Goal: Information Seeking & Learning: Learn about a topic

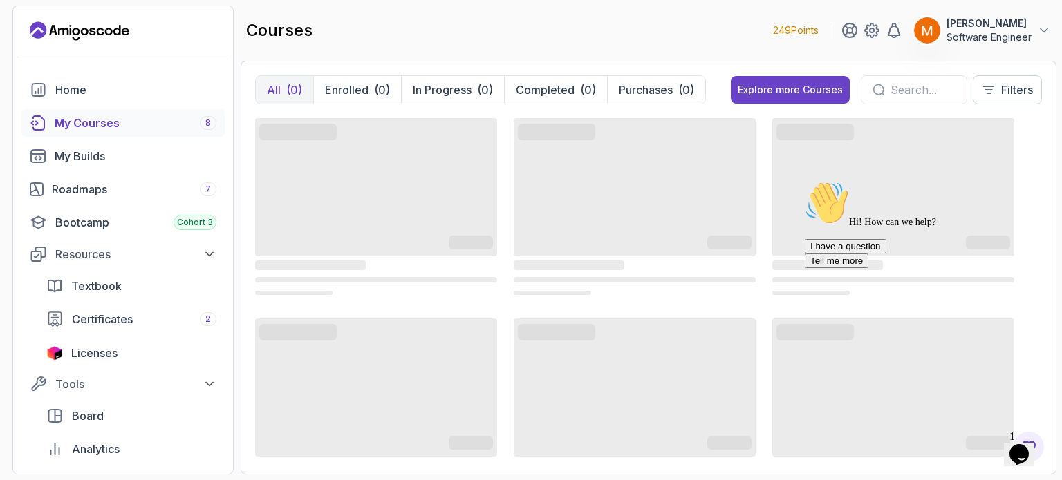
click at [804, 181] on icon "Chat attention grabber" at bounding box center [804, 181] width 0 height 0
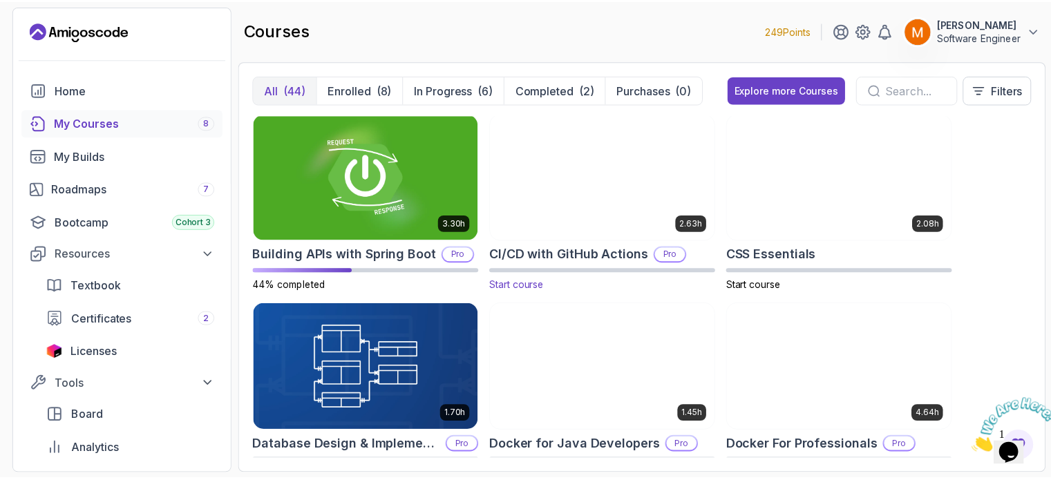
scroll to position [196, 0]
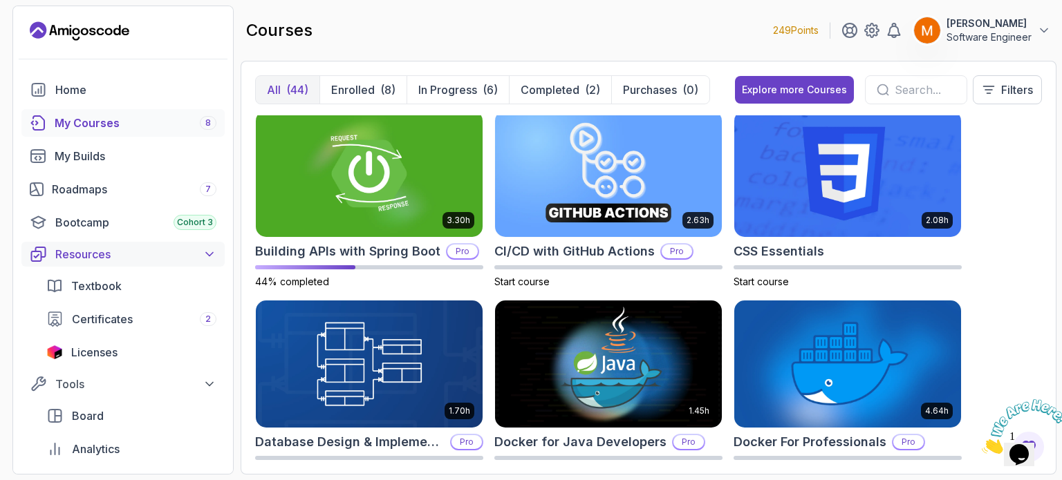
click at [117, 250] on div "Resources" at bounding box center [135, 254] width 161 height 17
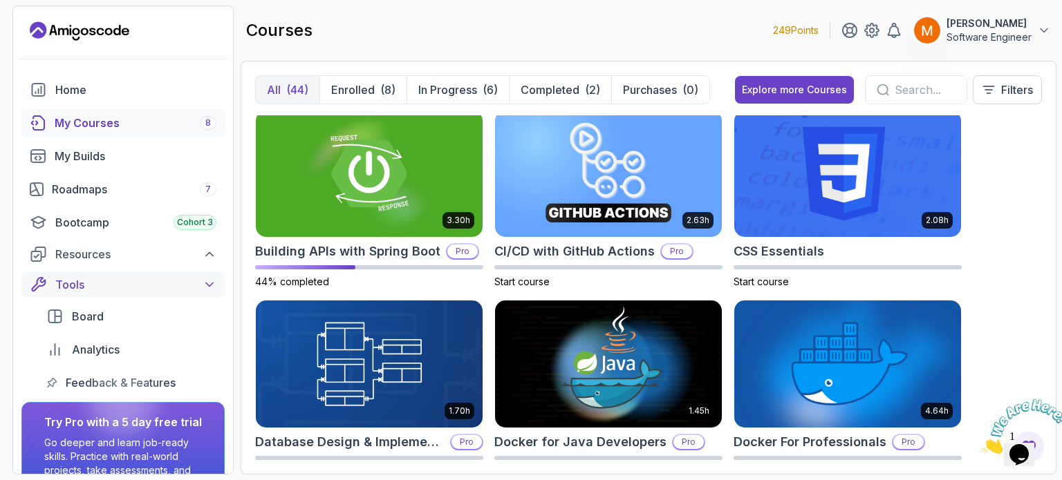
click at [98, 285] on div "Tools" at bounding box center [135, 284] width 161 height 17
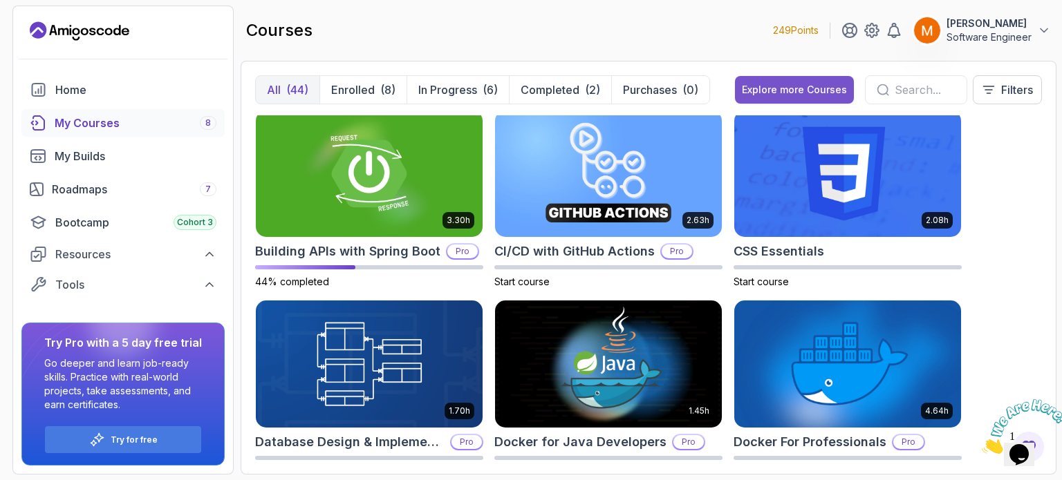
click at [789, 97] on button "Explore more Courses" at bounding box center [794, 90] width 119 height 28
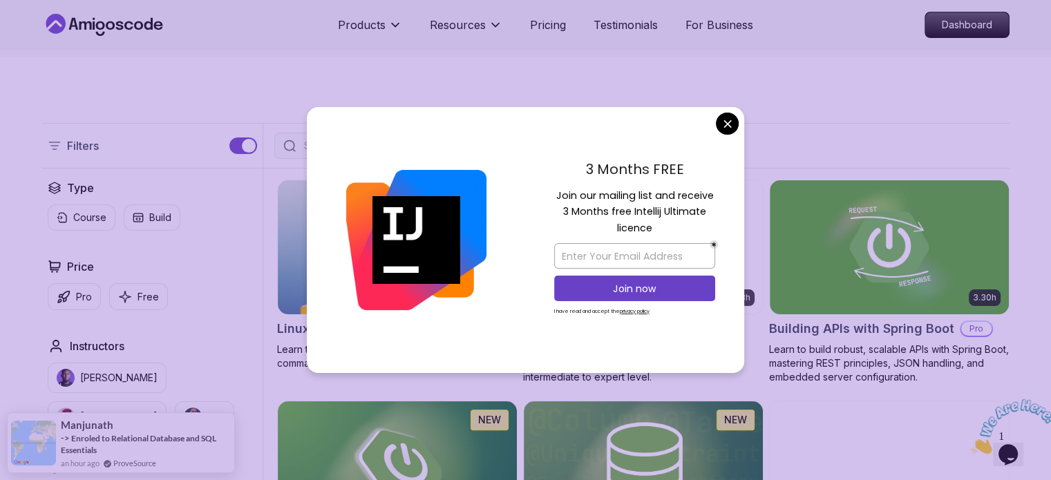
scroll to position [307, 0]
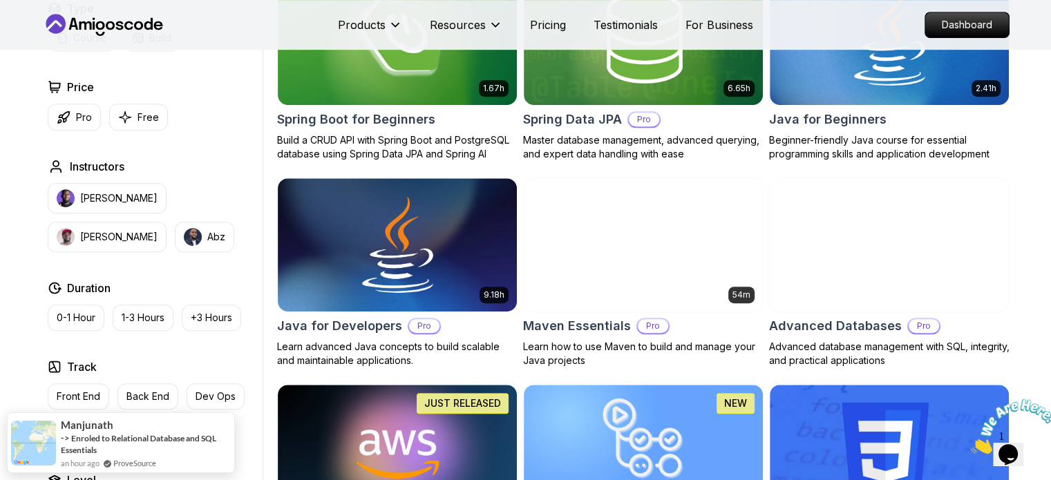
scroll to position [686, 0]
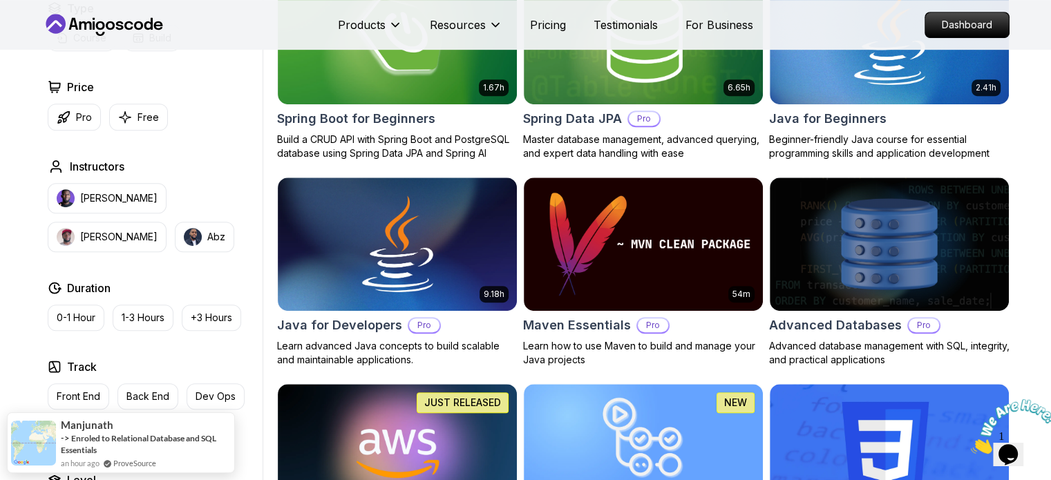
click at [971, 444] on icon "Close" at bounding box center [971, 450] width 0 height 12
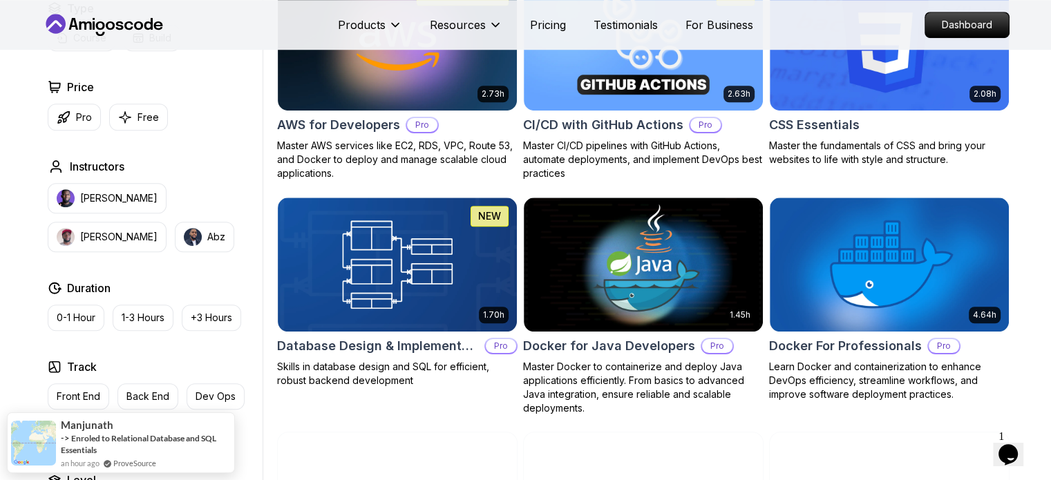
scroll to position [1111, 0]
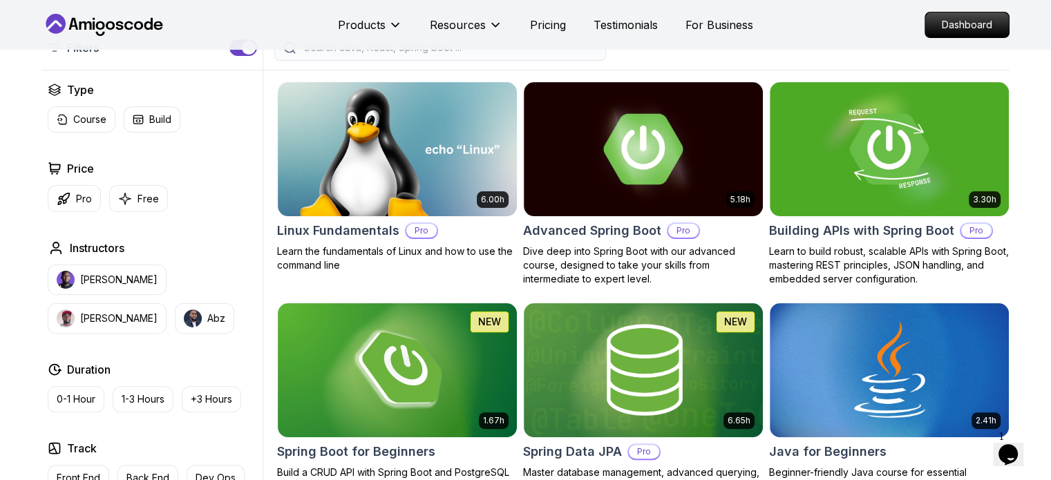
scroll to position [0, 0]
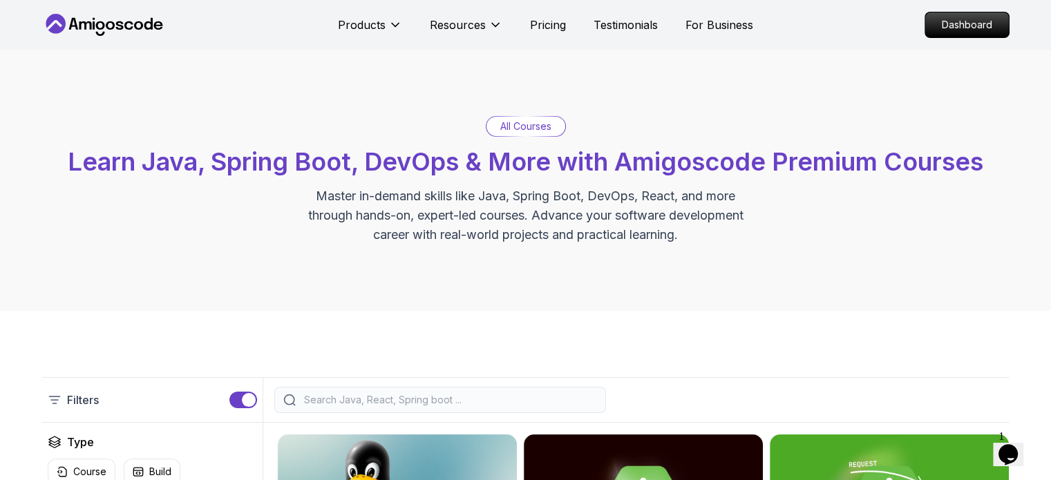
click at [340, 395] on input "search" at bounding box center [449, 400] width 296 height 14
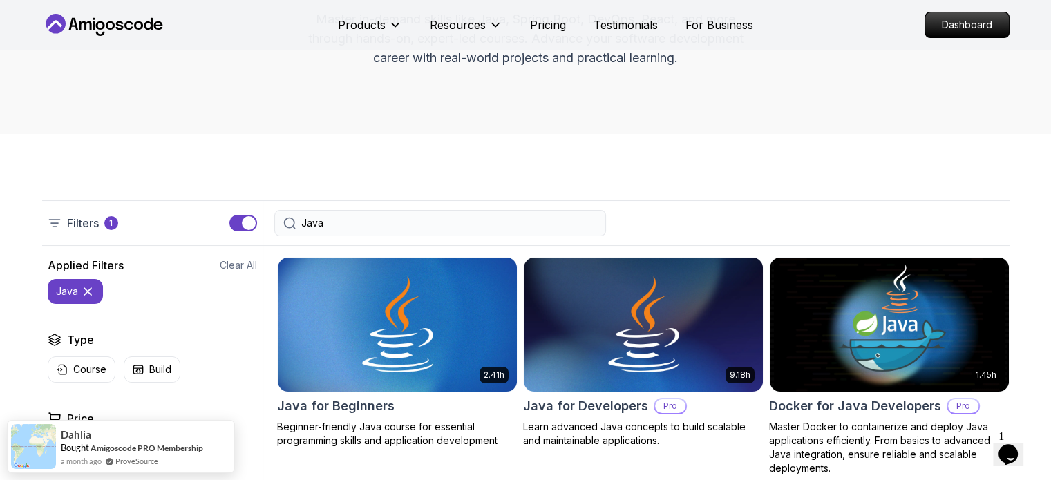
scroll to position [176, 0]
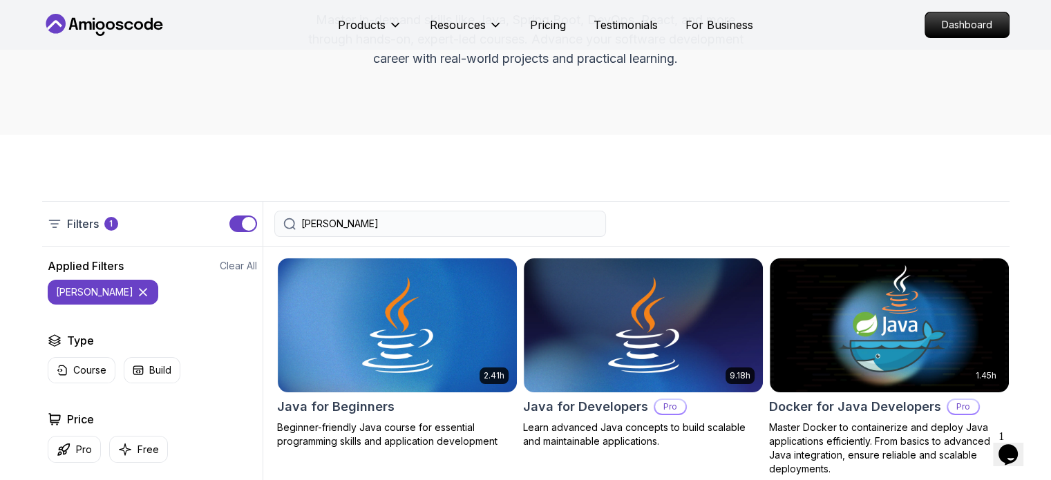
type input "J"
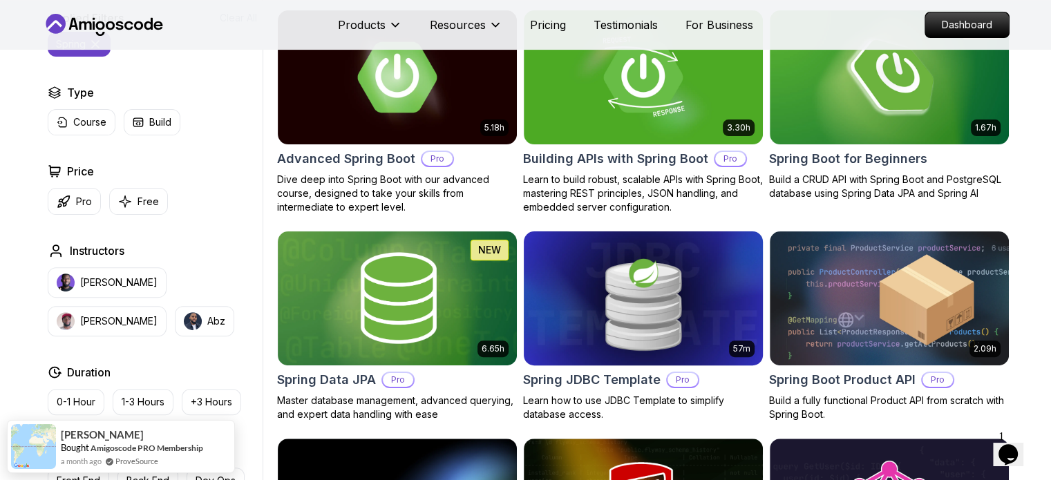
scroll to position [425, 0]
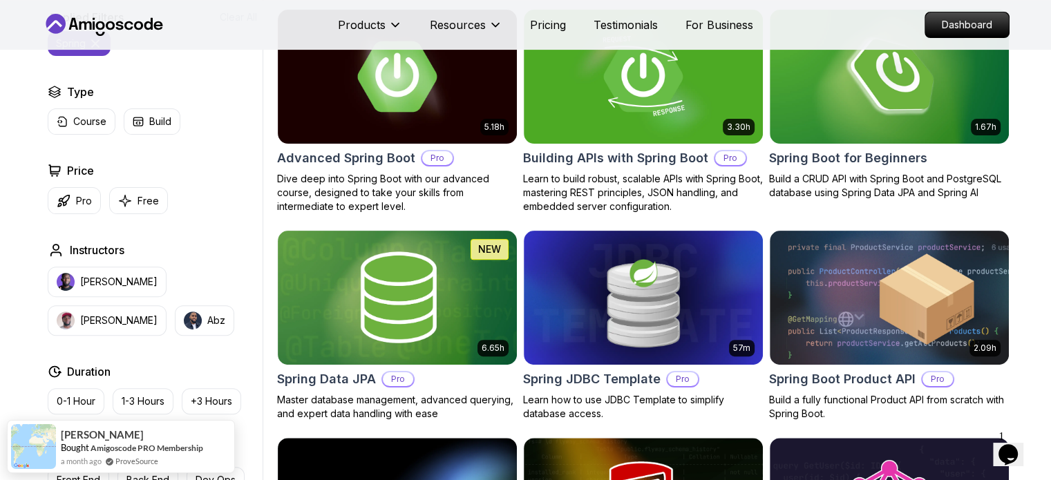
type input "Spring"
click at [355, 151] on h2 "Advanced Spring Boot" at bounding box center [346, 158] width 138 height 19
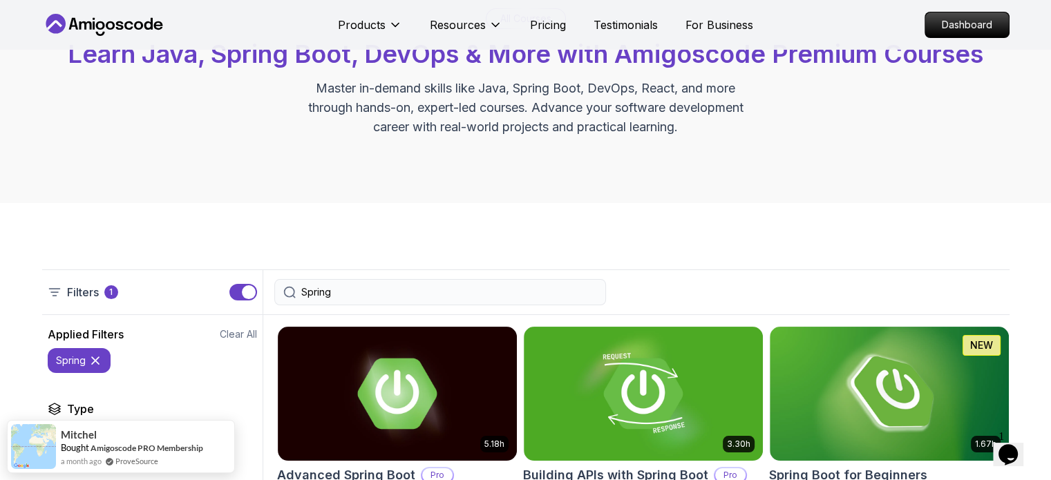
scroll to position [91, 0]
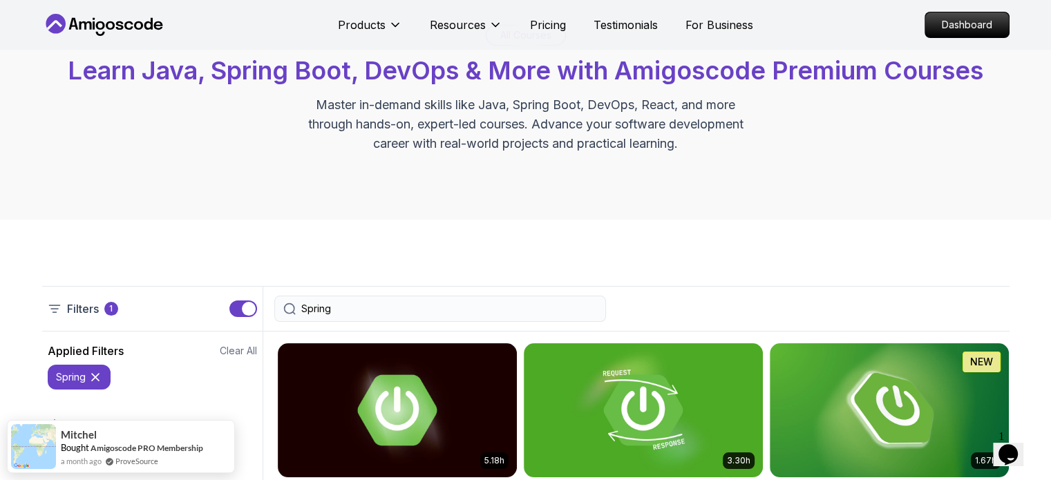
click at [1014, 449] on icon "$i18n('chat', 'chat_widget')" at bounding box center [1008, 454] width 19 height 21
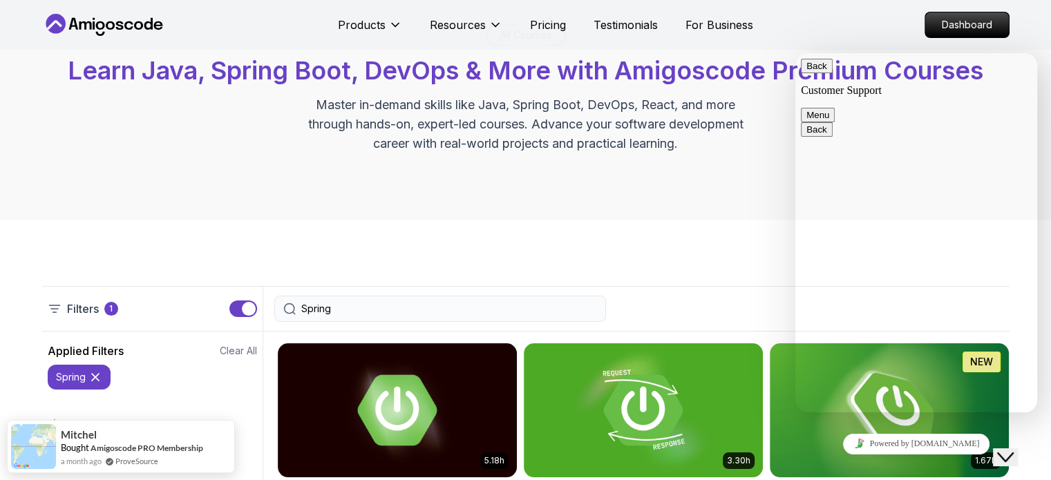
click at [835, 108] on button "Menu" at bounding box center [818, 115] width 34 height 15
click at [815, 71] on button "Back" at bounding box center [817, 66] width 32 height 15
click at [1003, 454] on button "Close Chat This icon closes the chat window." at bounding box center [1005, 458] width 25 height 18
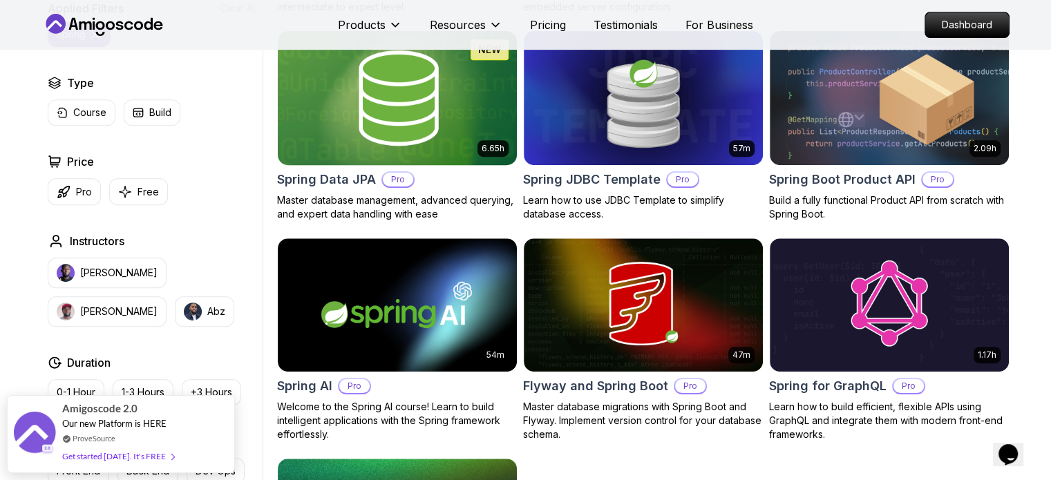
scroll to position [519, 0]
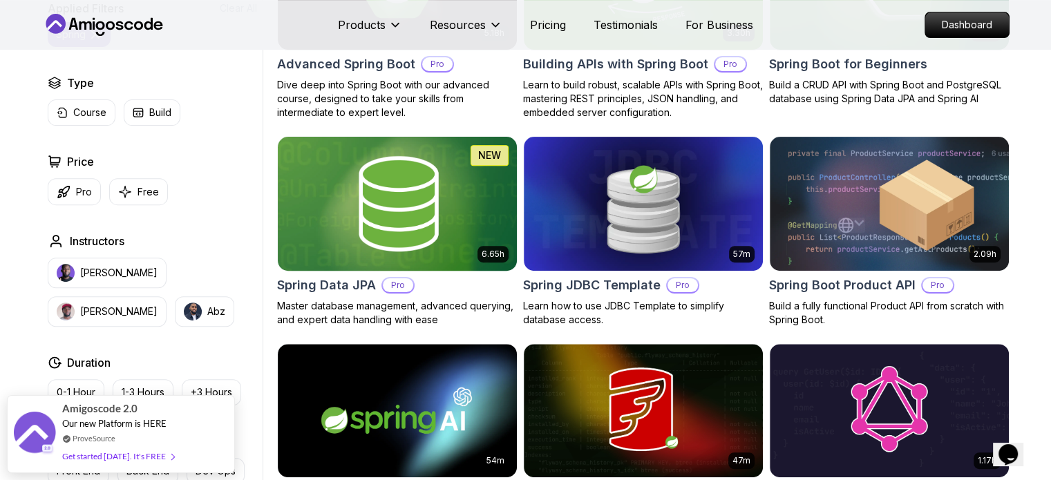
click at [355, 238] on img at bounding box center [397, 203] width 251 height 140
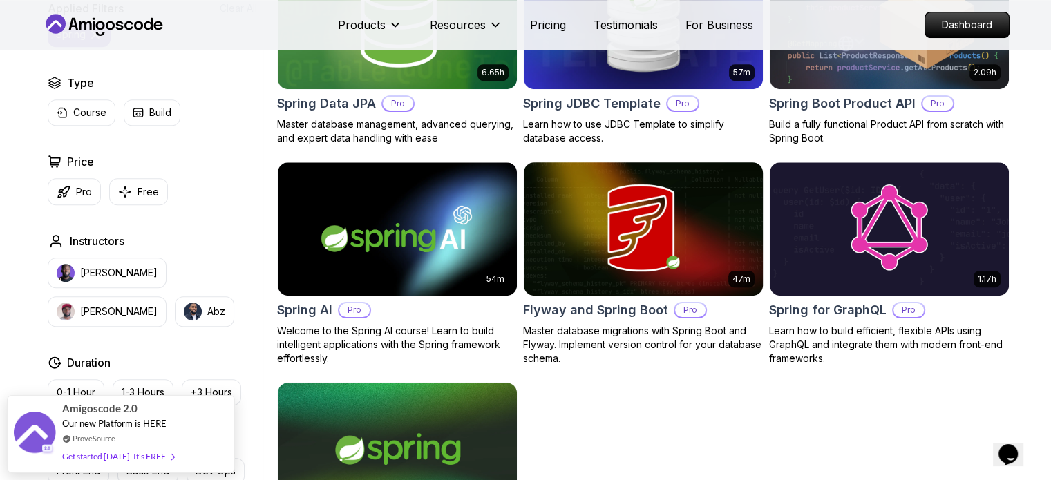
scroll to position [708, 0]
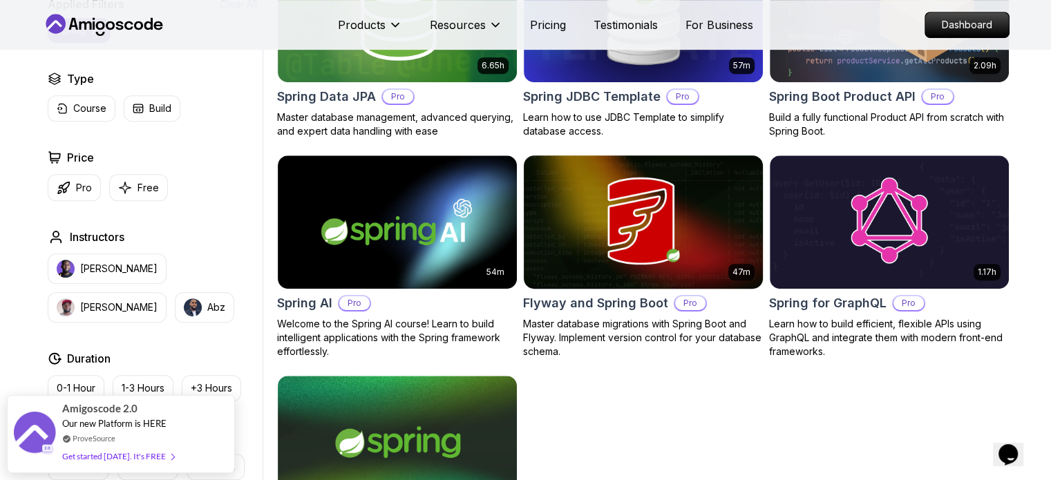
click at [608, 313] on div "47m Flyway and Spring Boot Pro Master database migrations with Spring Boot and …" at bounding box center [643, 257] width 241 height 205
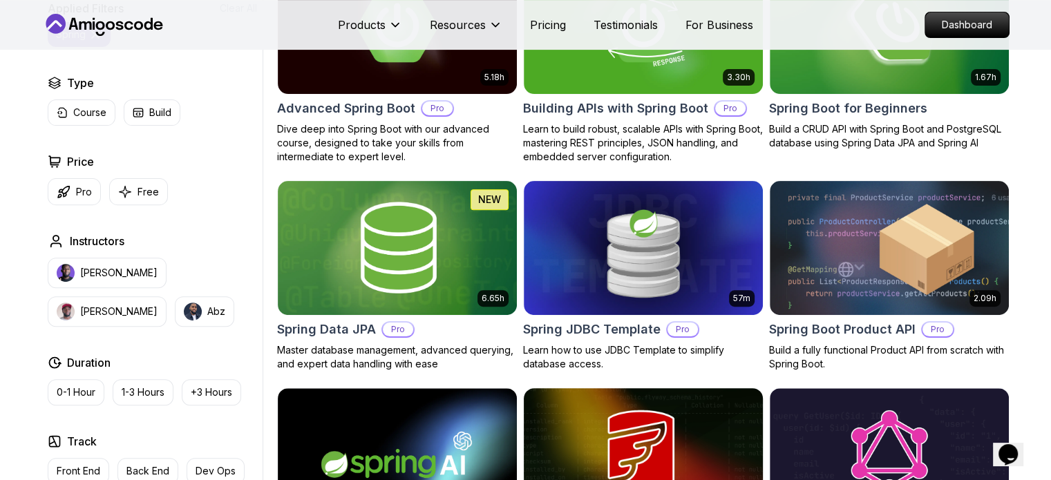
scroll to position [470, 0]
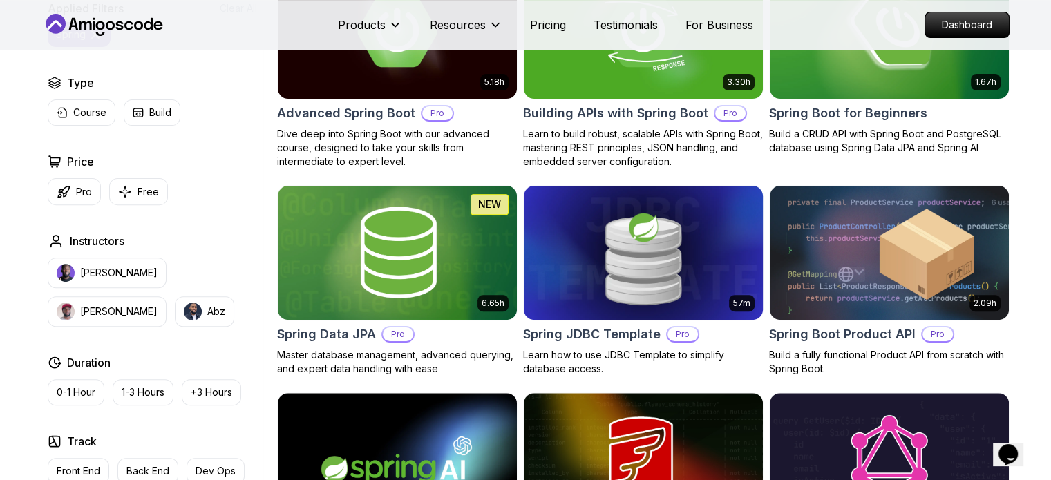
click at [592, 348] on p "Learn how to use JDBC Template to simplify database access." at bounding box center [643, 362] width 241 height 28
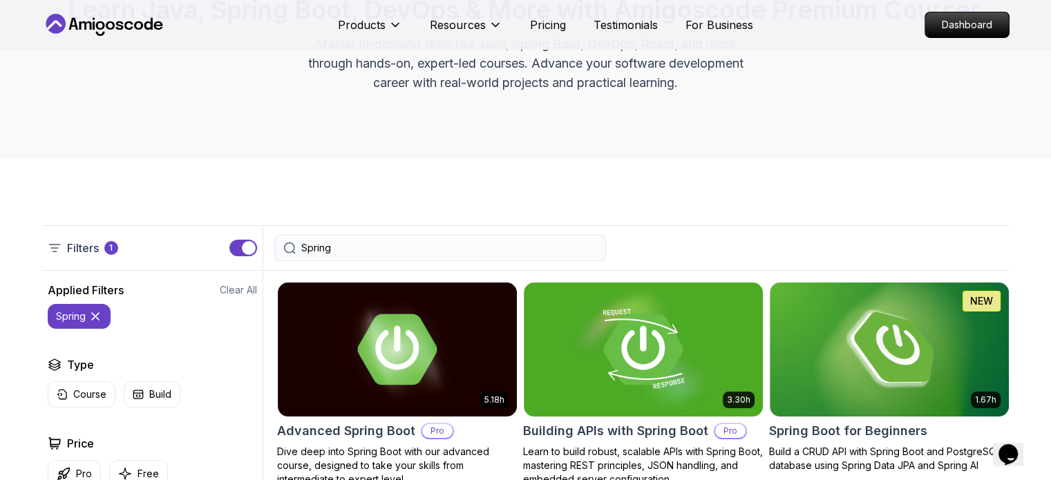
scroll to position [143, 0]
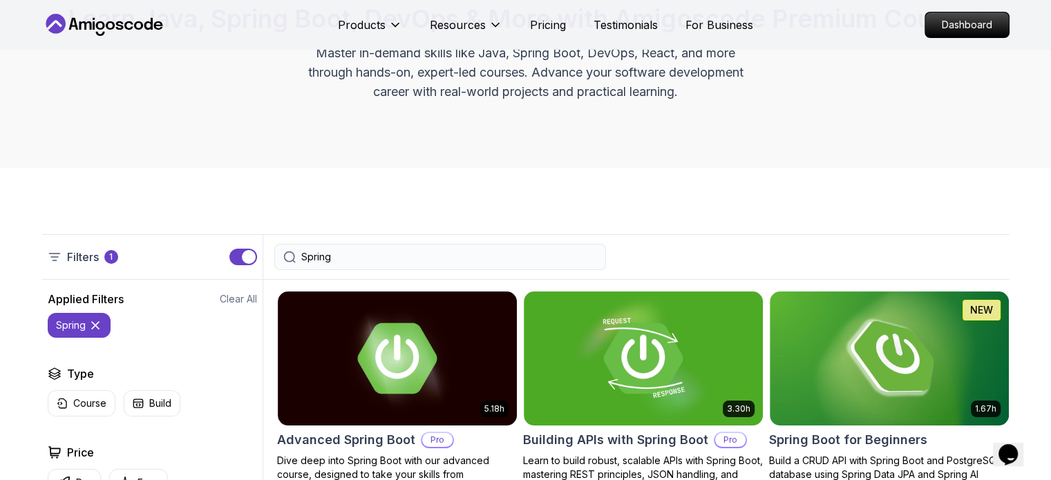
click at [98, 326] on icon at bounding box center [95, 326] width 14 height 14
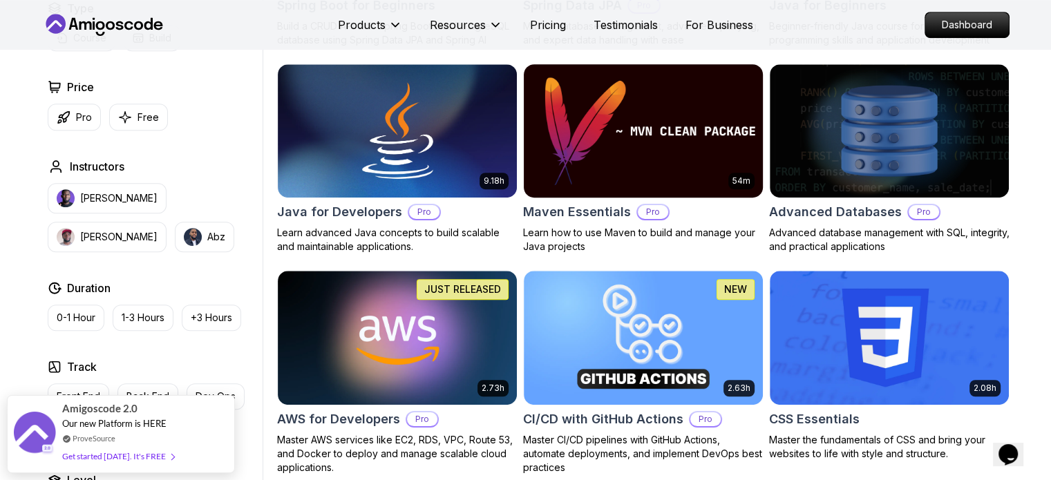
scroll to position [802, 0]
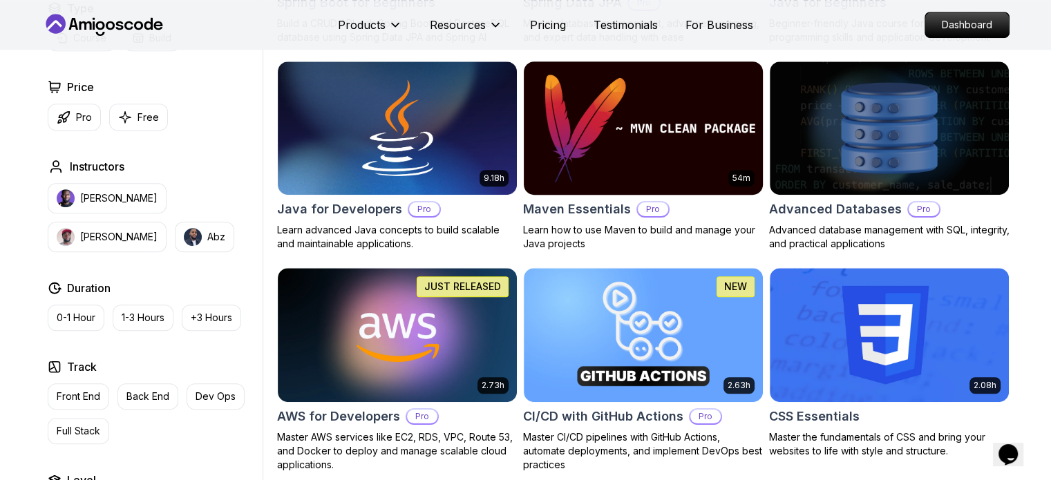
click at [563, 209] on h2 "Maven Essentials" at bounding box center [577, 209] width 108 height 19
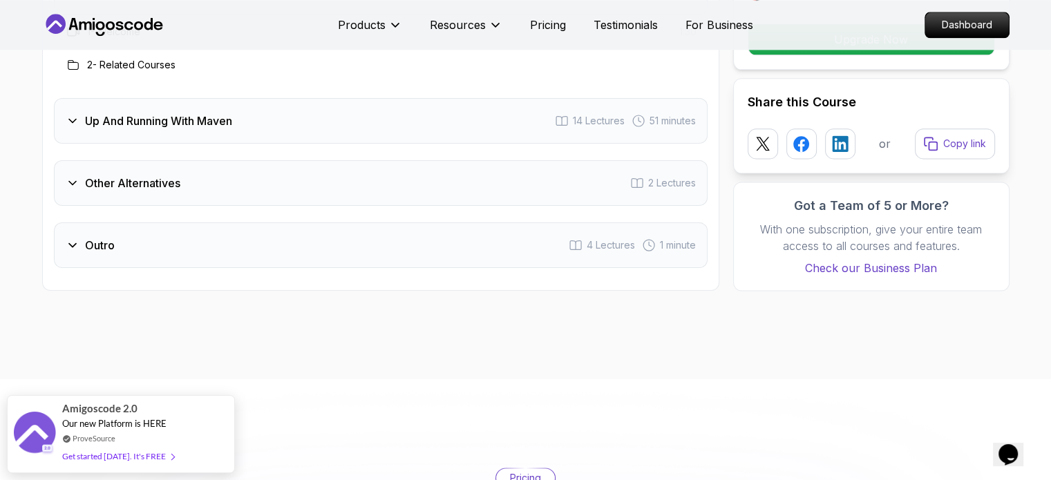
scroll to position [1825, 0]
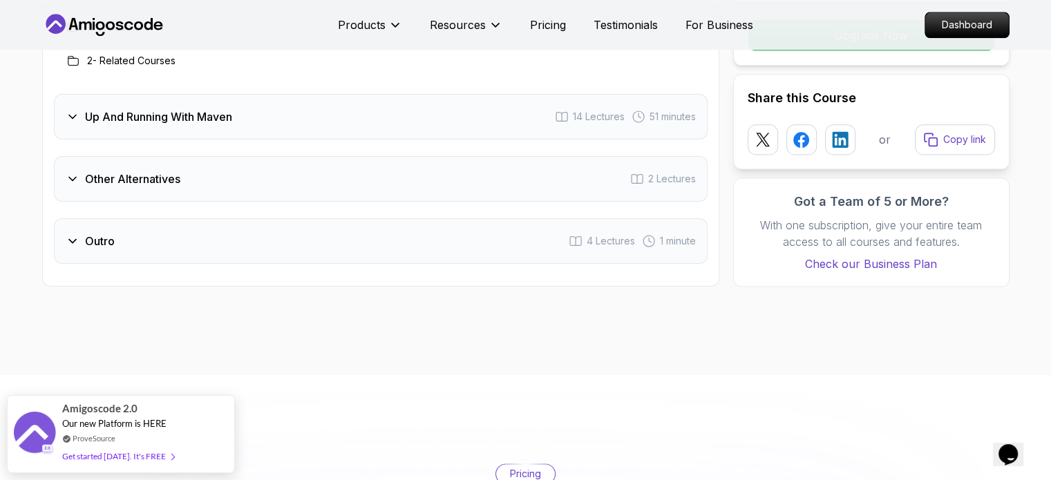
click at [464, 186] on div "Other Alternatives 2 Lectures" at bounding box center [381, 179] width 654 height 46
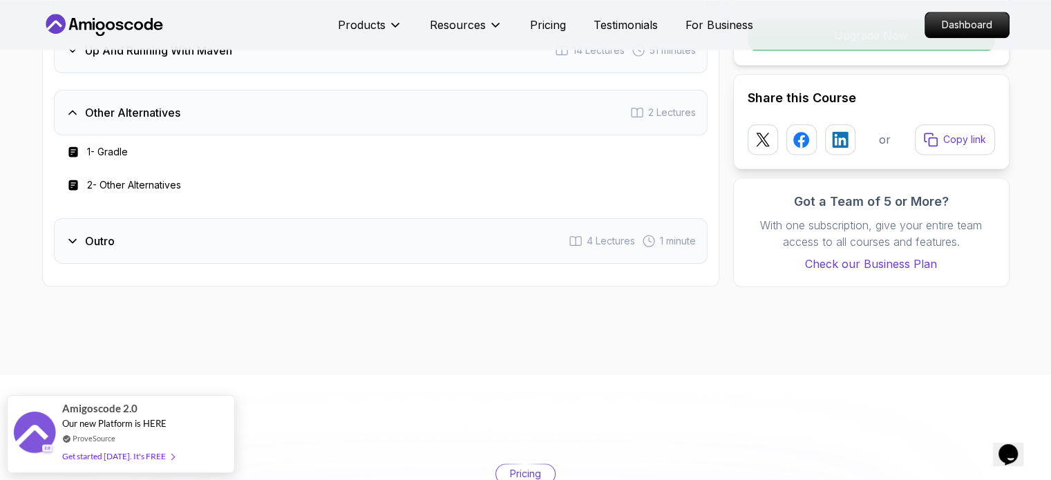
scroll to position [1722, 0]
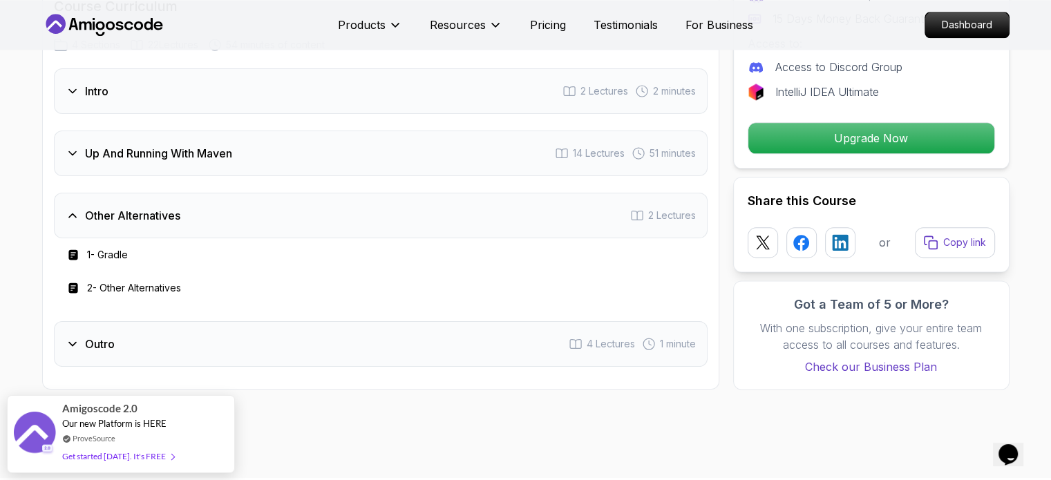
click at [338, 156] on div "Up And Running With Maven 14 Lectures 51 minutes" at bounding box center [381, 154] width 654 height 46
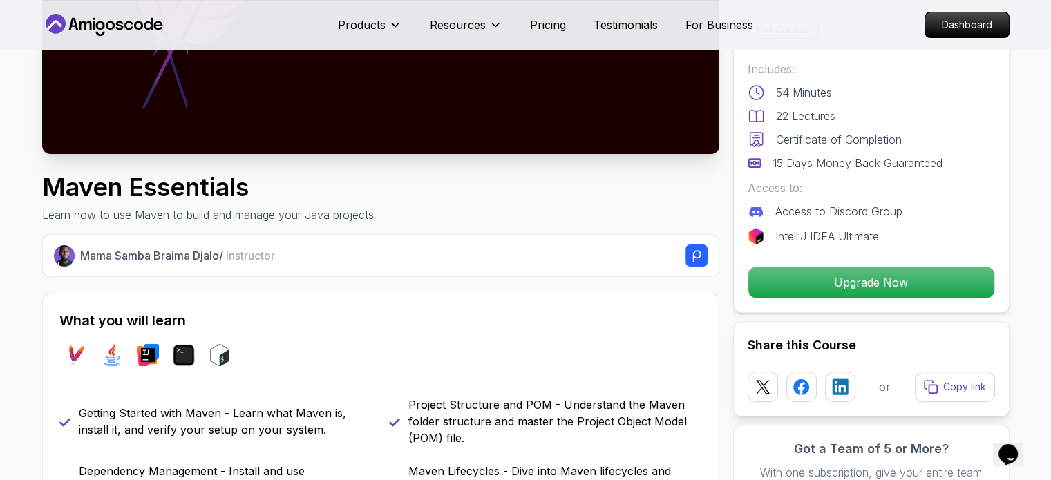
scroll to position [314, 0]
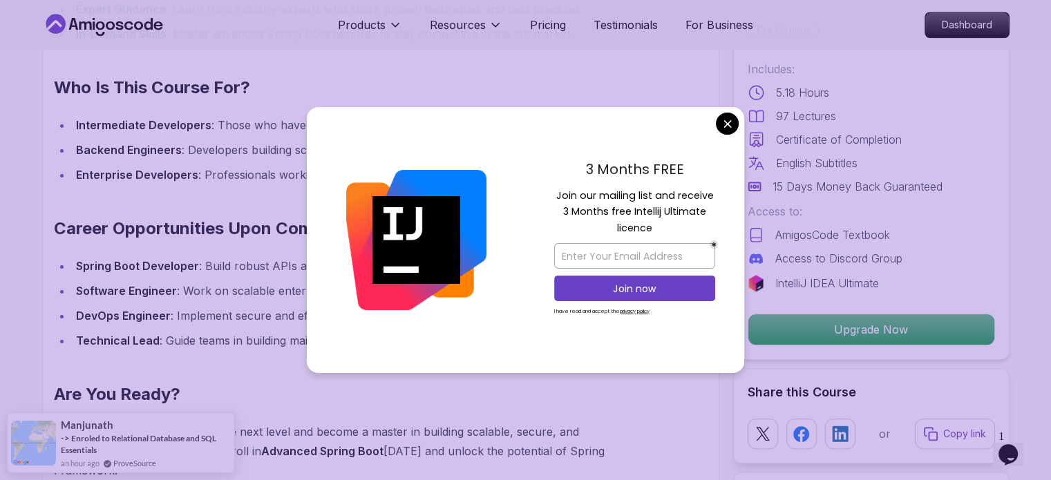
scroll to position [1335, 0]
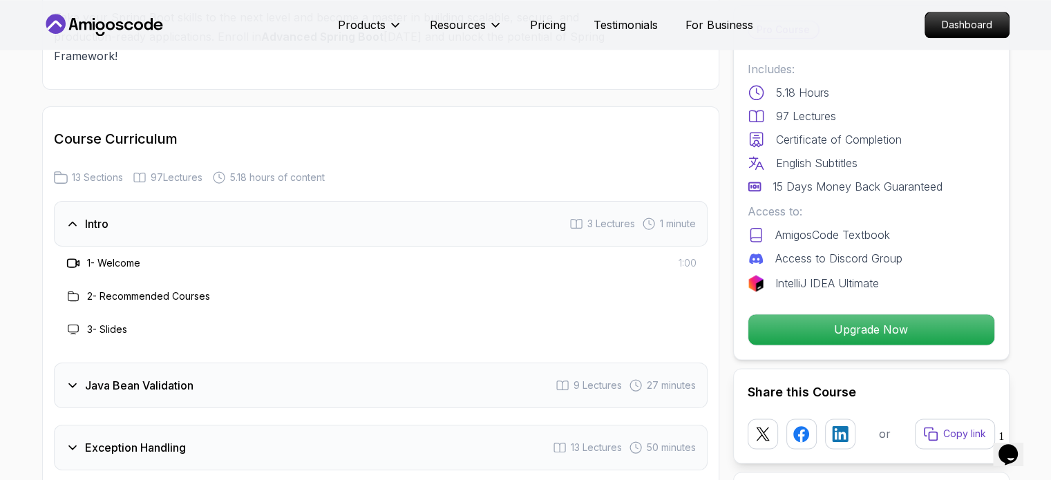
scroll to position [1912, 0]
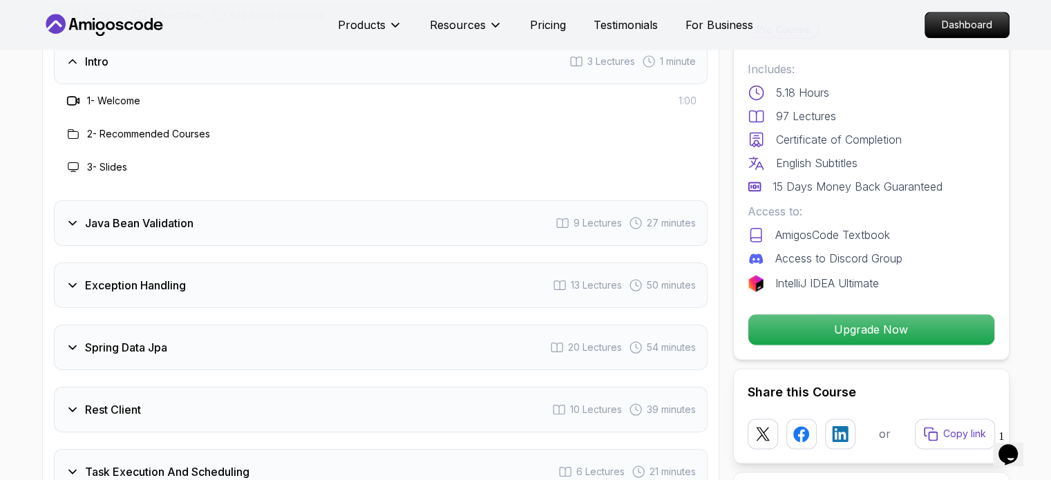
click at [247, 263] on div "Exception Handling 13 Lectures 50 minutes" at bounding box center [381, 286] width 654 height 46
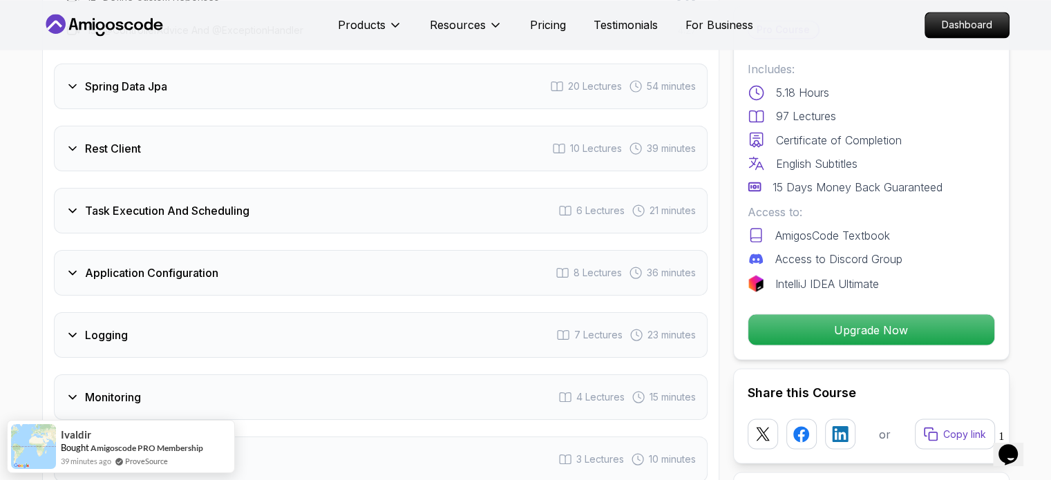
scroll to position [2512, 0]
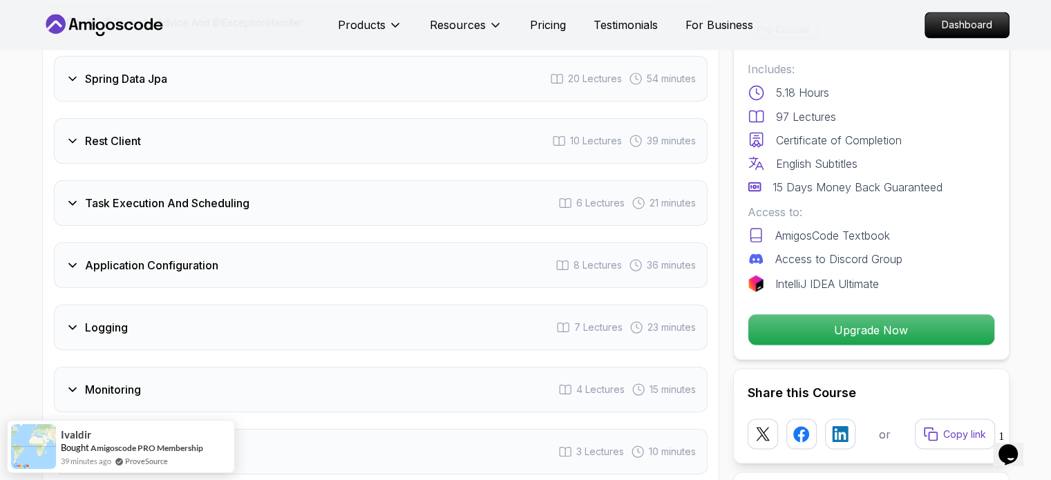
click at [224, 243] on div "Application Configuration 8 Lectures 36 minutes" at bounding box center [381, 266] width 654 height 46
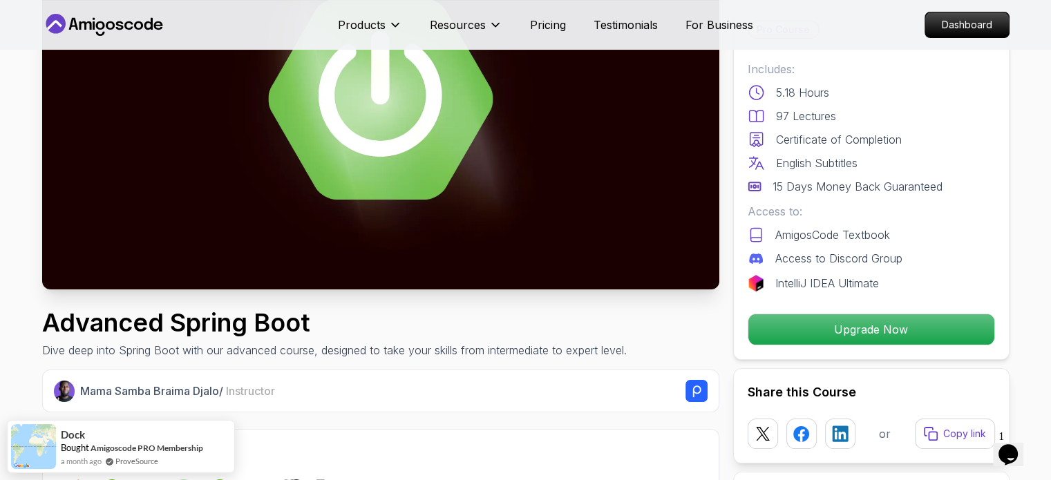
scroll to position [176, 0]
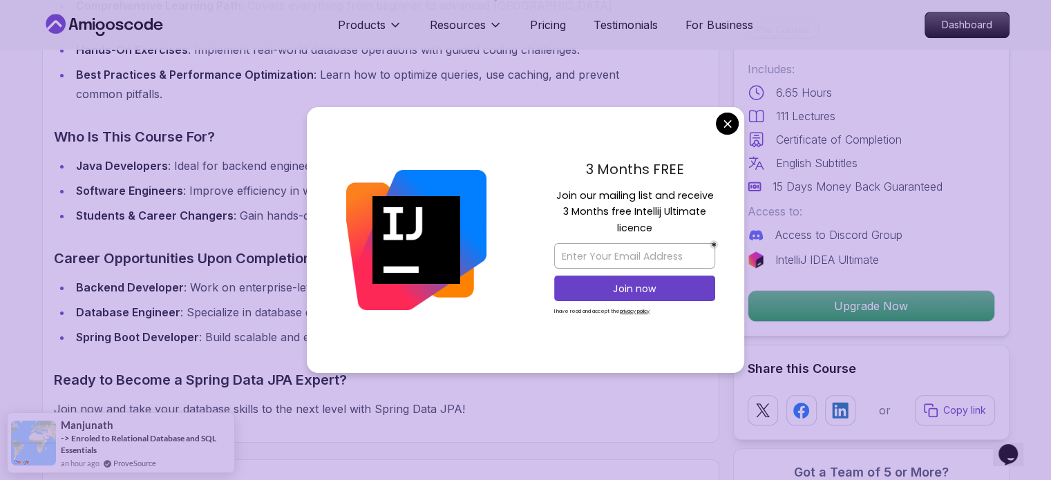
scroll to position [1230, 0]
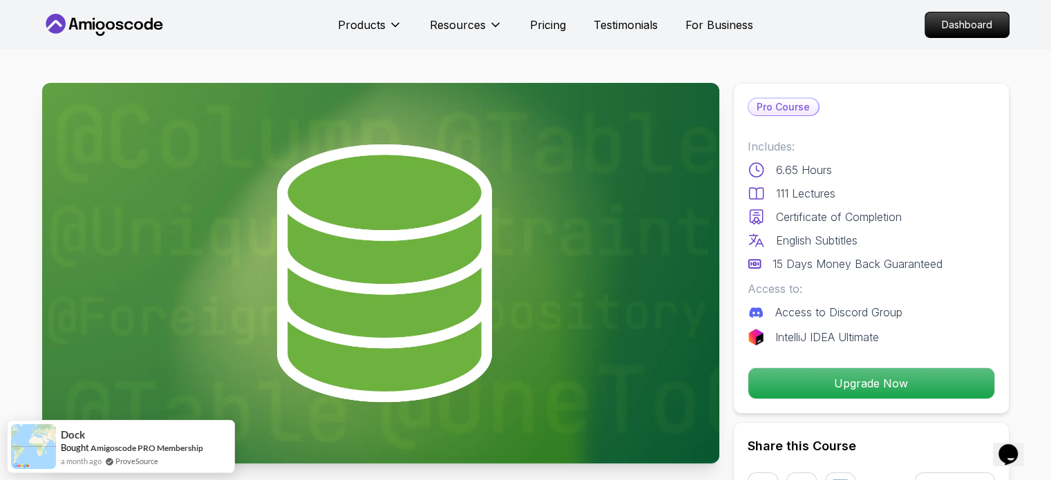
scroll to position [232, 0]
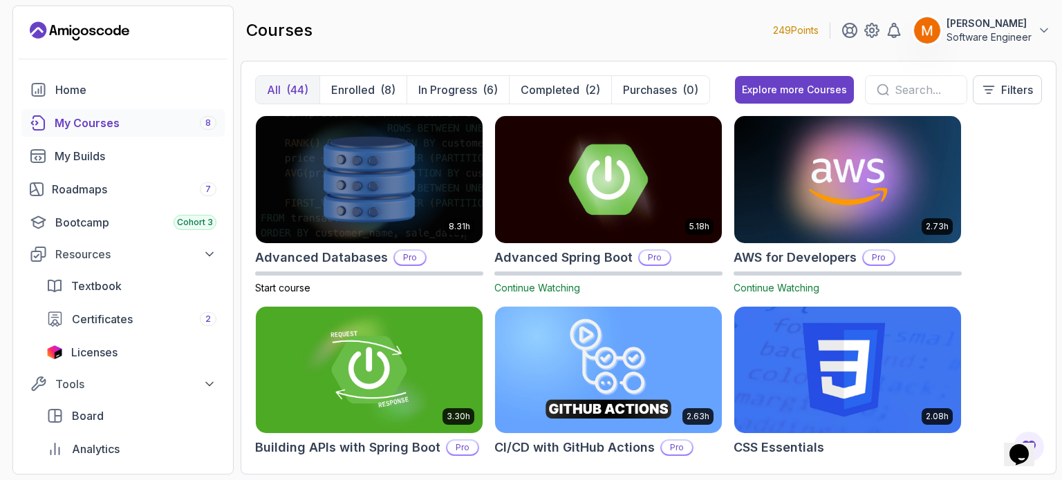
click at [571, 248] on h2 "Advanced Spring Boot" at bounding box center [563, 257] width 138 height 19
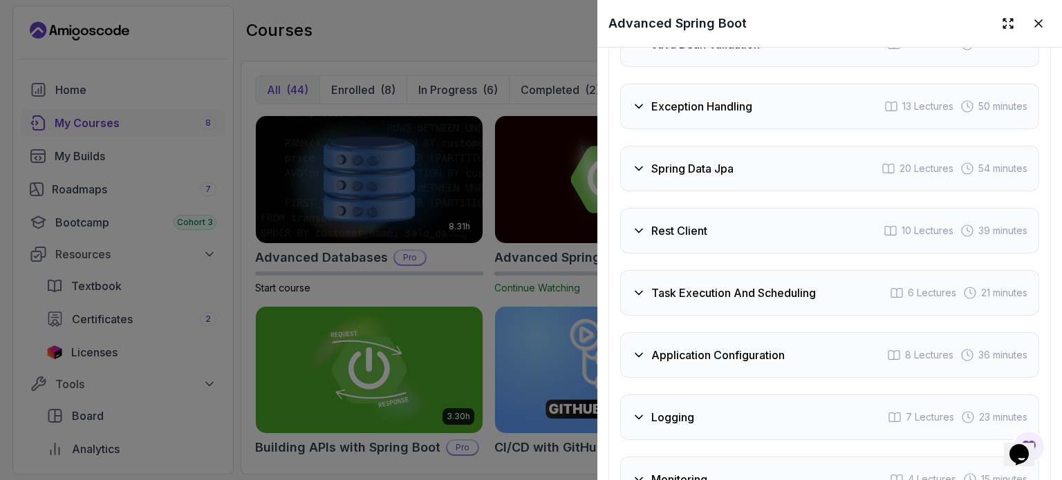
scroll to position [2563, 0]
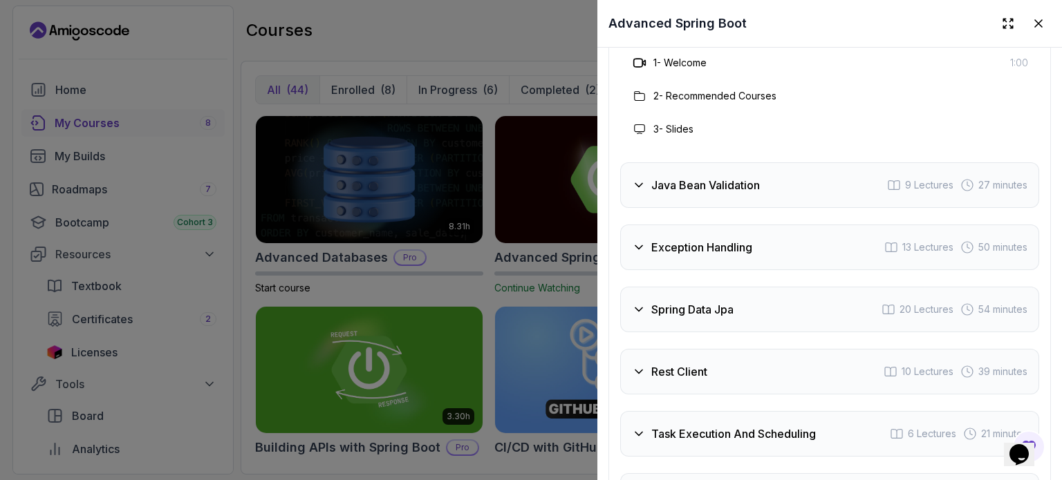
click at [713, 189] on div "Java Bean Validation 9 Lectures 27 minutes" at bounding box center [829, 185] width 419 height 46
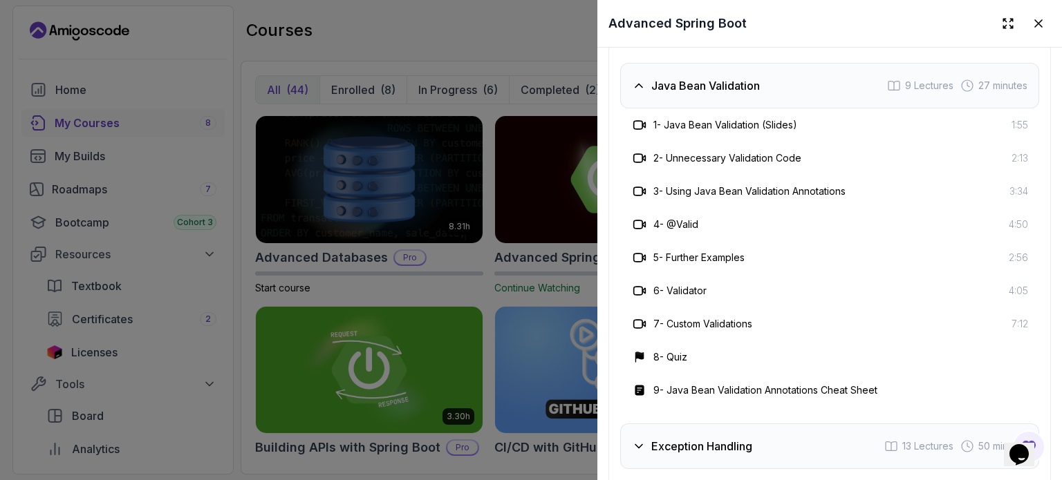
scroll to position [2872, 0]
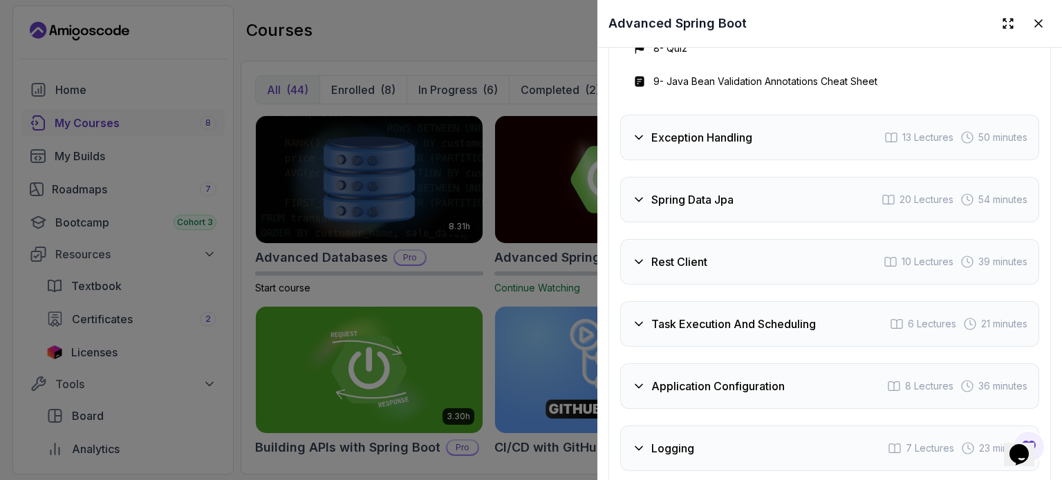
click at [713, 191] on h3 "Spring Data Jpa" at bounding box center [692, 199] width 82 height 17
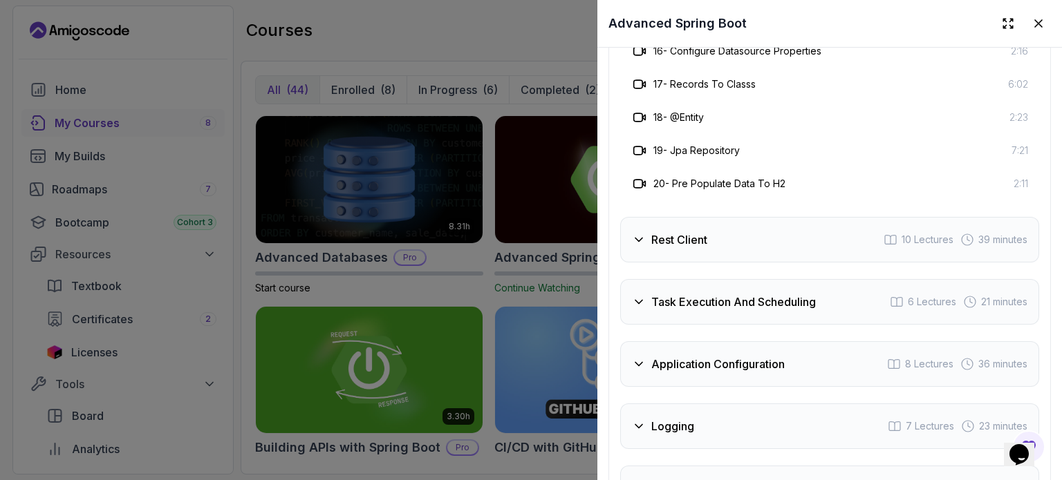
click at [704, 237] on h3 "Rest Client" at bounding box center [679, 240] width 56 height 17
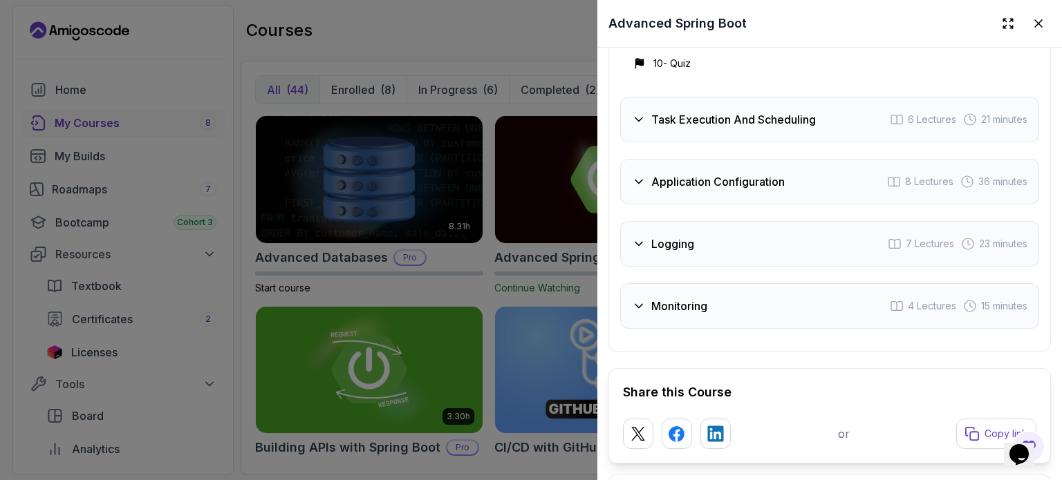
scroll to position [3108, 0]
click at [708, 175] on h3 "Application Configuration" at bounding box center [717, 183] width 133 height 17
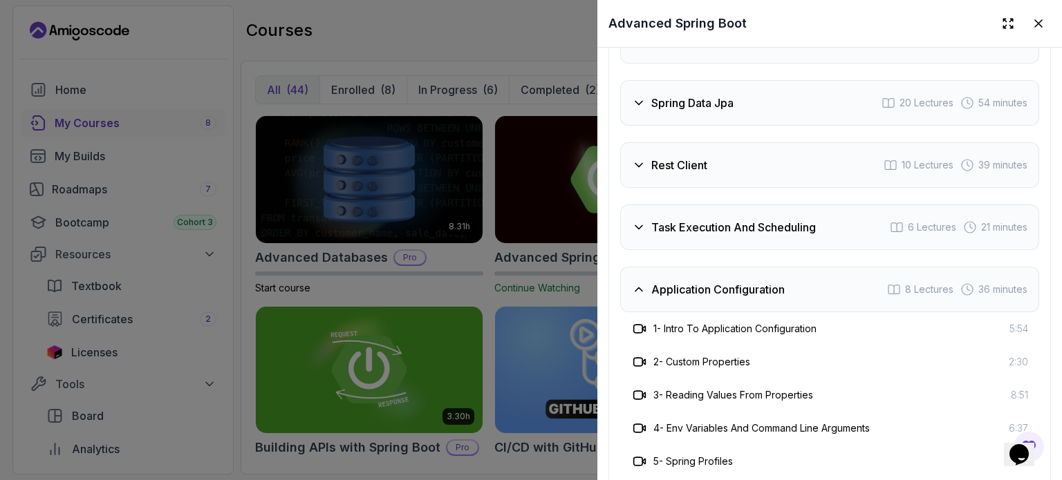
click at [702, 207] on div "Task Execution And Scheduling 6 Lectures 21 minutes" at bounding box center [829, 228] width 419 height 46
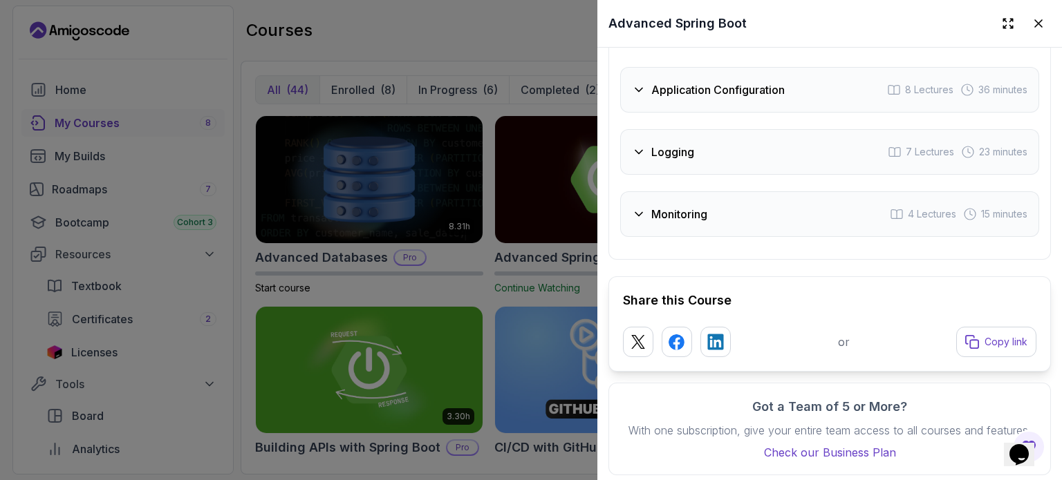
click at [699, 210] on h3 "Monitoring" at bounding box center [679, 214] width 56 height 17
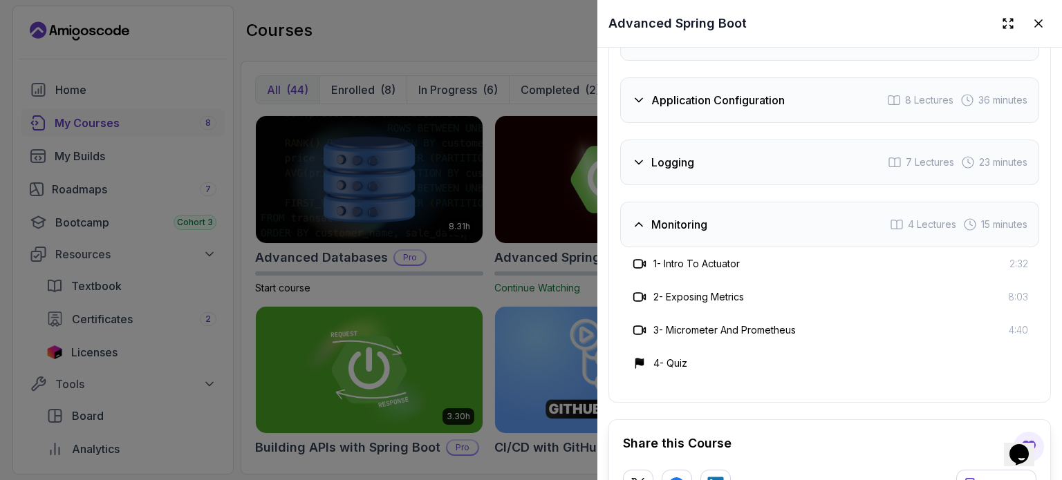
scroll to position [2859, 0]
click at [480, 187] on div at bounding box center [531, 240] width 1062 height 480
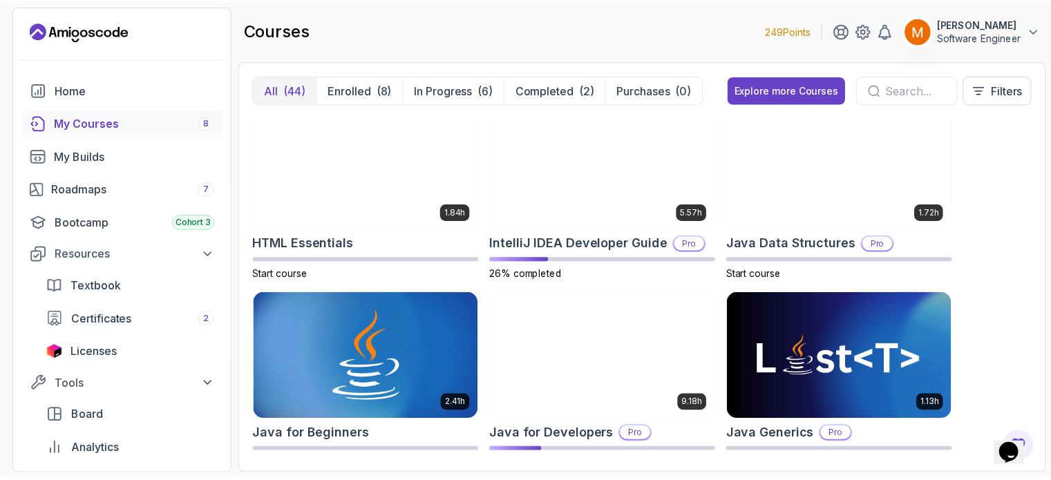
scroll to position [792, 0]
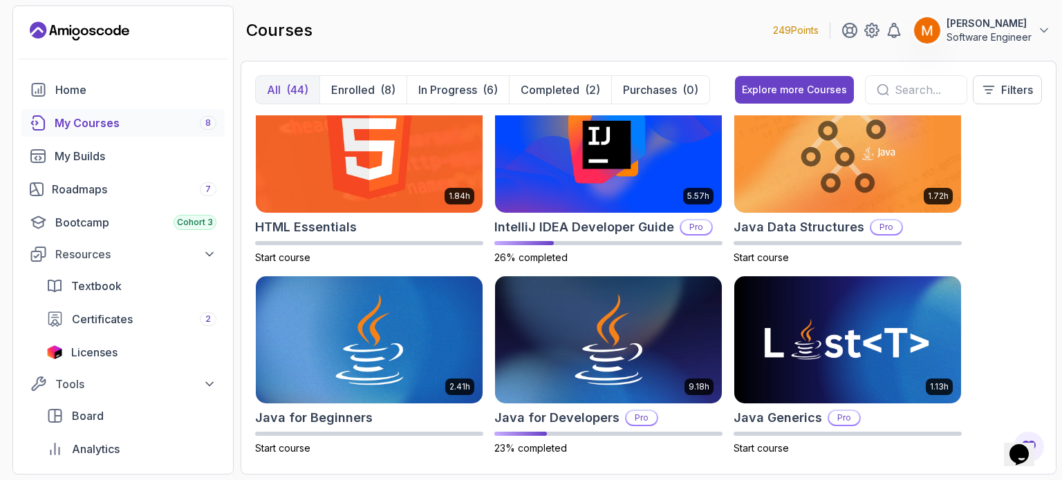
click at [114, 117] on div "My Courses 8" at bounding box center [136, 123] width 162 height 17
click at [769, 99] on button "Explore more Courses" at bounding box center [794, 90] width 119 height 28
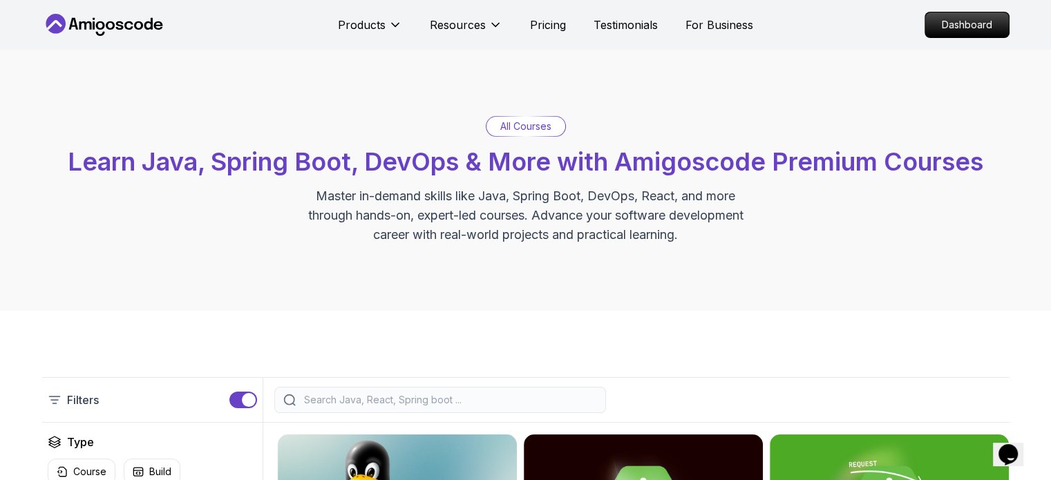
scroll to position [80, 0]
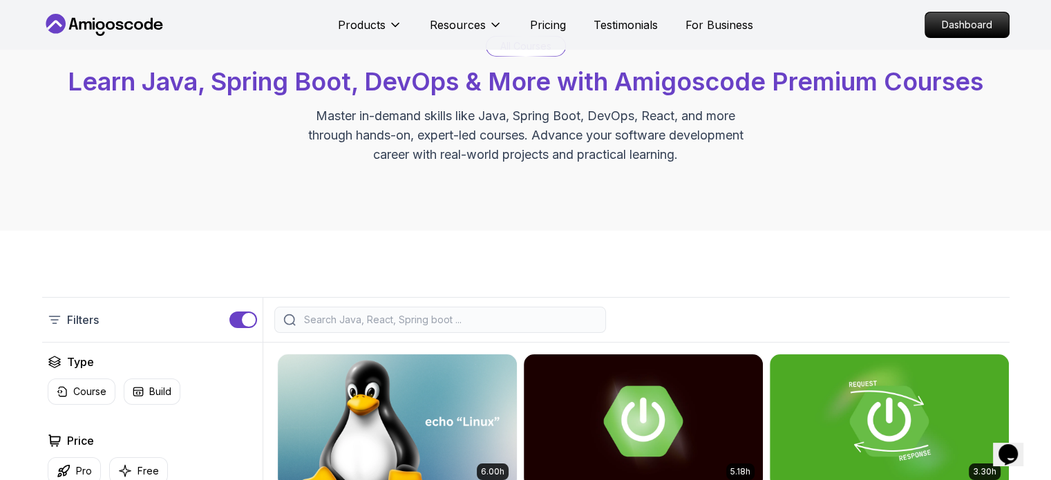
click at [449, 328] on div at bounding box center [440, 320] width 332 height 26
click at [434, 320] on input "search" at bounding box center [449, 320] width 296 height 14
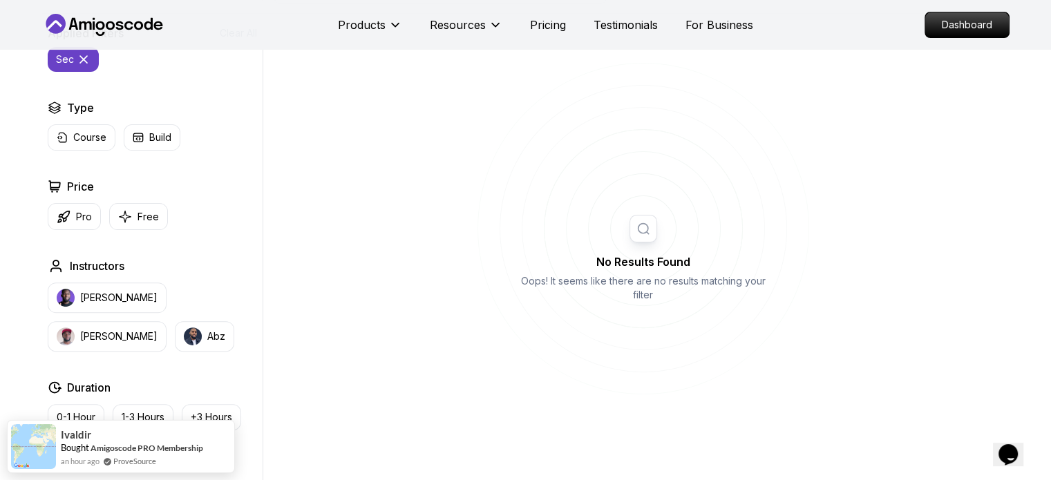
scroll to position [394, 0]
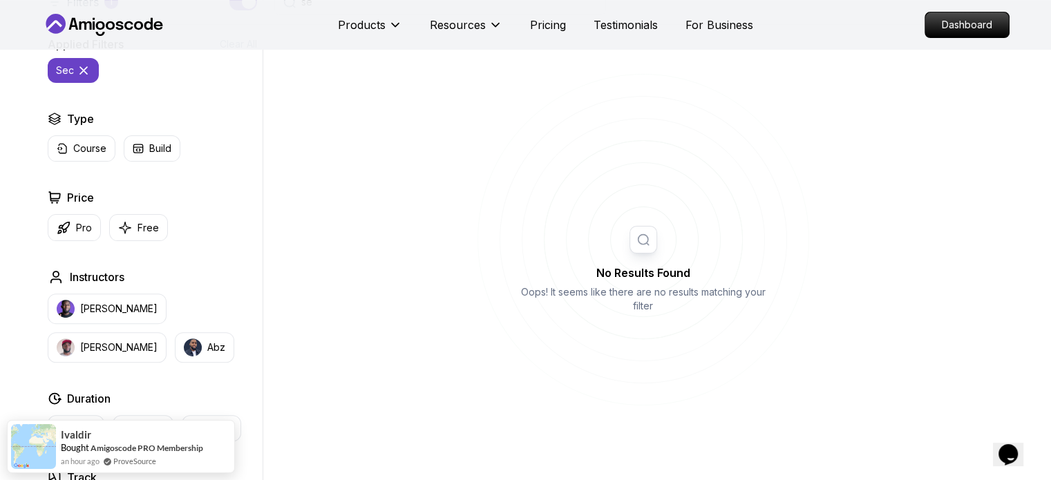
type input "s"
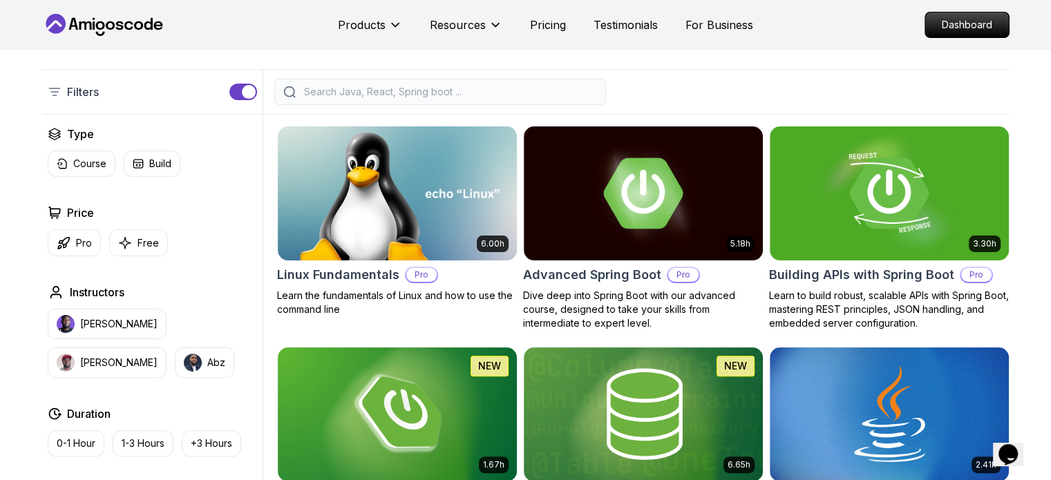
scroll to position [310, 0]
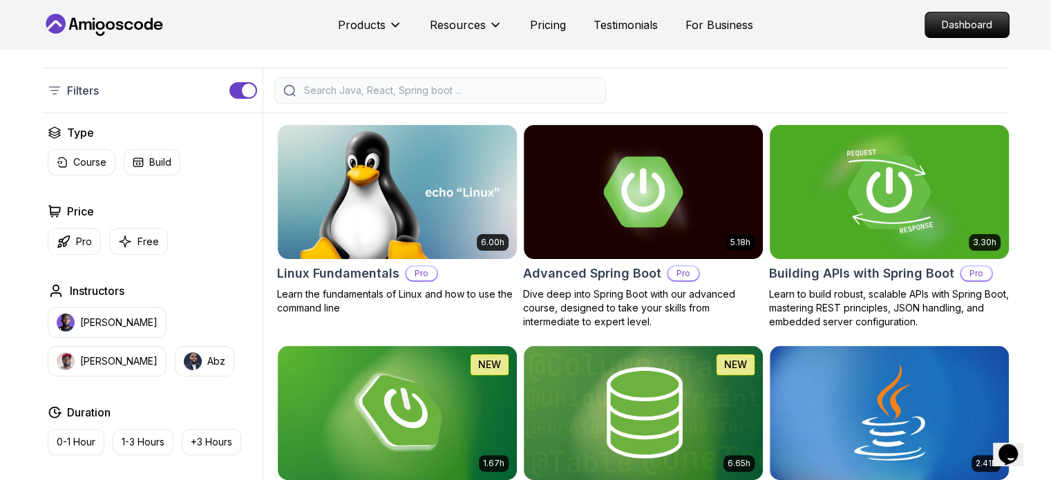
click at [863, 279] on h2 "Building APIs with Spring Boot" at bounding box center [861, 273] width 185 height 19
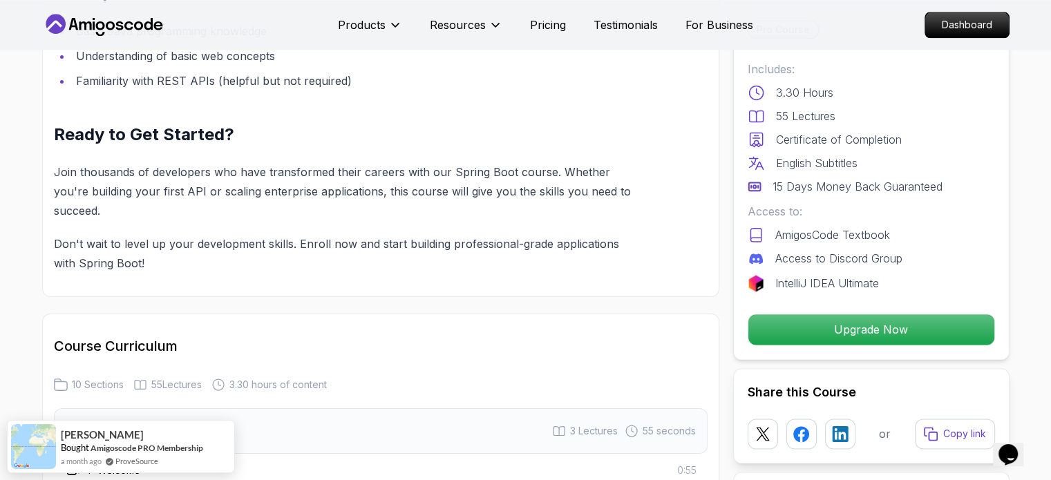
scroll to position [2126, 0]
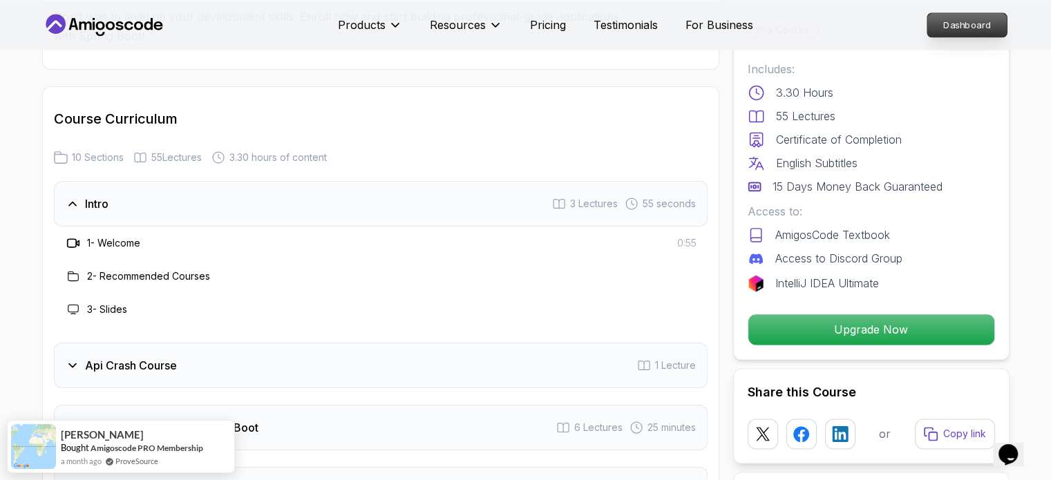
click at [943, 35] on p "Dashboard" at bounding box center [967, 24] width 79 height 23
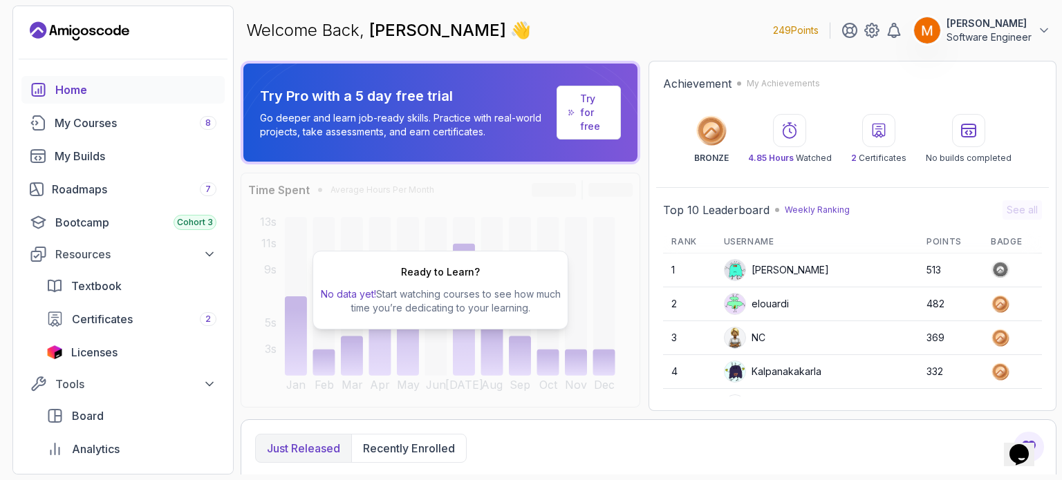
click at [990, 41] on p "Software Engineer" at bounding box center [988, 37] width 85 height 14
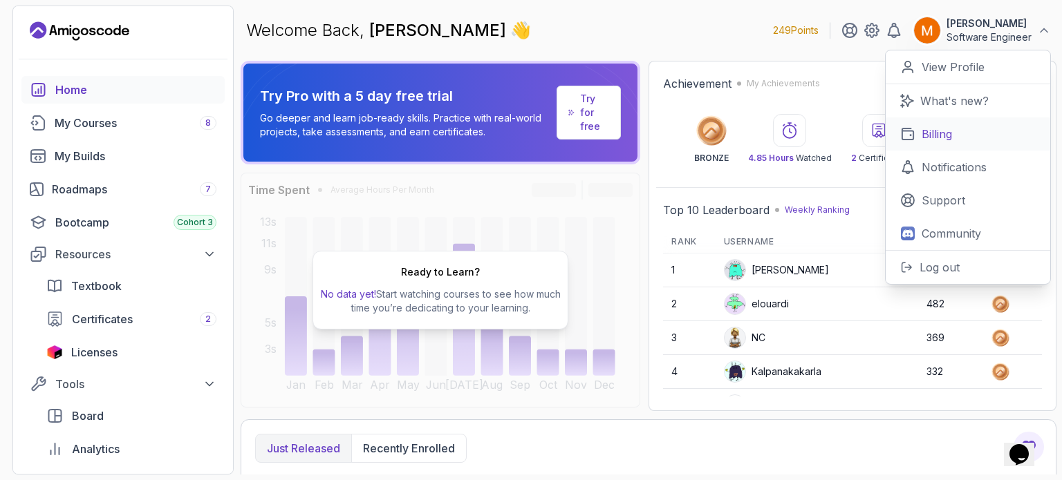
click at [949, 137] on p "Billing" at bounding box center [936, 134] width 30 height 17
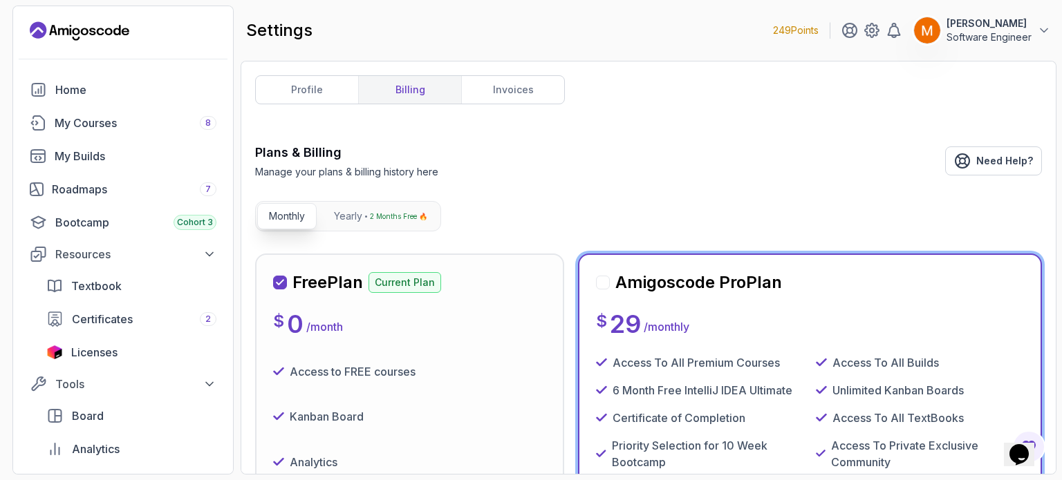
click at [599, 289] on div "Amigoscode Pro Plan" at bounding box center [689, 283] width 186 height 22
click at [600, 285] on div at bounding box center [603, 283] width 14 height 14
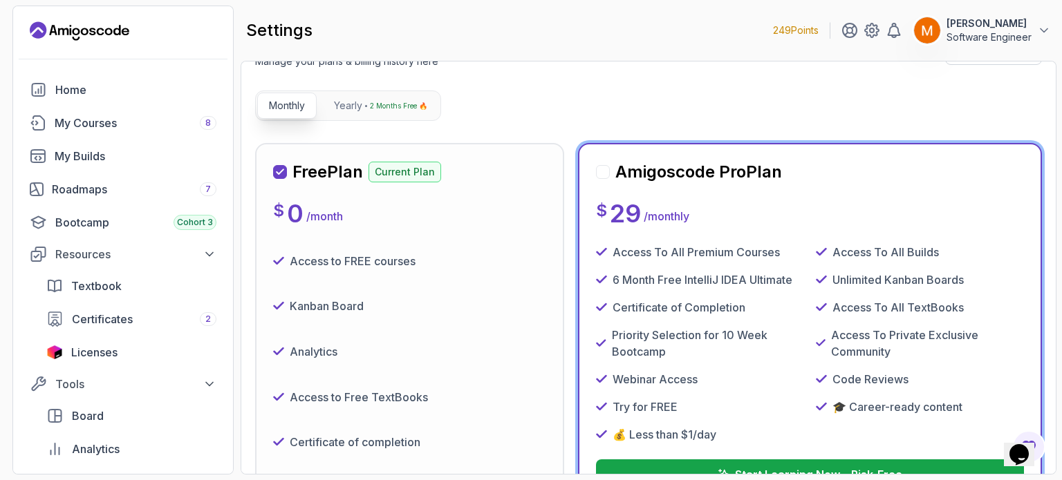
scroll to position [243, 0]
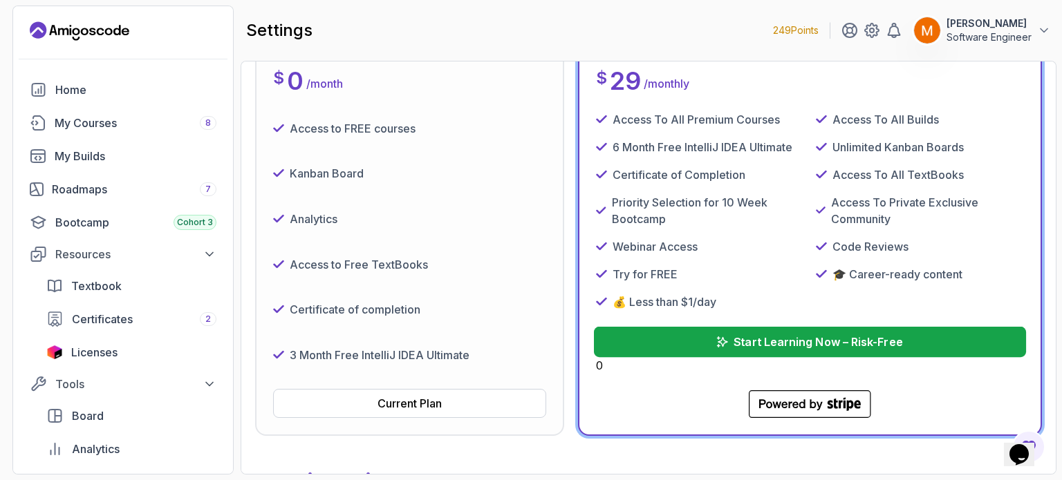
click at [721, 339] on icon "submit" at bounding box center [722, 342] width 10 height 10
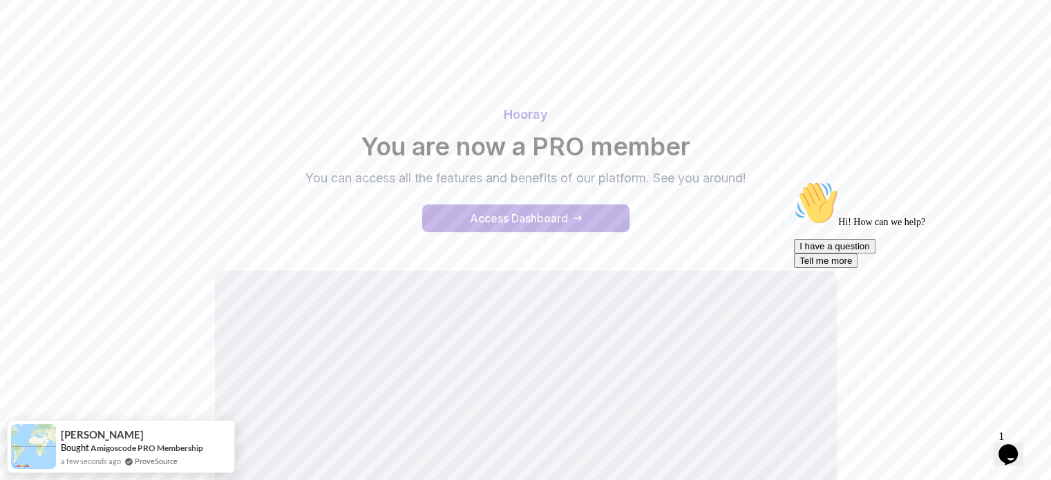
click at [552, 216] on div "Access Dashboard" at bounding box center [519, 218] width 98 height 17
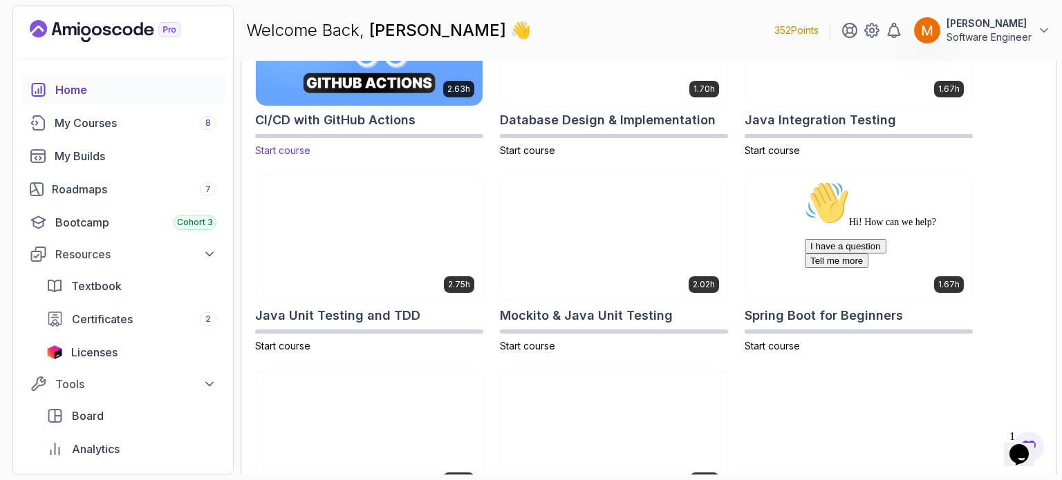
scroll to position [519, 0]
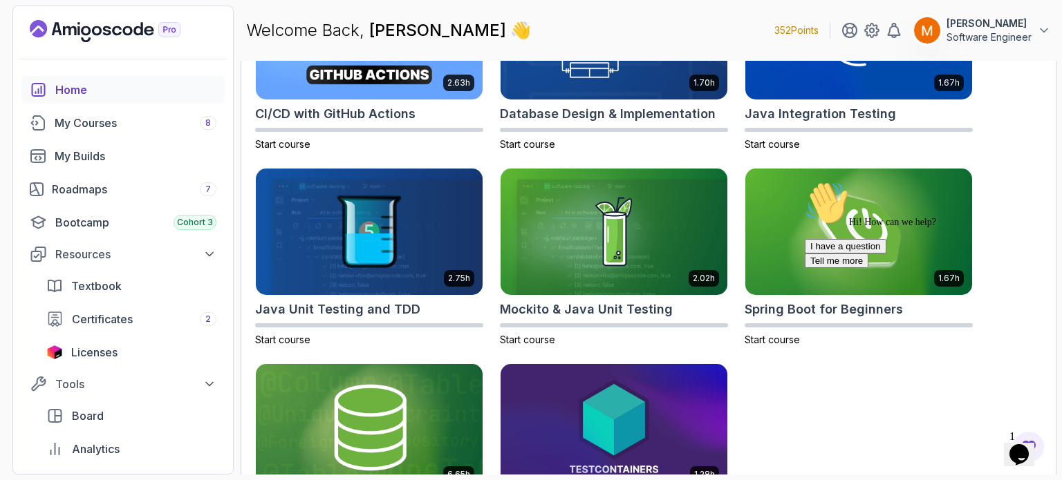
click at [804, 181] on icon "Chat attention grabber" at bounding box center [804, 181] width 0 height 0
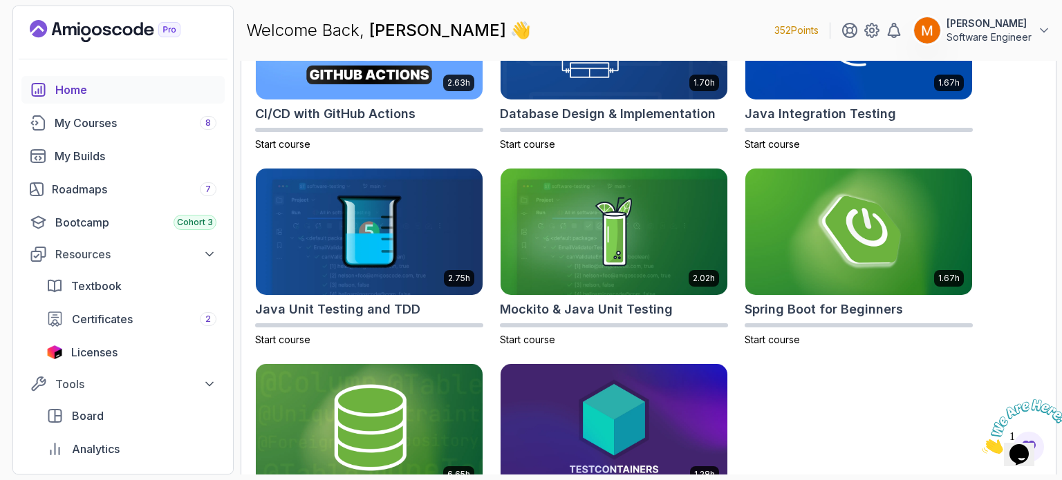
click at [981, 444] on icon "Close" at bounding box center [981, 450] width 0 height 12
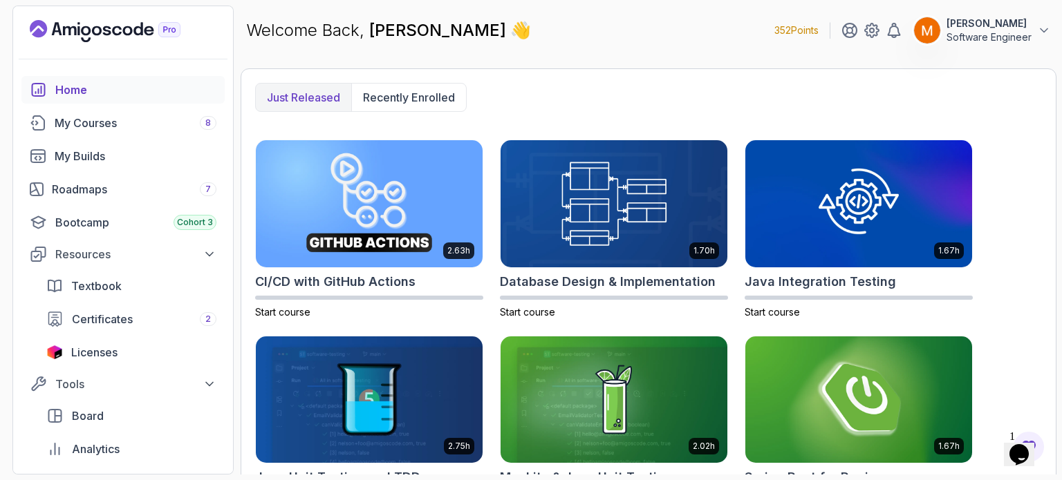
scroll to position [352, 0]
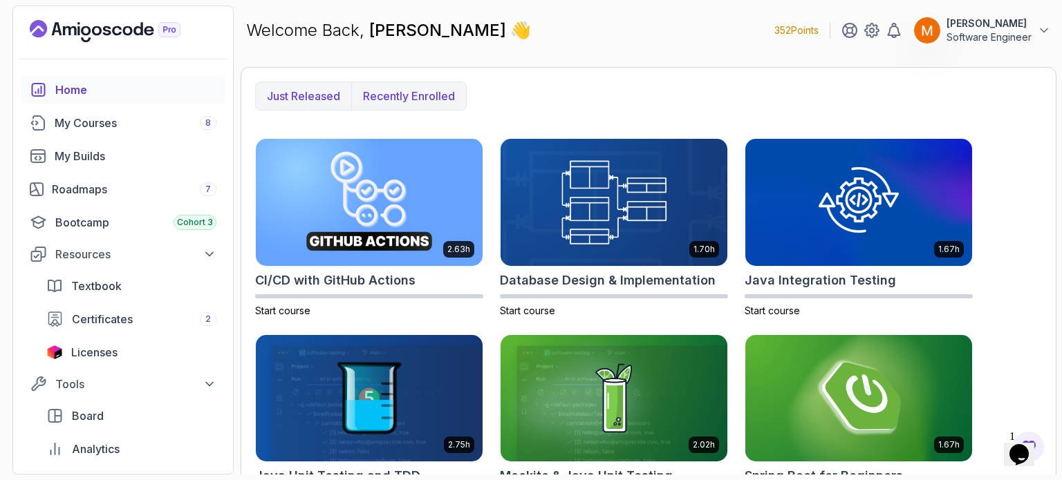
click at [399, 100] on p "Recently enrolled" at bounding box center [409, 96] width 92 height 17
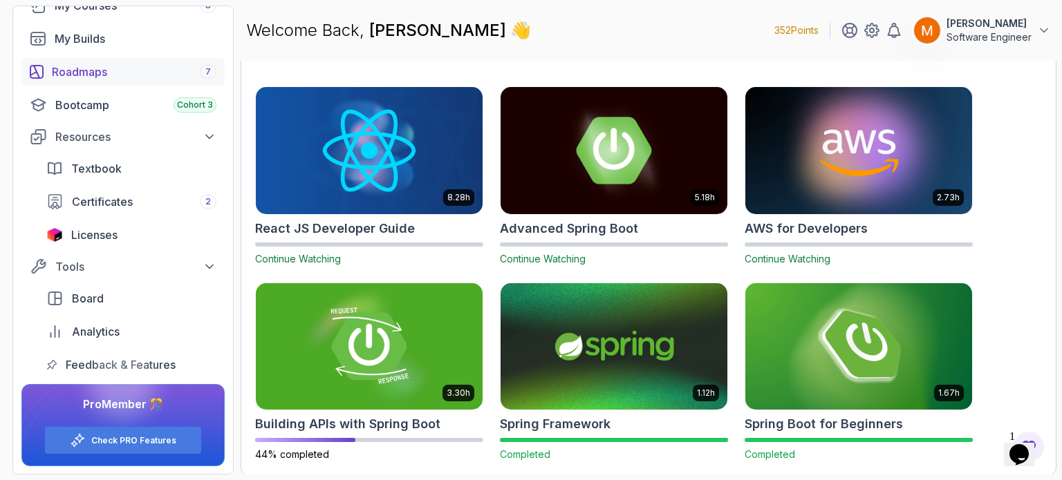
scroll to position [117, 0]
click at [621, 225] on h2 "Advanced Spring Boot" at bounding box center [569, 228] width 138 height 19
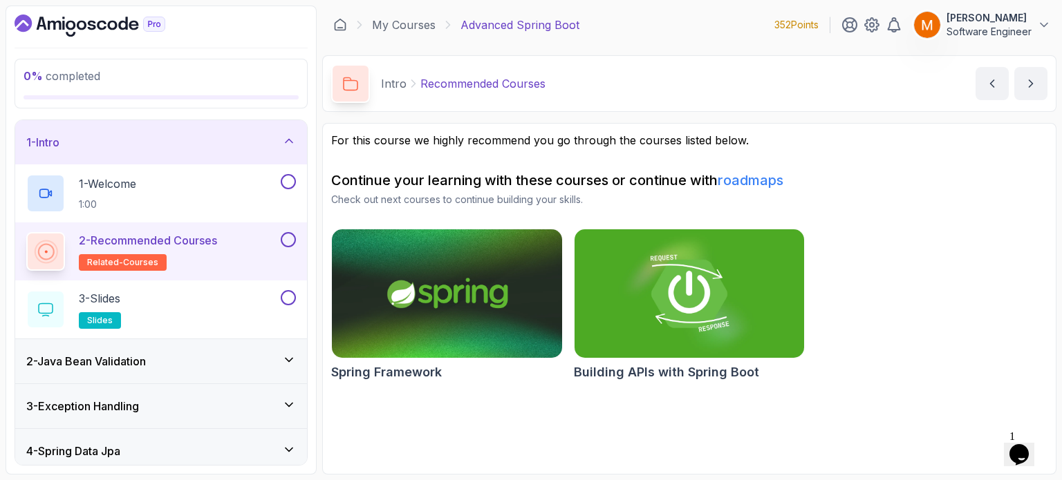
click at [199, 143] on div "1 - Intro" at bounding box center [161, 142] width 270 height 17
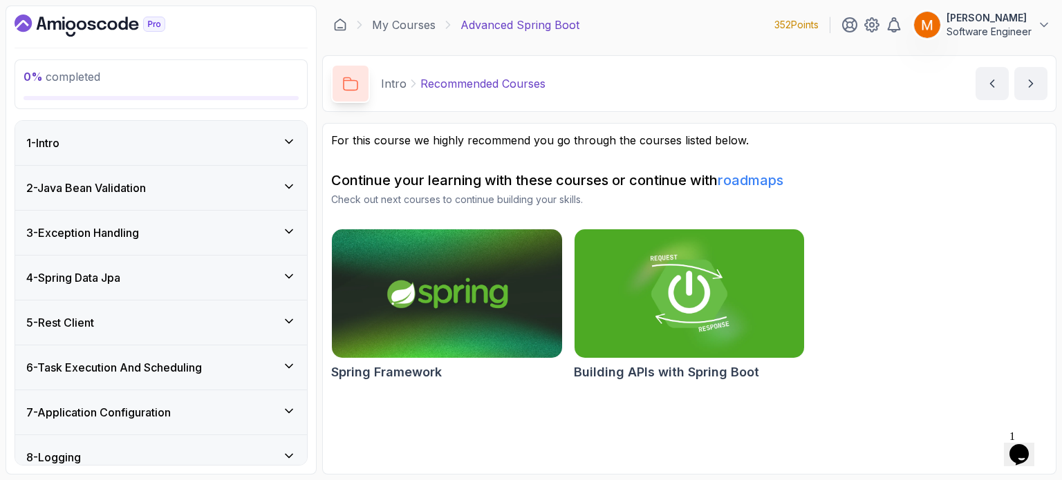
click at [160, 146] on div "1 - Intro" at bounding box center [161, 143] width 270 height 17
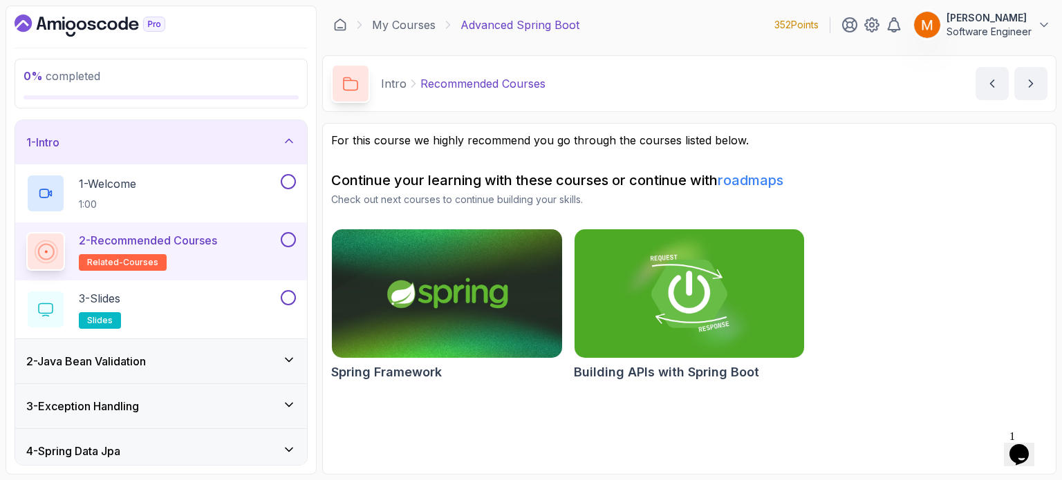
scroll to position [410, 0]
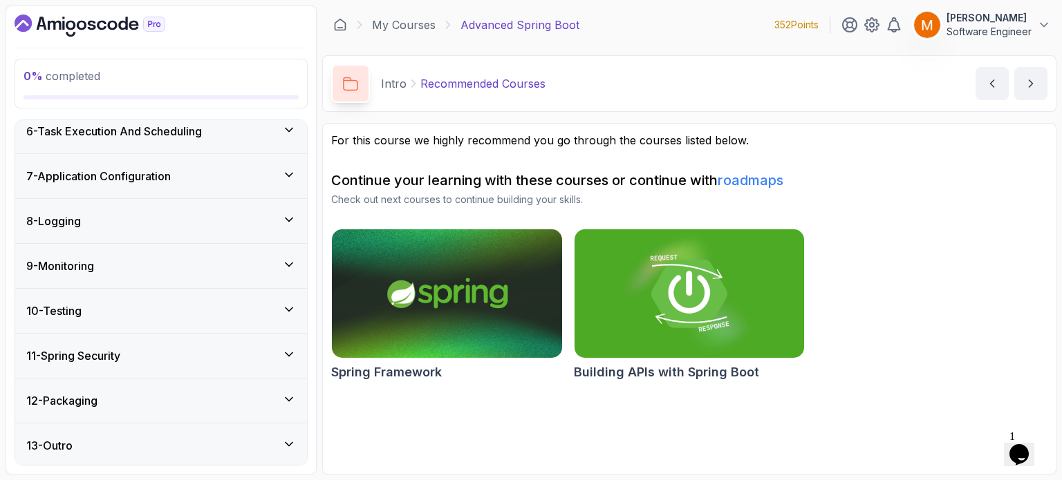
click at [62, 437] on h3 "13 - Outro" at bounding box center [49, 445] width 46 height 17
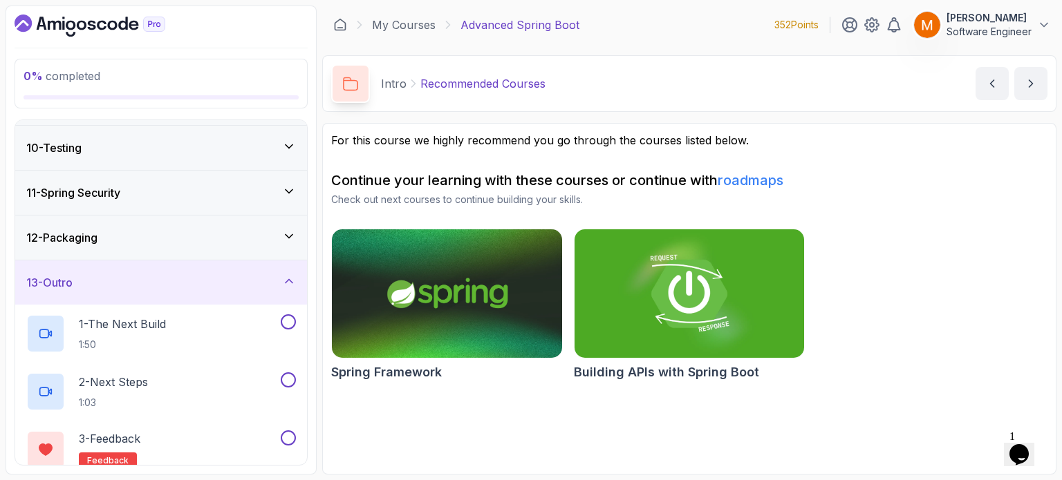
scroll to position [0, 0]
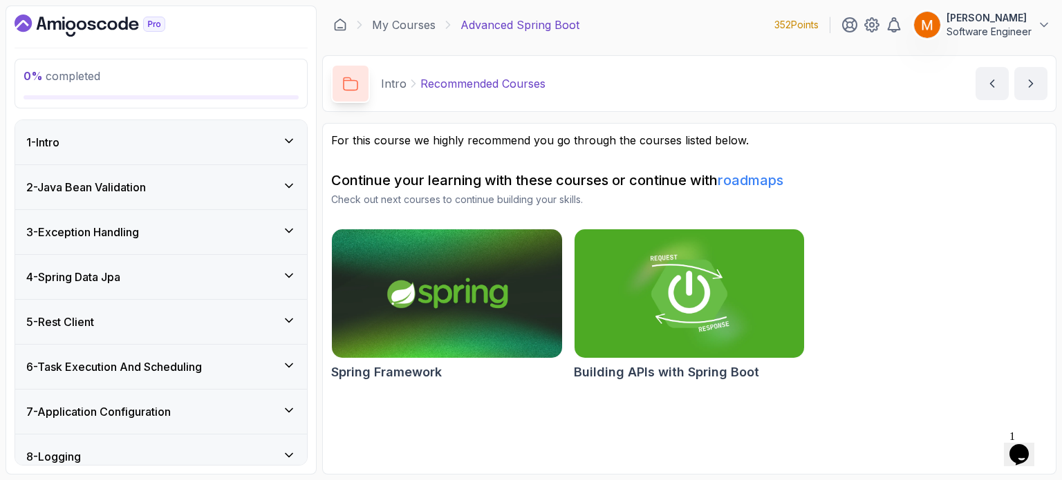
click at [111, 149] on div "1 - Intro" at bounding box center [161, 142] width 270 height 17
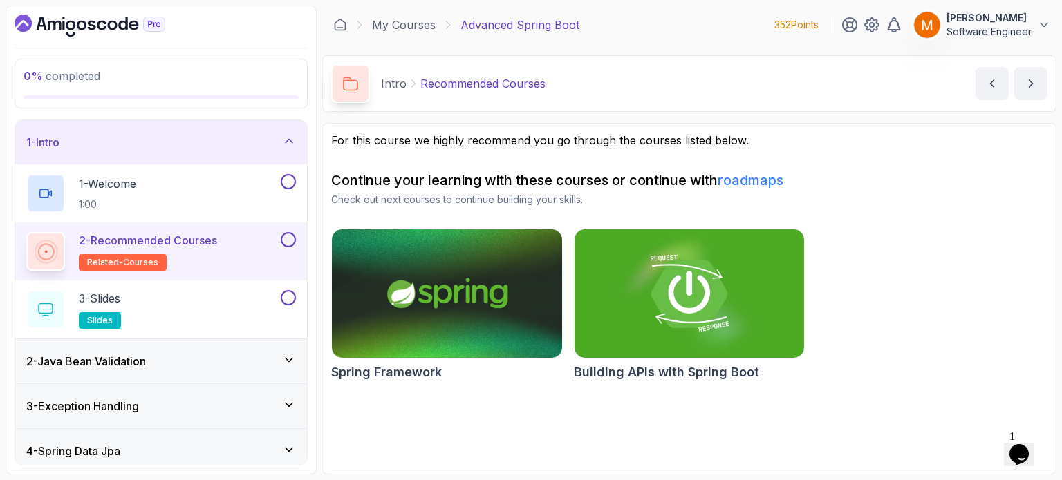
click at [288, 243] on button at bounding box center [288, 239] width 15 height 15
click at [252, 298] on div "3 - Slides slides" at bounding box center [152, 309] width 252 height 39
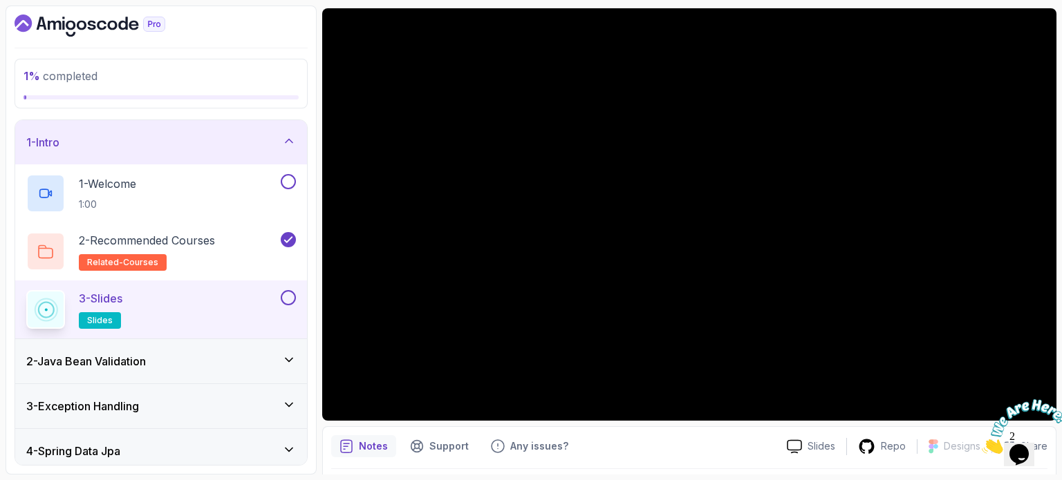
click at [1030, 446] on img at bounding box center [1024, 426] width 86 height 55
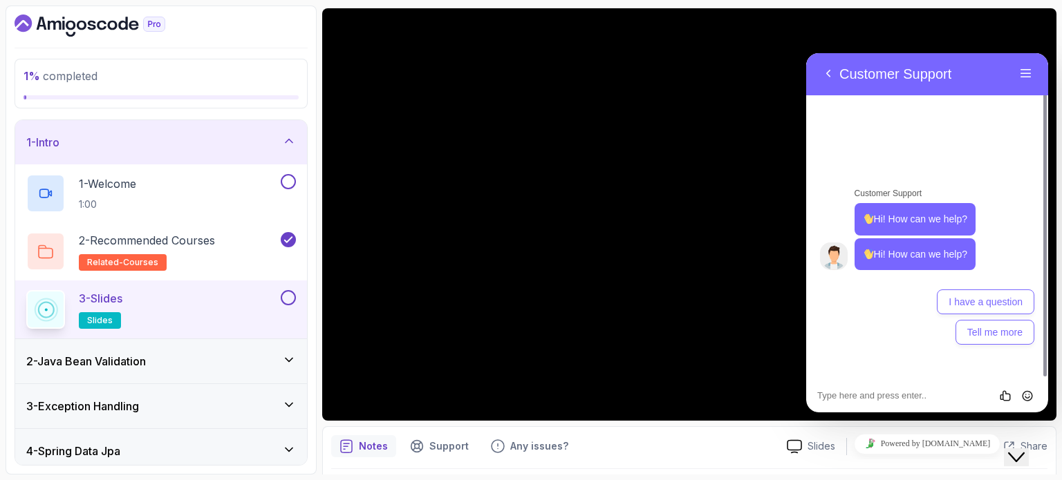
click at [1015, 453] on icon "Close Chat This icon closes the chat window." at bounding box center [1016, 457] width 17 height 17
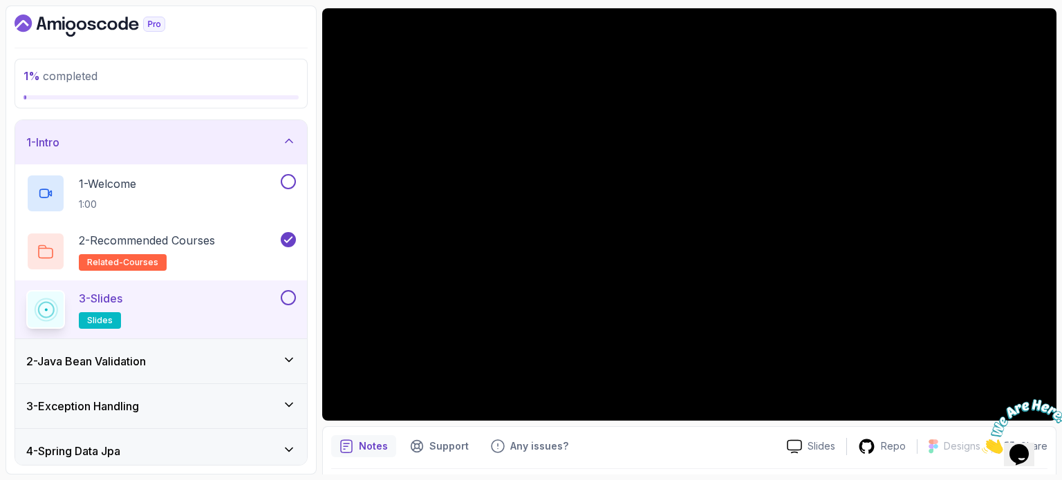
drag, startPoint x: 988, startPoint y: 422, endPoint x: 1015, endPoint y: 453, distance: 41.6
click at [1015, 453] on img at bounding box center [1024, 426] width 86 height 55
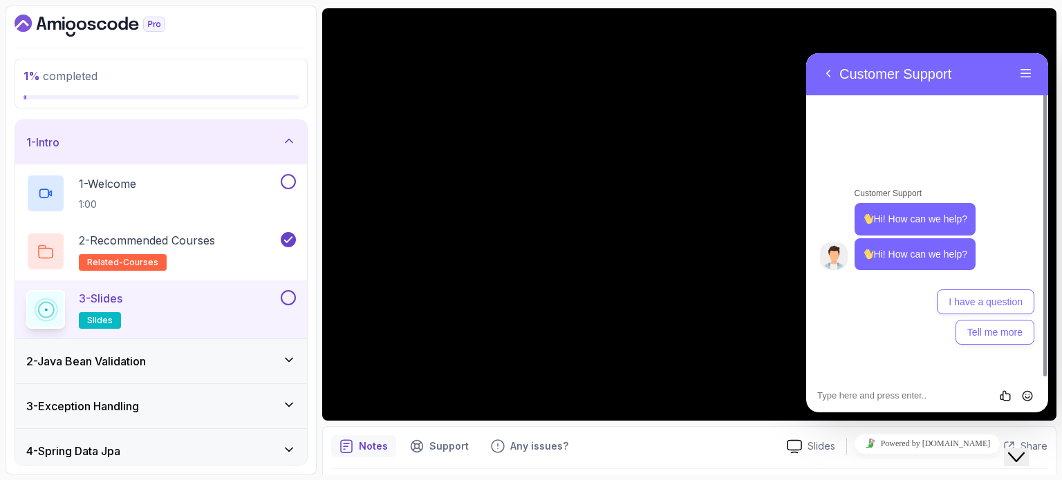
drag, startPoint x: 1043, startPoint y: 484, endPoint x: 1015, endPoint y: 453, distance: 41.6
click at [1015, 453] on icon "Close Chat This icon closes the chat window." at bounding box center [1016, 457] width 17 height 17
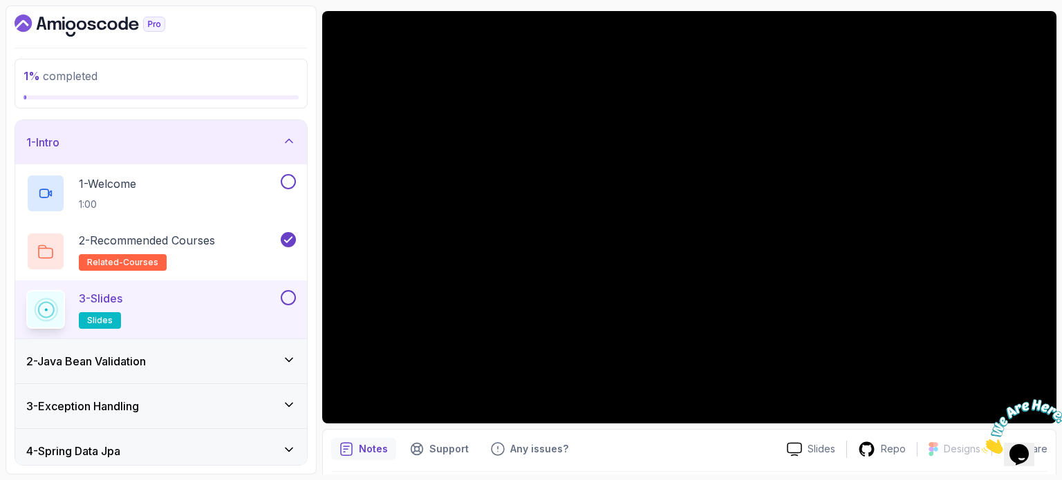
scroll to position [108, 0]
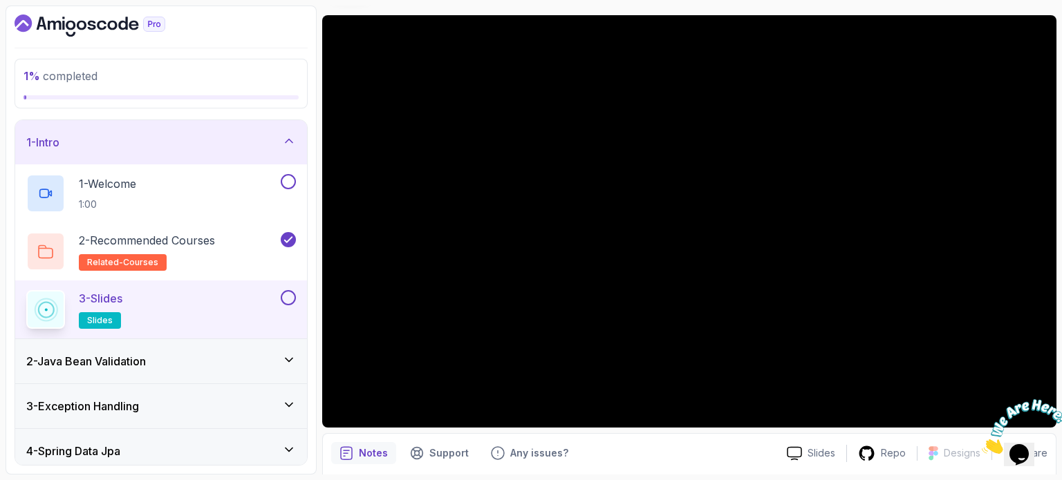
click at [289, 300] on button at bounding box center [288, 297] width 15 height 15
click at [179, 212] on div "1 - Welcome 1:00" at bounding box center [152, 193] width 252 height 39
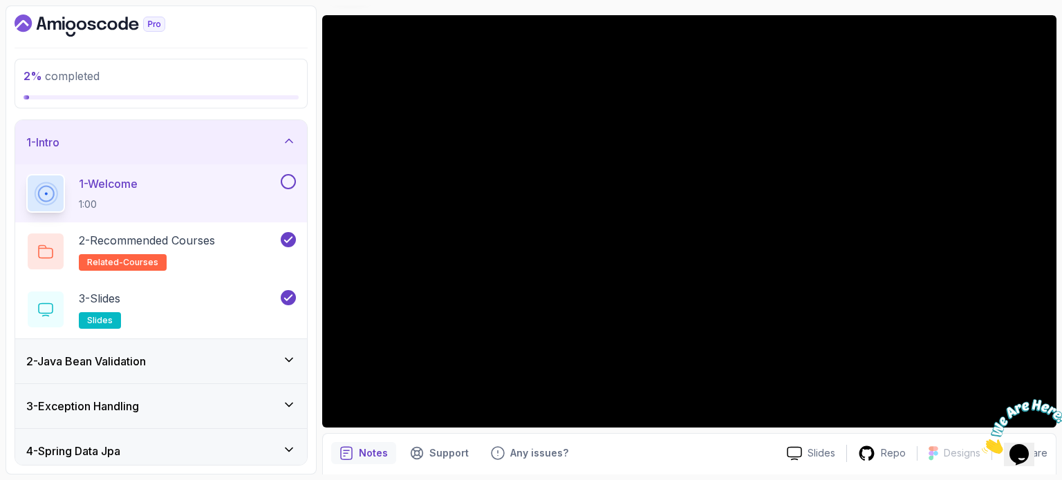
click at [983, 411] on img at bounding box center [1024, 426] width 86 height 55
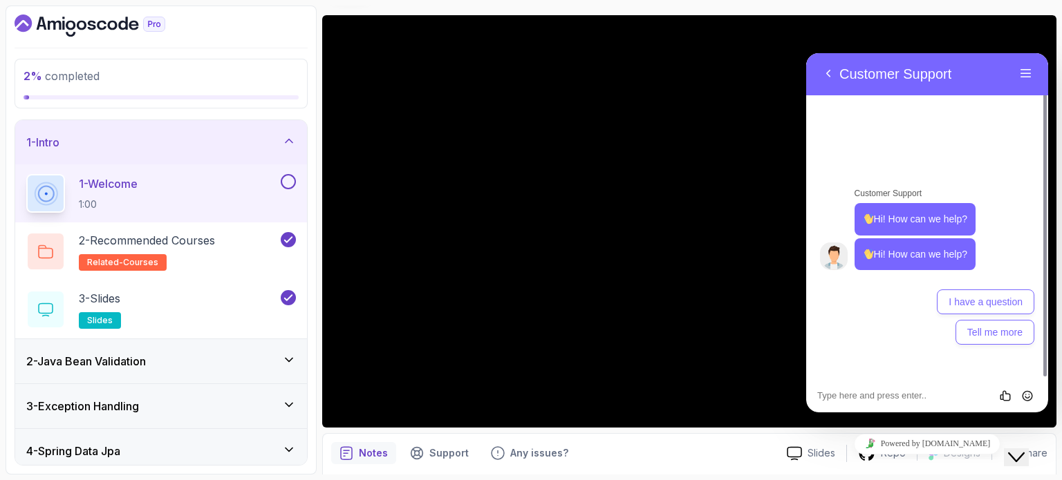
click at [1024, 449] on icon "Close Chat This icon closes the chat window." at bounding box center [1016, 457] width 17 height 17
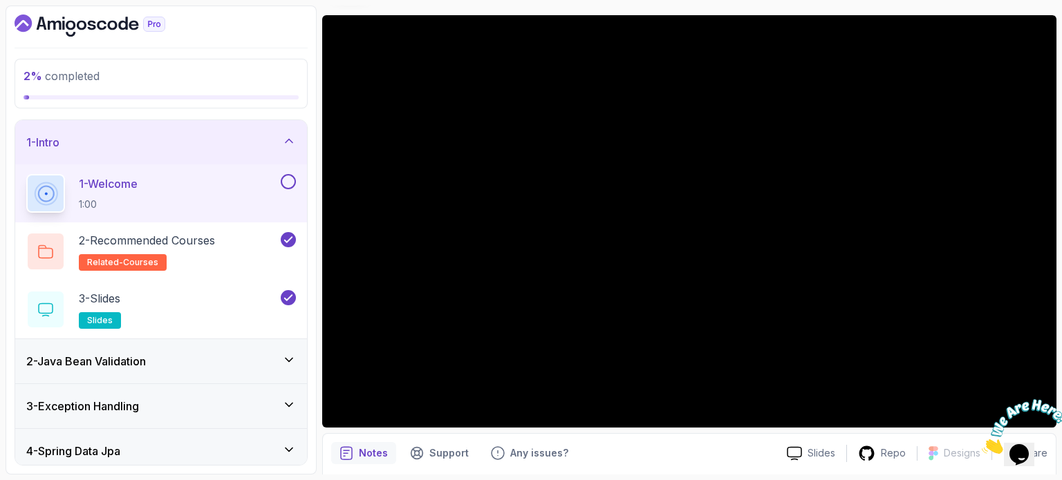
click at [981, 409] on img at bounding box center [1024, 426] width 86 height 55
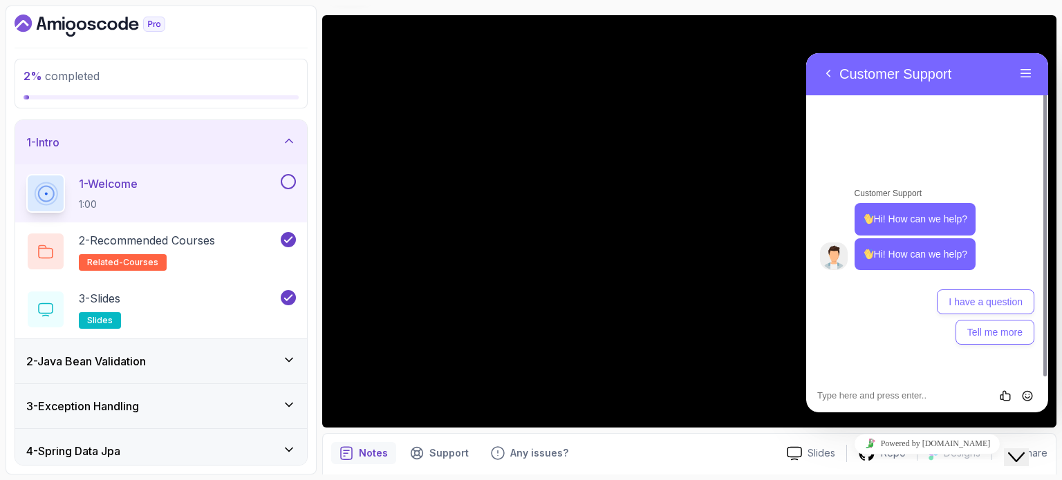
click at [1020, 453] on icon "Close Chat This icon closes the chat window." at bounding box center [1016, 457] width 17 height 17
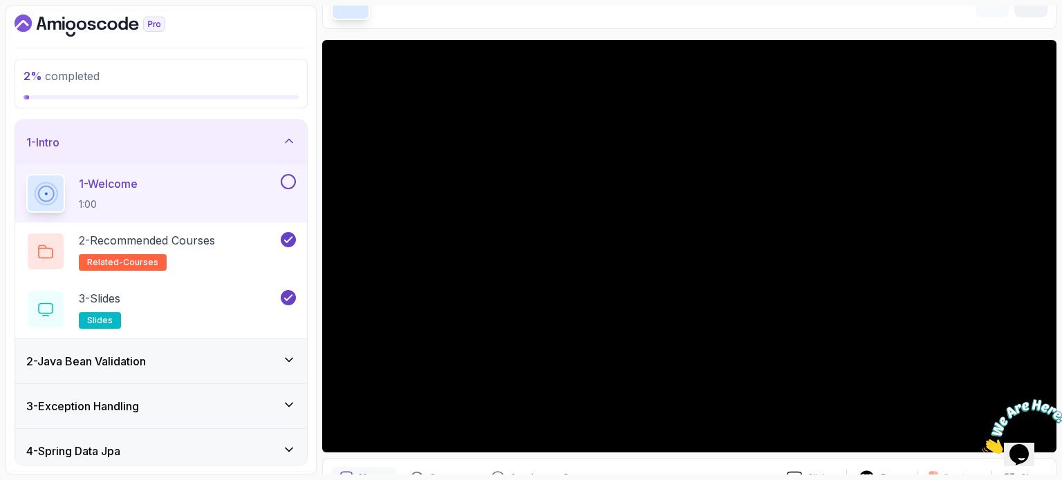
scroll to position [156, 0]
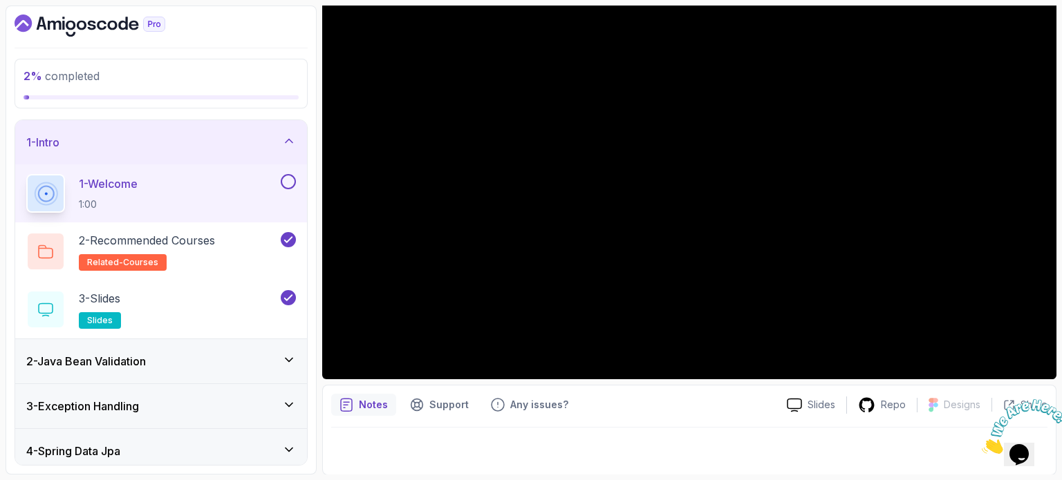
click at [293, 183] on button at bounding box center [288, 181] width 15 height 15
click at [291, 147] on icon at bounding box center [289, 141] width 14 height 14
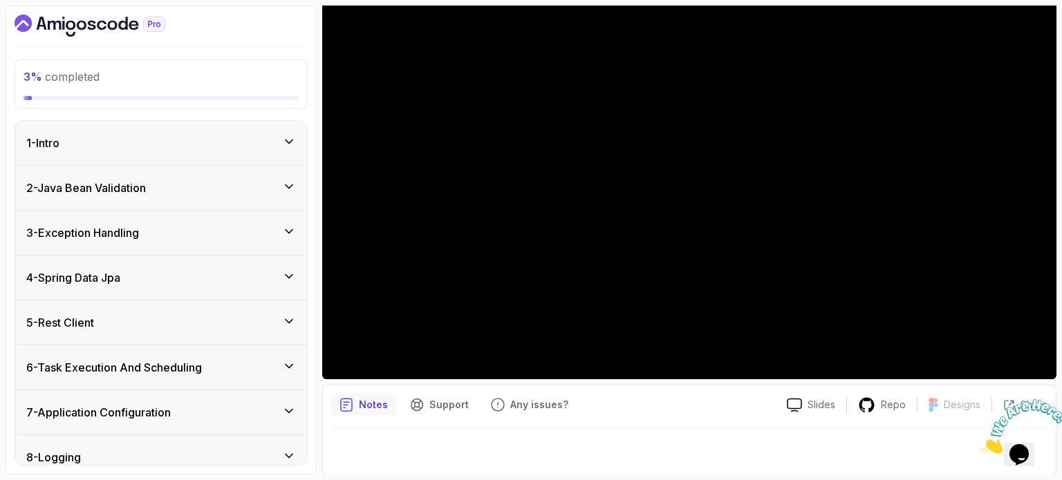
click at [245, 185] on div "2 - Java Bean Validation" at bounding box center [161, 188] width 270 height 17
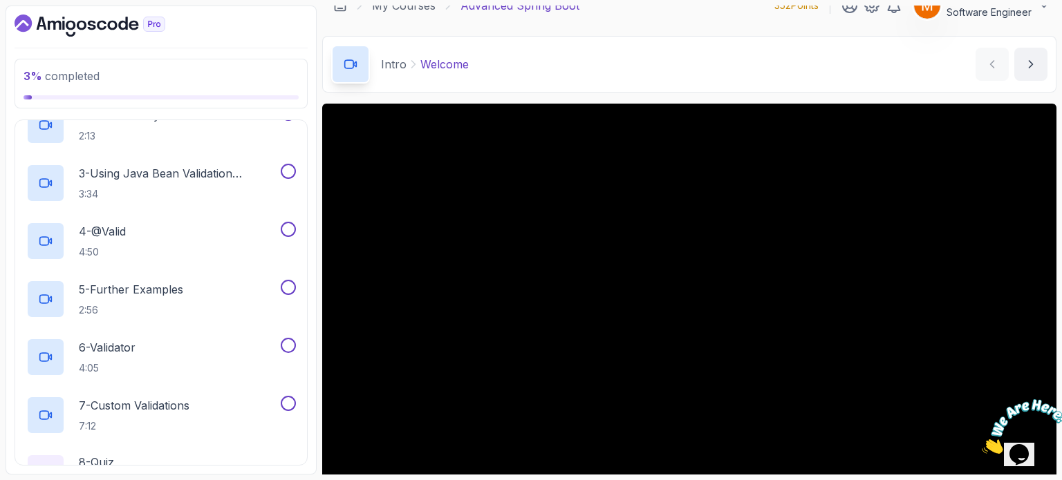
scroll to position [0, 0]
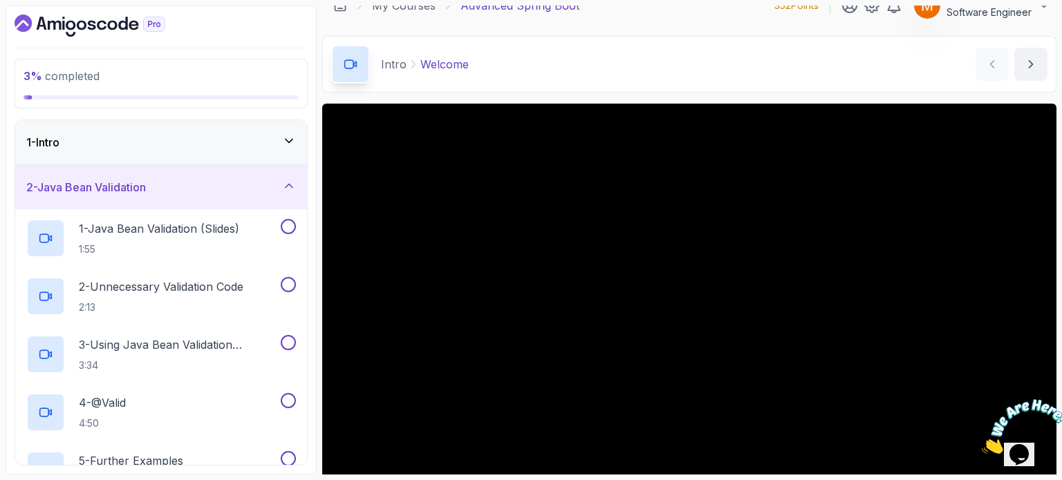
click at [236, 185] on div "2 - Java Bean Validation" at bounding box center [161, 187] width 270 height 17
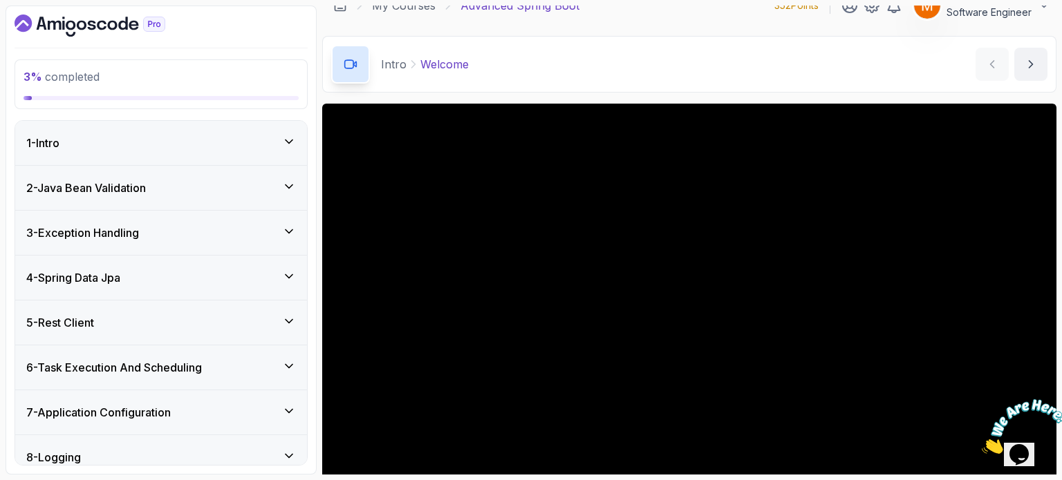
click at [249, 177] on div "2 - Java Bean Validation" at bounding box center [161, 188] width 292 height 44
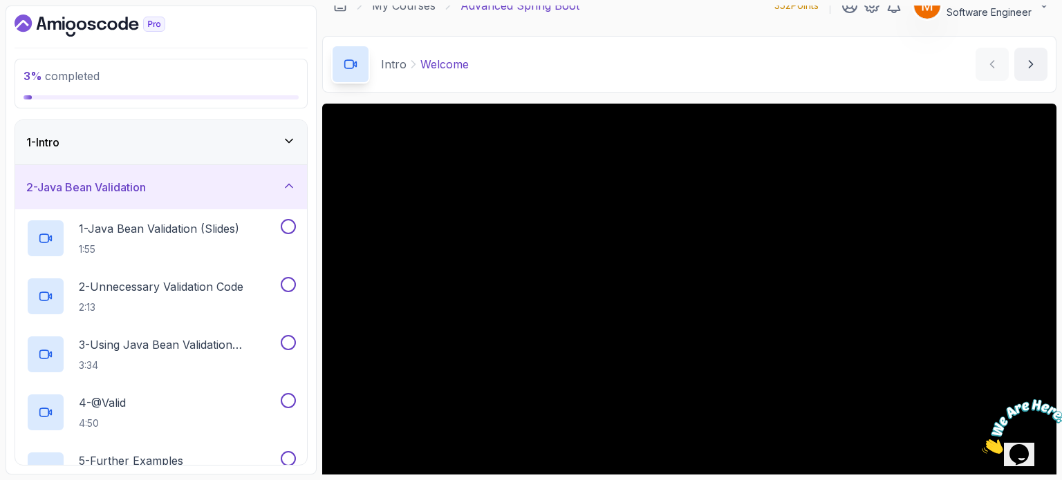
click at [284, 187] on icon at bounding box center [289, 186] width 14 height 14
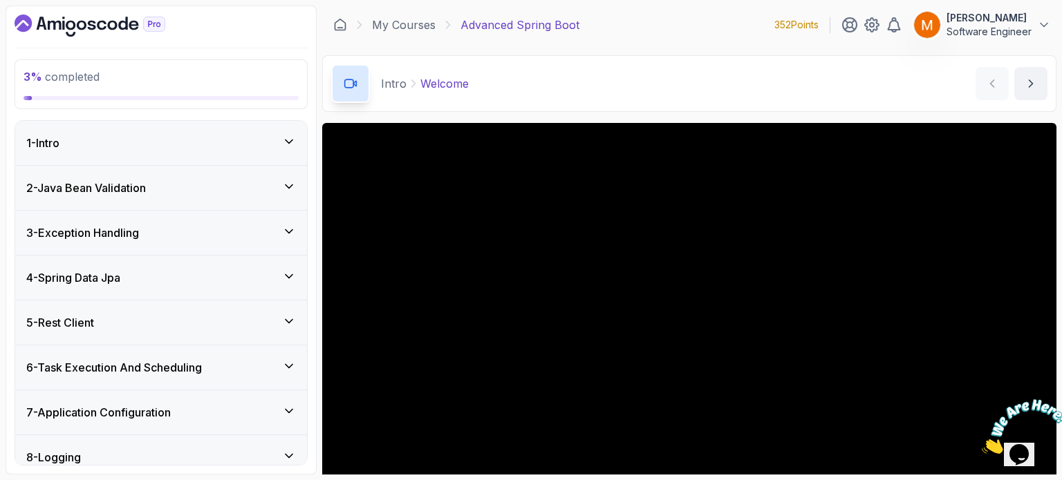
click at [119, 139] on div "1 - Intro" at bounding box center [161, 143] width 270 height 17
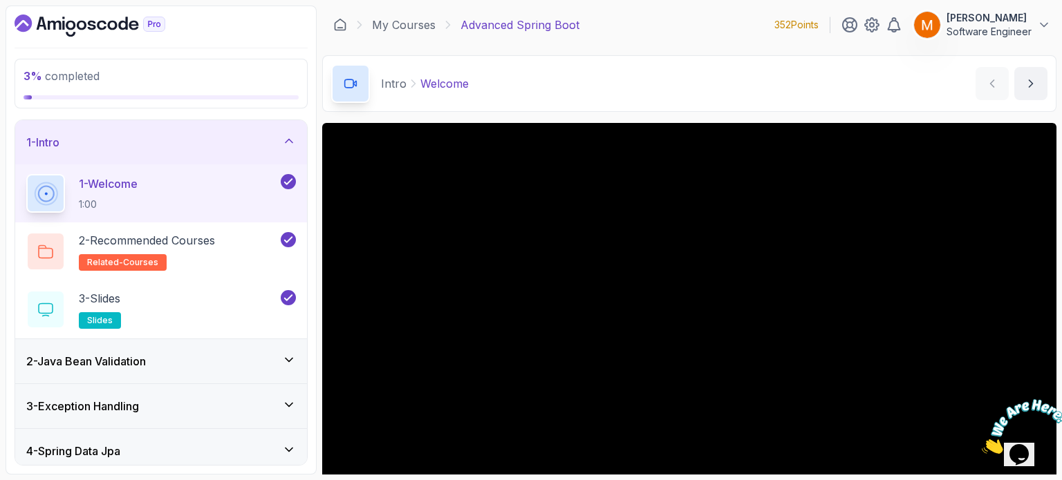
click at [119, 140] on div "1 - Intro" at bounding box center [161, 142] width 270 height 17
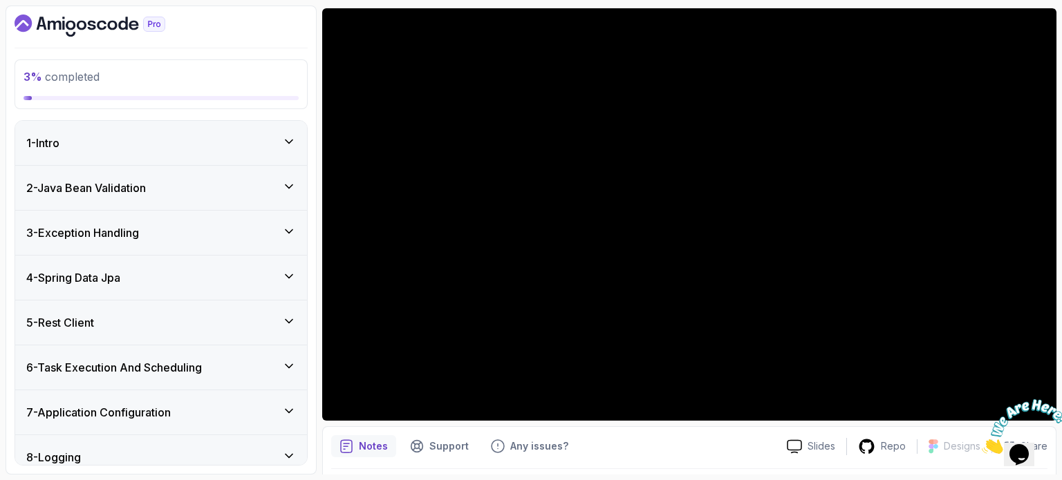
click at [119, 149] on div "1 - Intro" at bounding box center [161, 143] width 270 height 17
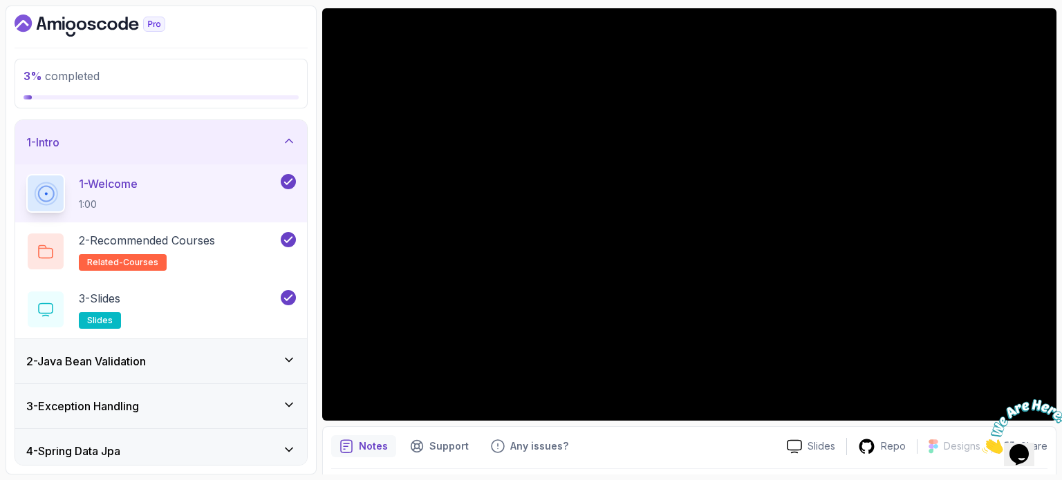
click at [131, 126] on div "1 - Intro" at bounding box center [161, 142] width 292 height 44
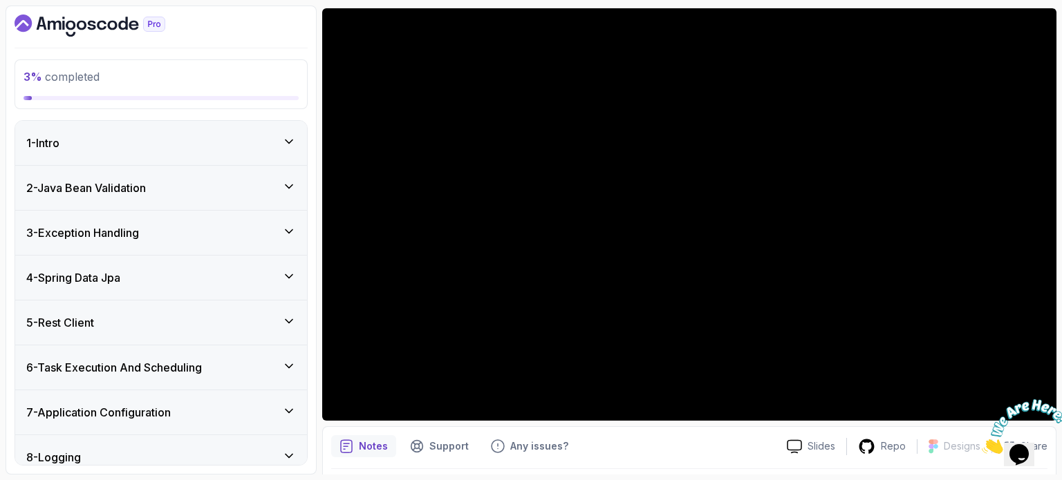
click at [133, 187] on h3 "2 - Java Bean Validation" at bounding box center [86, 188] width 120 height 17
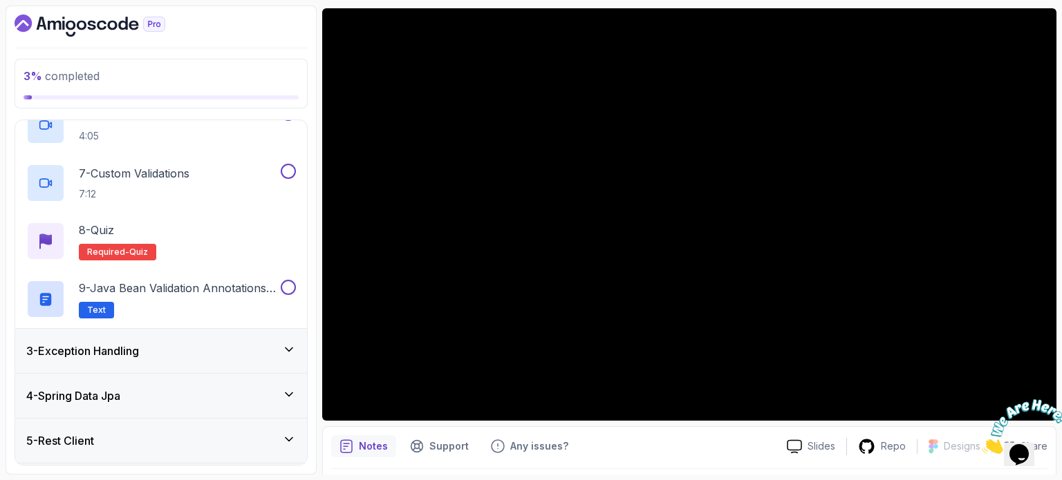
scroll to position [402, 0]
click at [169, 366] on div "3 - Exception Handling" at bounding box center [161, 352] width 292 height 44
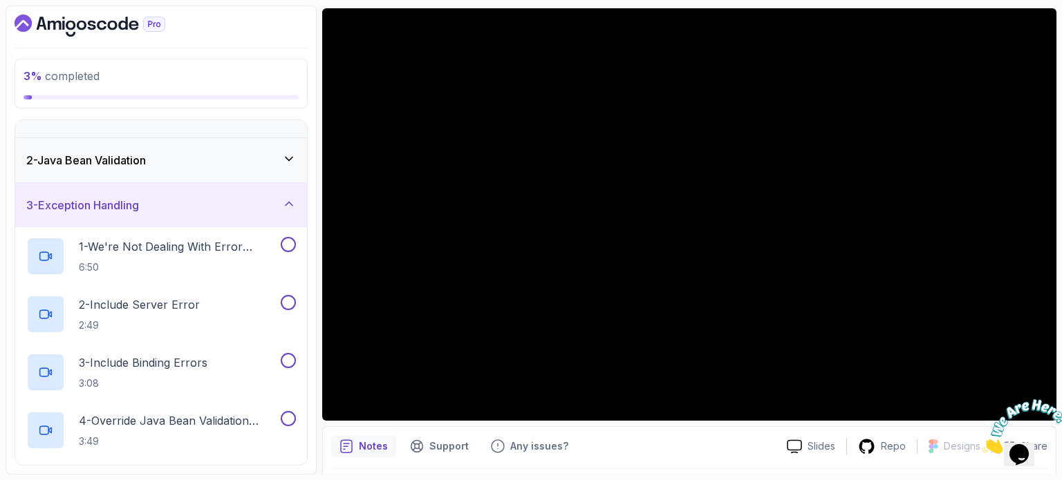
scroll to position [28, 0]
click at [113, 193] on div "3 - Exception Handling" at bounding box center [161, 204] width 292 height 44
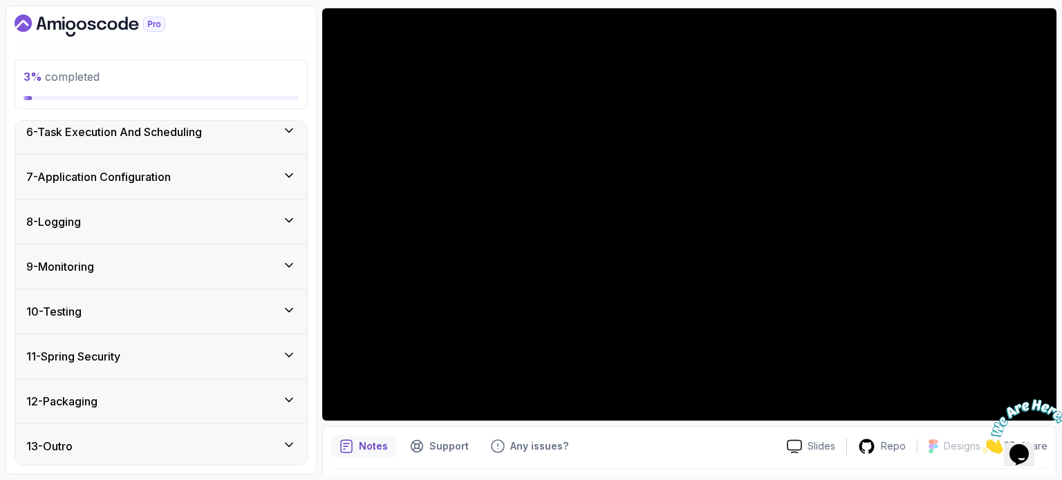
scroll to position [0, 0]
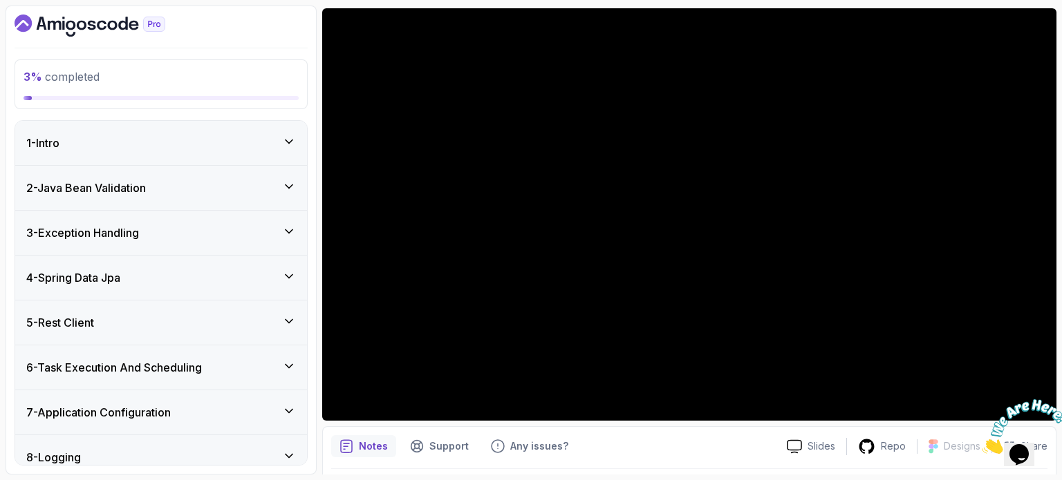
click at [292, 149] on div "1 - Intro" at bounding box center [161, 143] width 270 height 17
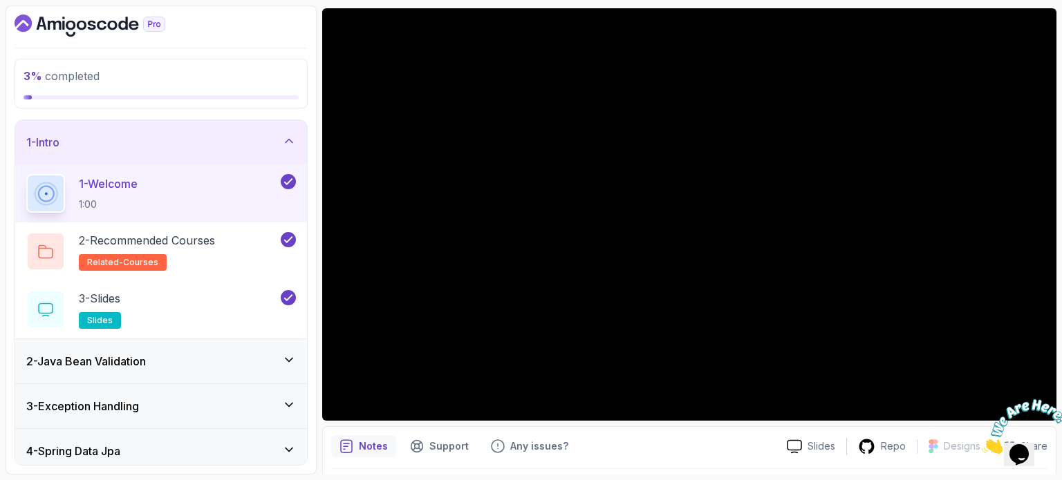
click at [292, 149] on div "1 - Intro" at bounding box center [161, 142] width 270 height 17
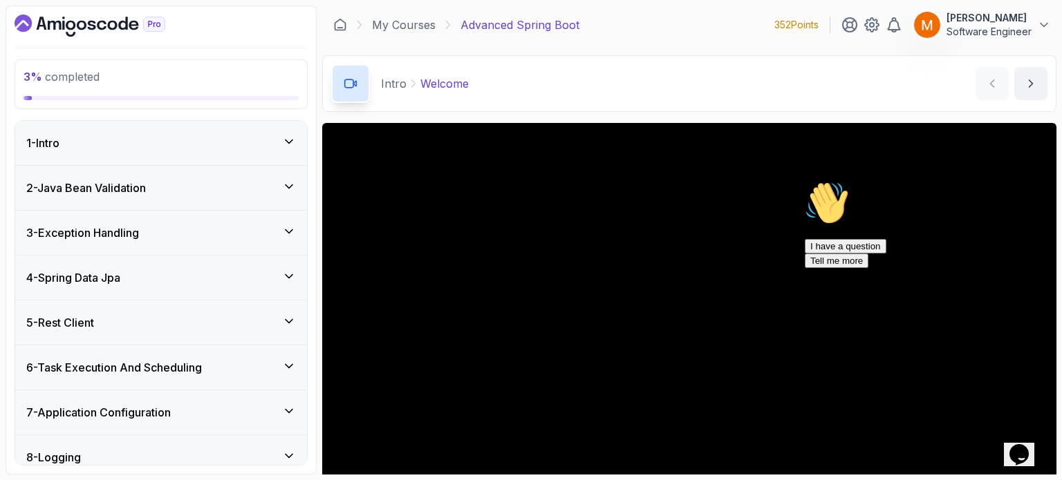
click at [1028, 444] on icon "$i18n('chat', 'chat_widget')" at bounding box center [1018, 454] width 19 height 21
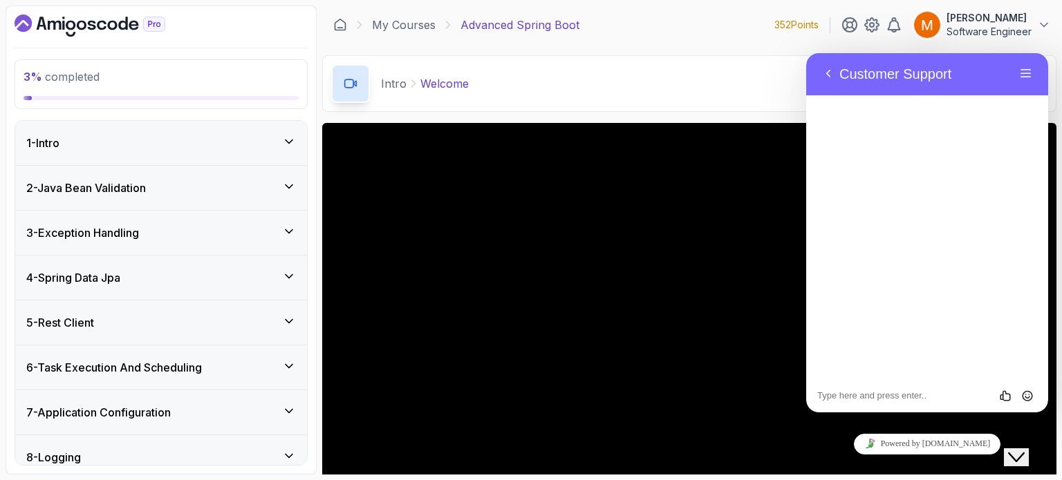
click at [1024, 451] on div "Close Chat This icon closes the chat window." at bounding box center [1016, 457] width 17 height 17
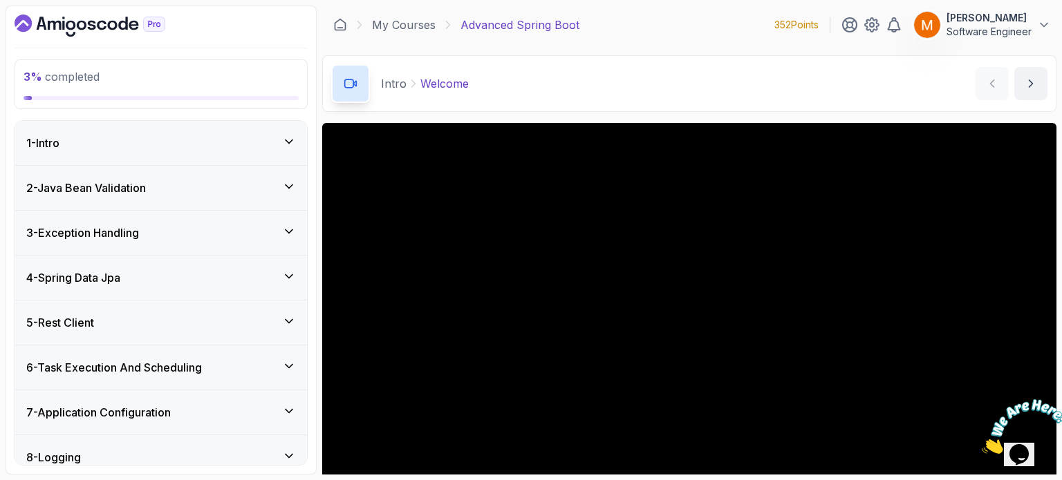
click at [981, 444] on icon "Close" at bounding box center [981, 450] width 0 height 12
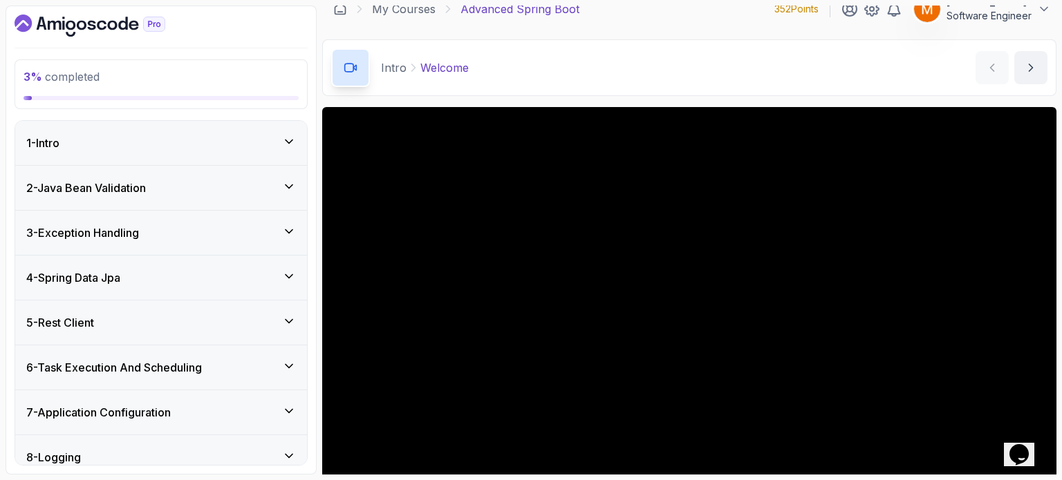
scroll to position [15, 0]
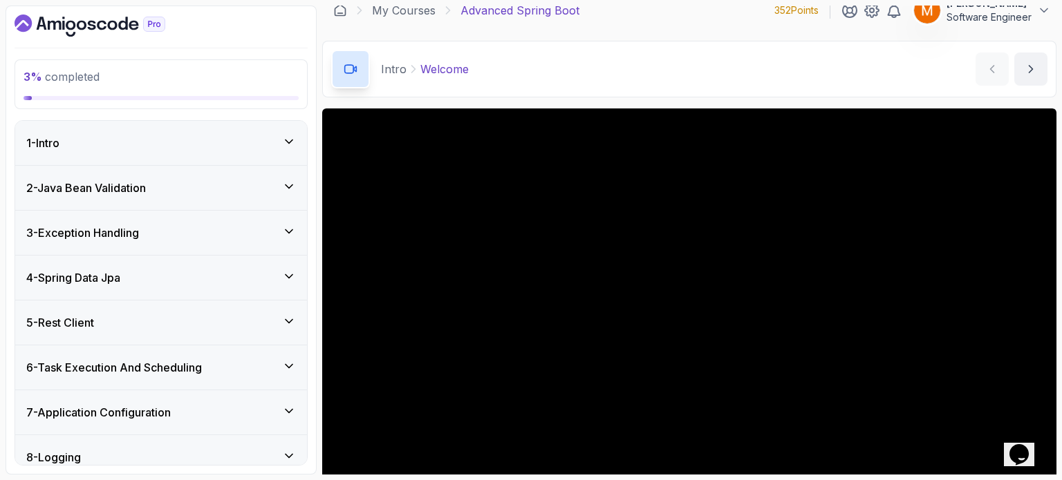
click at [187, 138] on div "1 - Intro" at bounding box center [161, 143] width 270 height 17
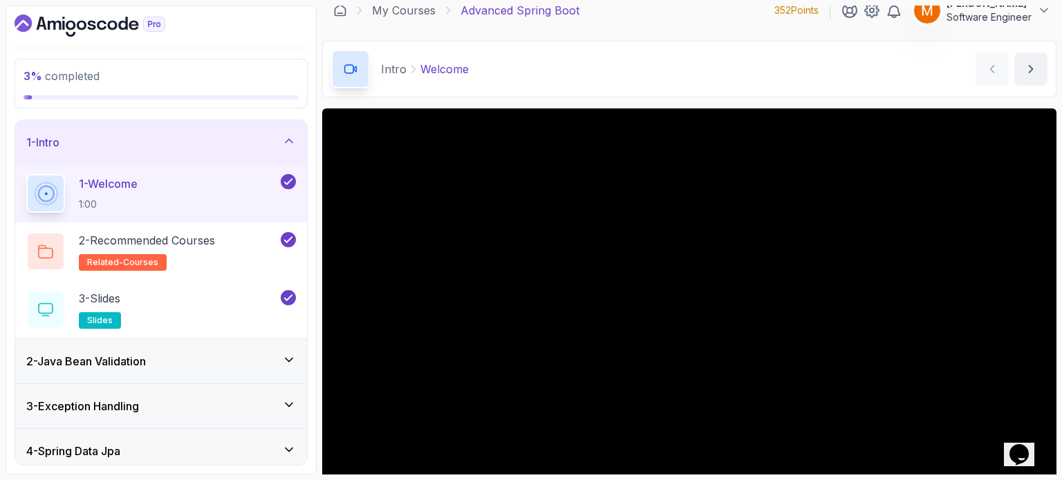
click at [187, 138] on div "1 - Intro" at bounding box center [161, 142] width 270 height 17
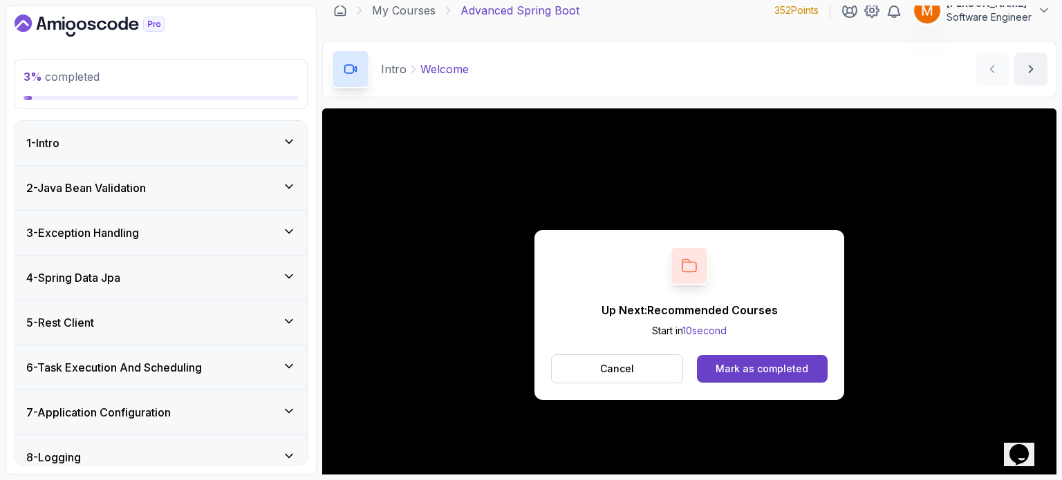
click at [193, 196] on div "2 - Java Bean Validation" at bounding box center [161, 188] width 292 height 44
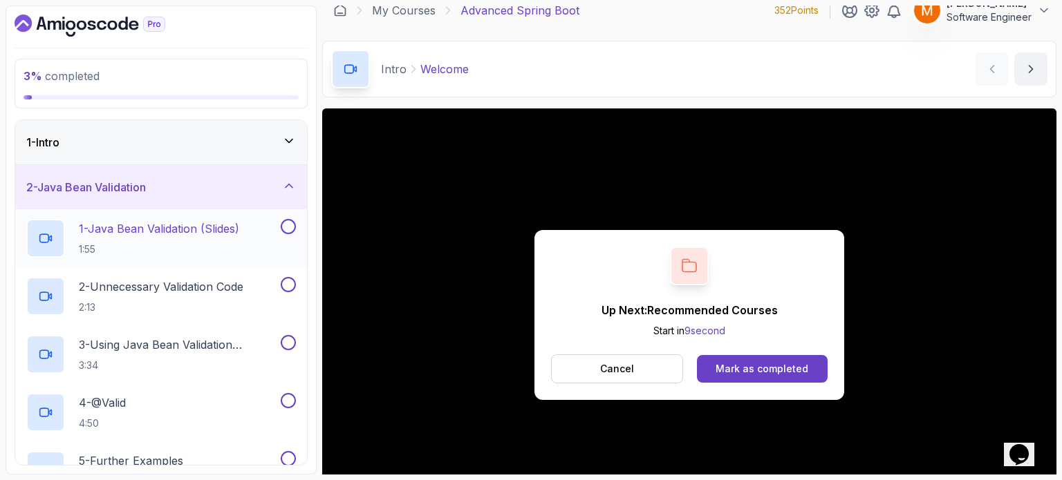
click at [165, 243] on p "1:55" at bounding box center [159, 250] width 160 height 14
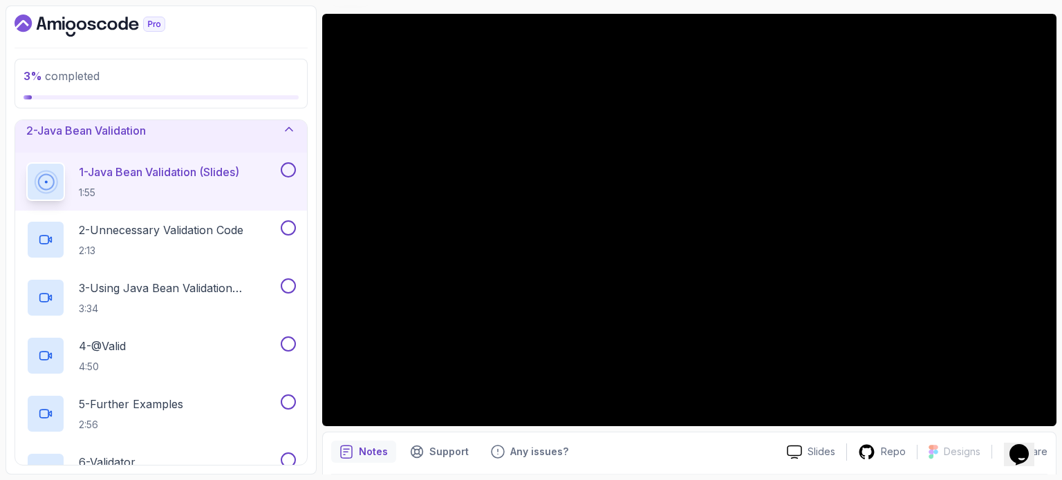
scroll to position [58, 0]
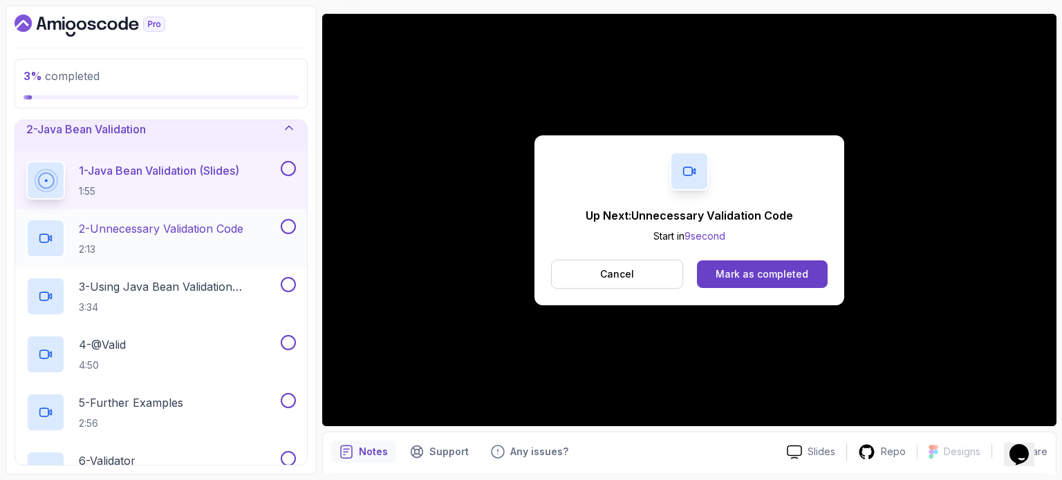
click at [207, 238] on h2 "2 - Unnecessary Validation Code 2:13" at bounding box center [161, 238] width 164 height 36
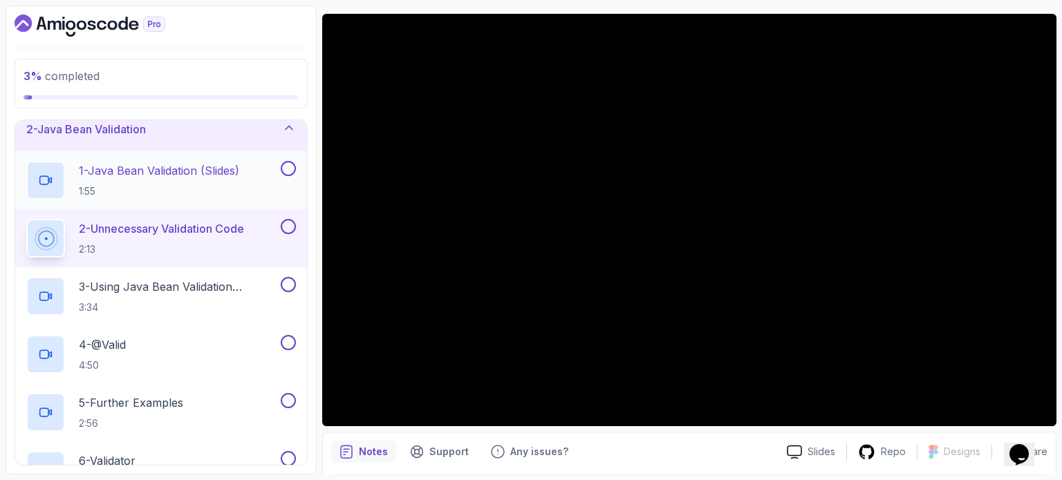
click at [290, 170] on button at bounding box center [288, 168] width 15 height 15
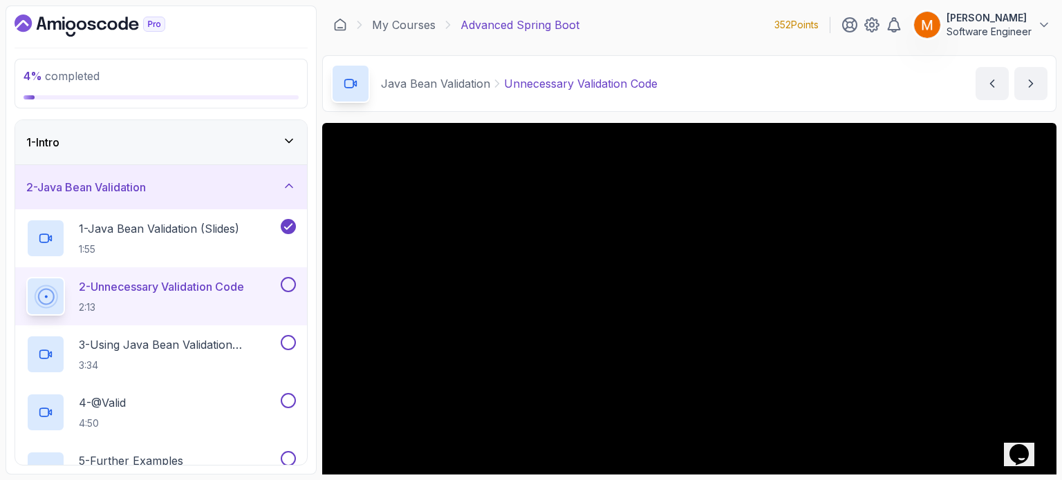
scroll to position [156, 0]
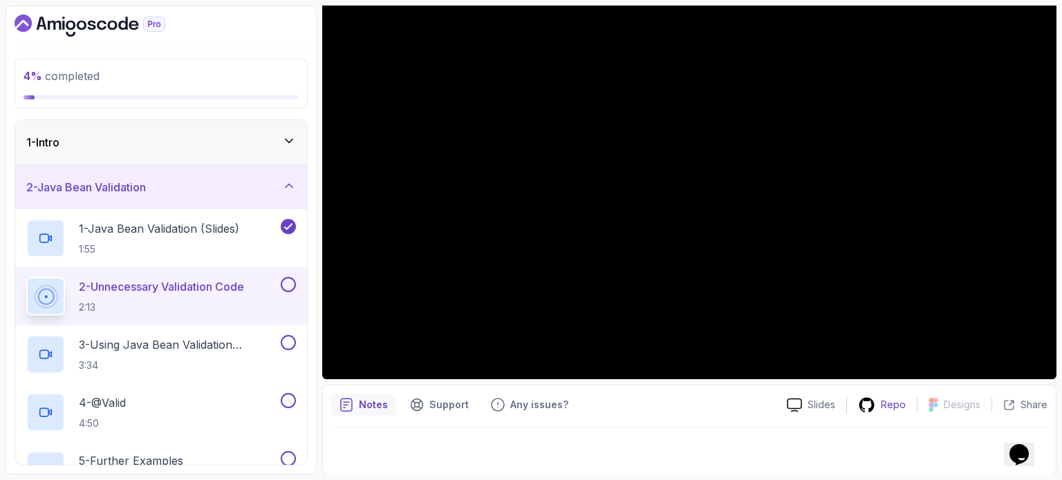
click at [881, 406] on div "Repo" at bounding box center [882, 405] width 70 height 17
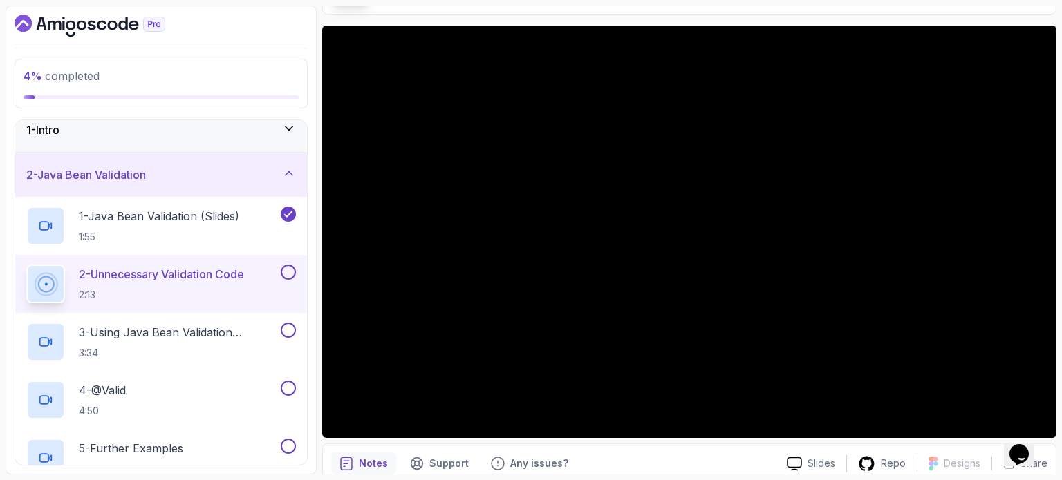
scroll to position [0, 0]
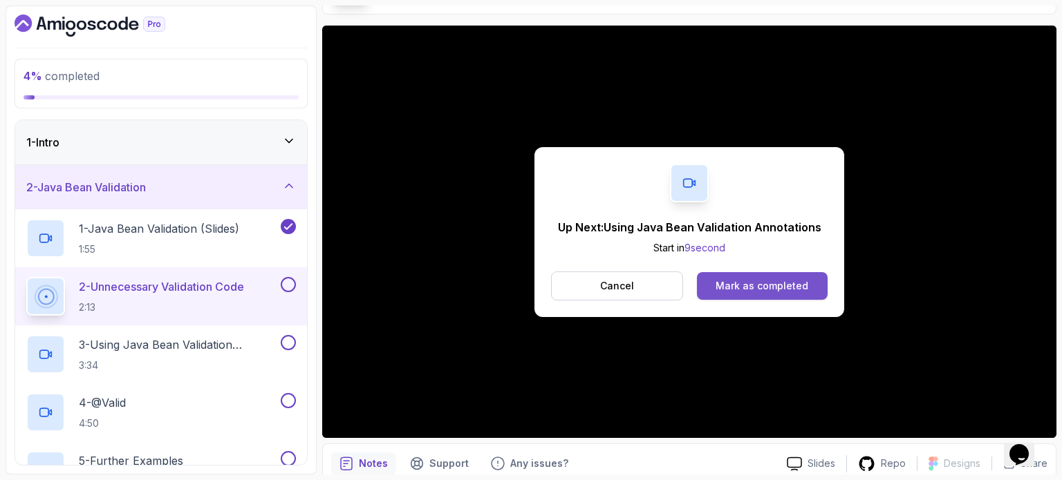
click at [742, 276] on button "Mark as completed" at bounding box center [762, 286] width 131 height 28
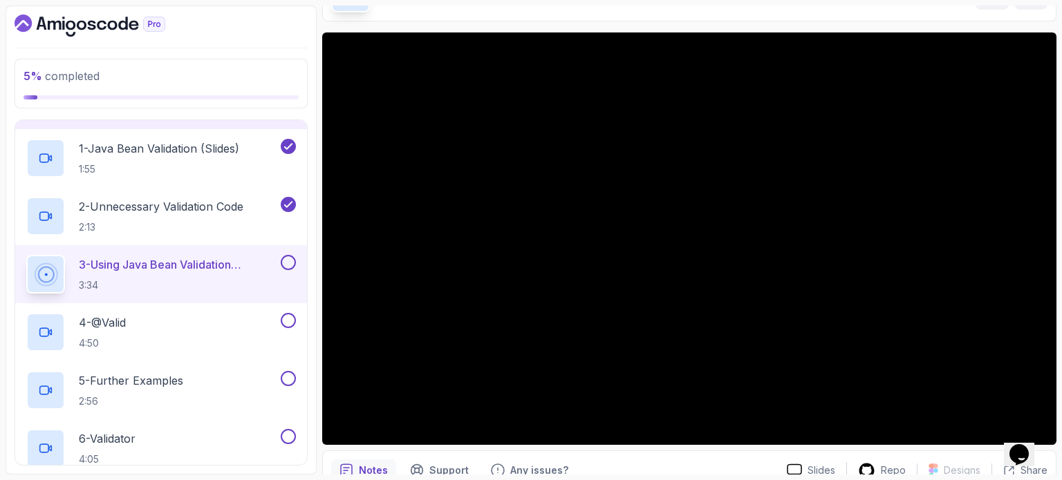
scroll to position [90, 0]
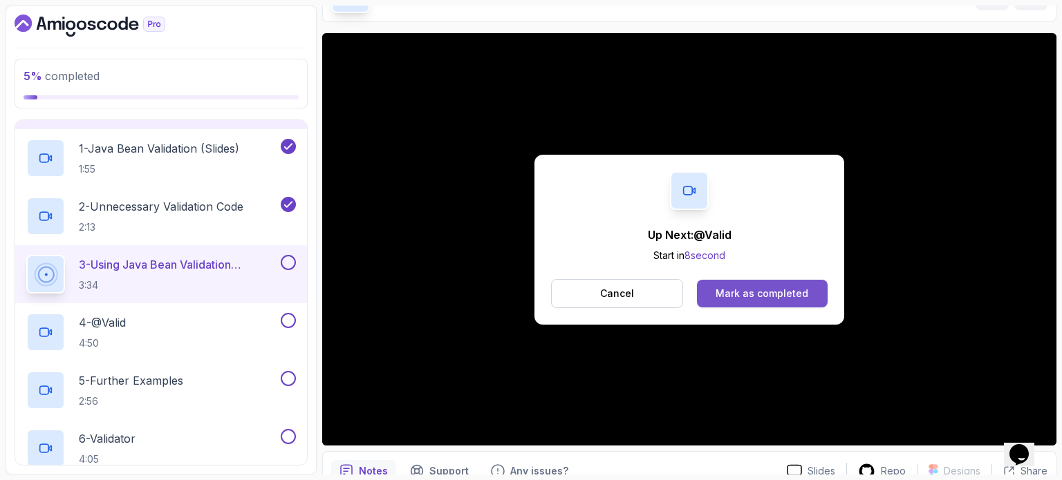
click at [708, 297] on button "Mark as completed" at bounding box center [762, 294] width 131 height 28
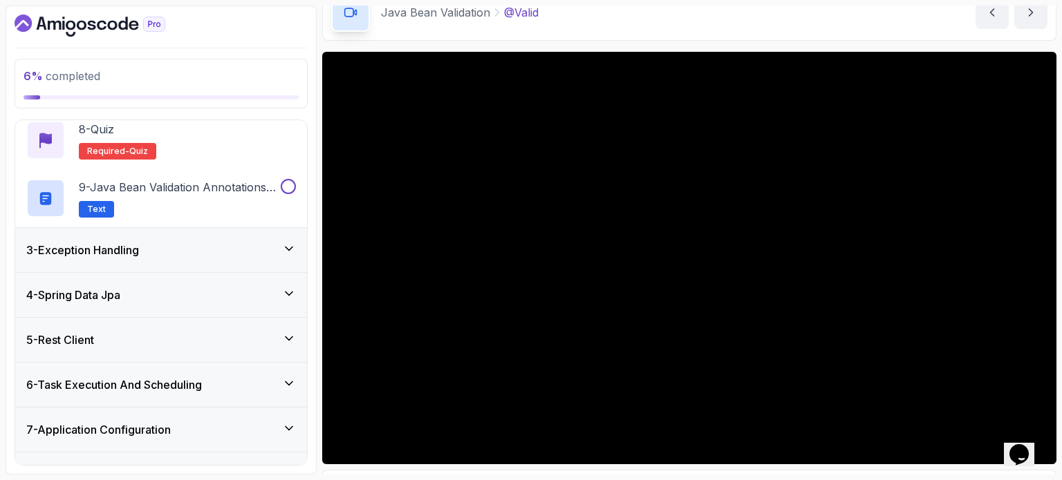
scroll to position [505, 0]
click at [156, 144] on div "8 - Quiz Required- quiz" at bounding box center [161, 139] width 270 height 39
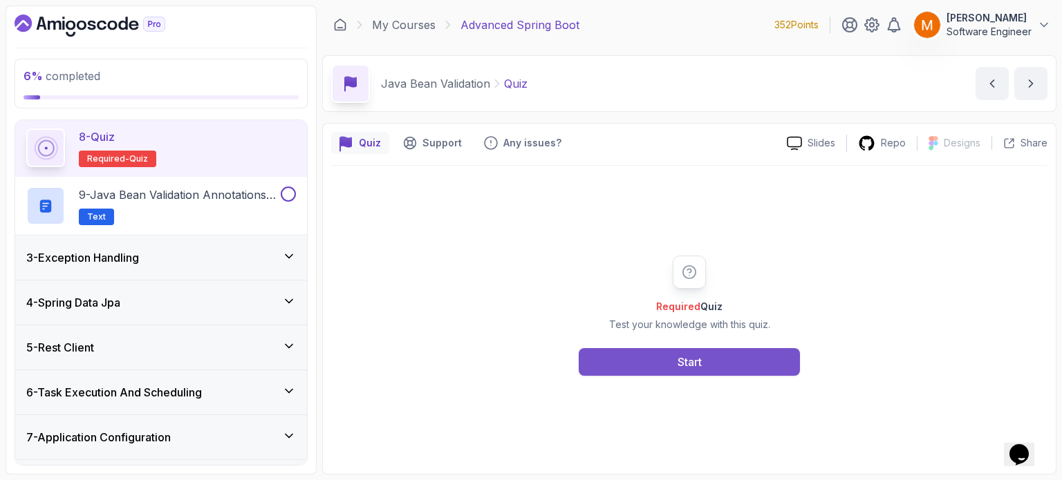
click at [686, 361] on div "Start" at bounding box center [689, 362] width 24 height 17
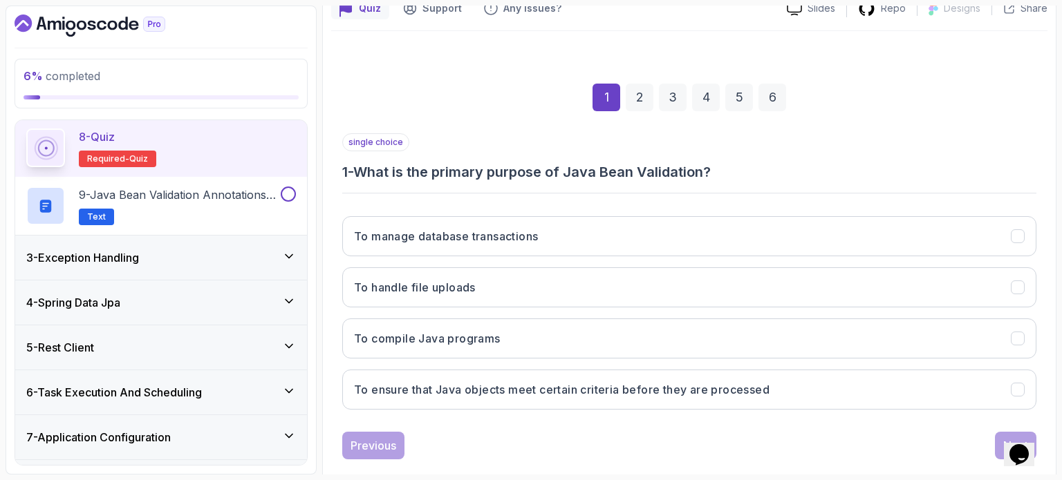
scroll to position [135, 0]
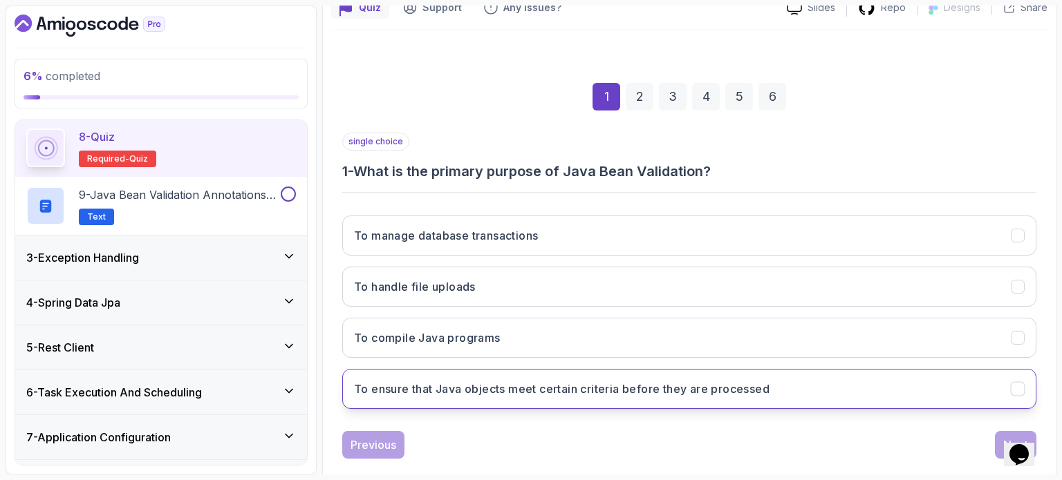
click at [555, 377] on button "To ensure that Java objects meet certain criteria before they are processed" at bounding box center [689, 389] width 694 height 40
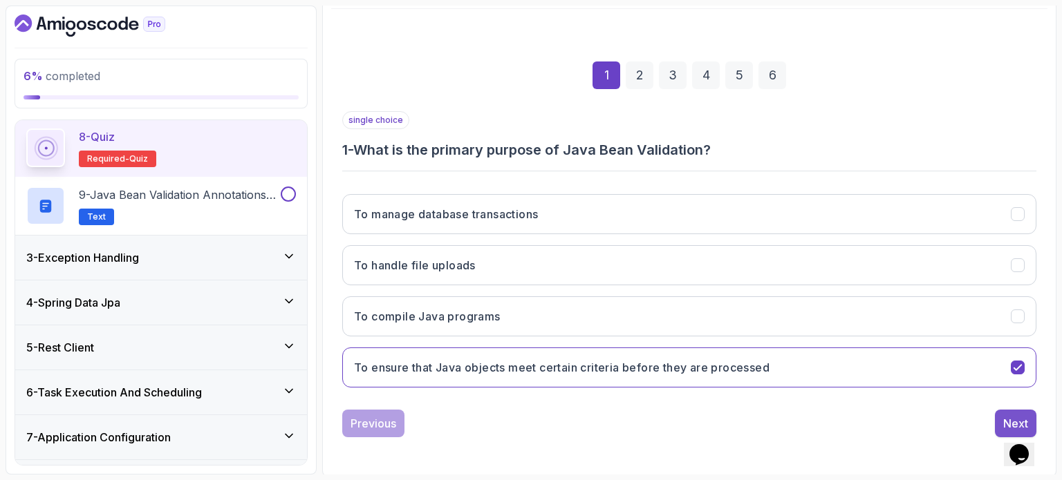
click at [1012, 411] on button "Next" at bounding box center [1015, 424] width 41 height 28
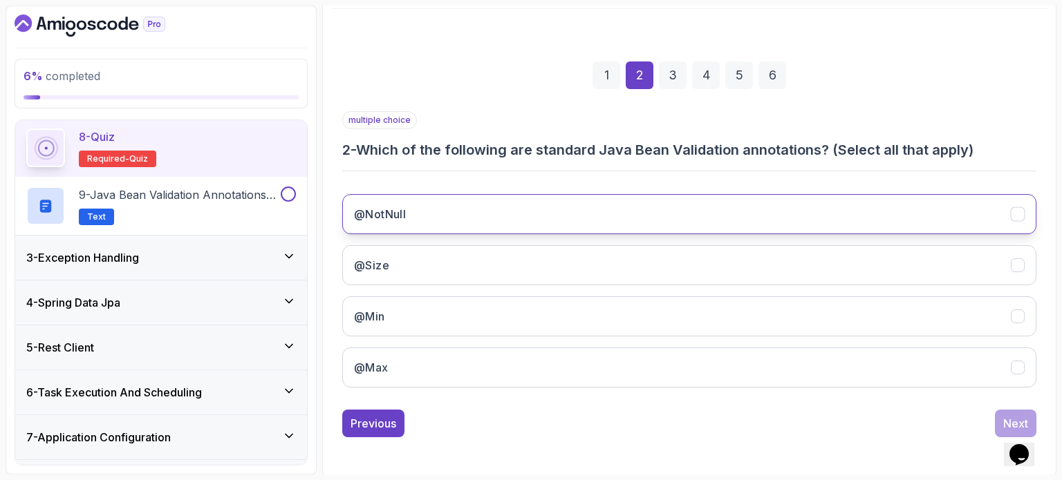
click at [514, 208] on button "@NotNull" at bounding box center [689, 214] width 694 height 40
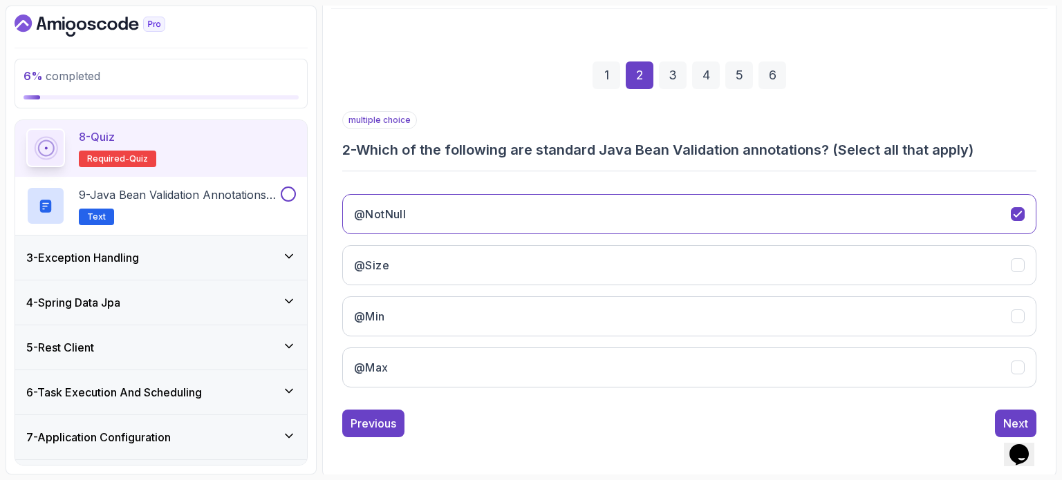
click at [519, 241] on div "@NotNull @Size @Min @Max" at bounding box center [689, 291] width 694 height 216
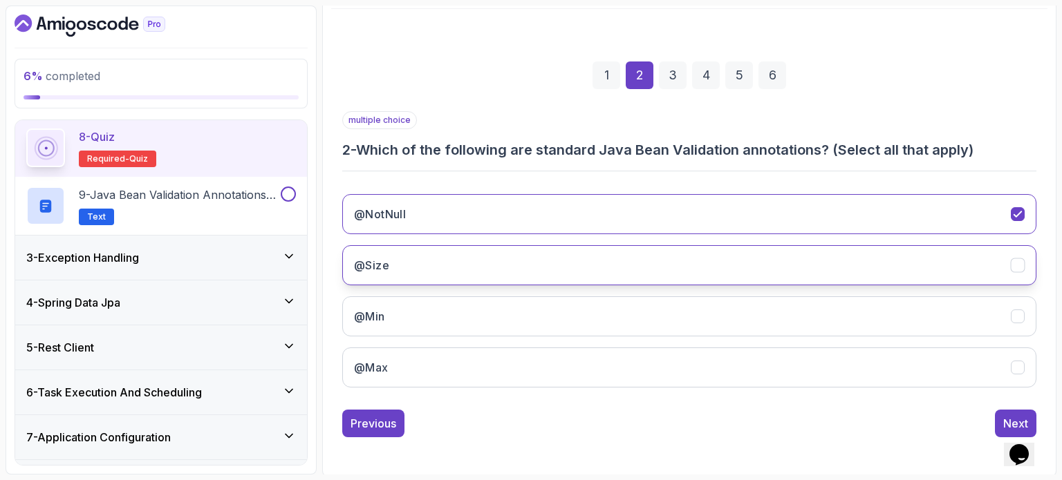
click at [517, 248] on button "@Size" at bounding box center [689, 265] width 694 height 40
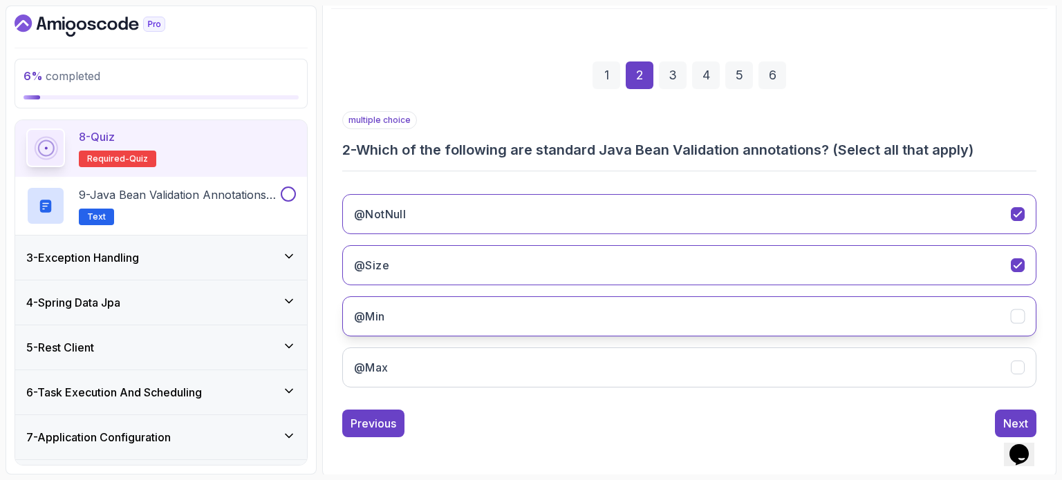
click at [493, 326] on button "@Min" at bounding box center [689, 317] width 694 height 40
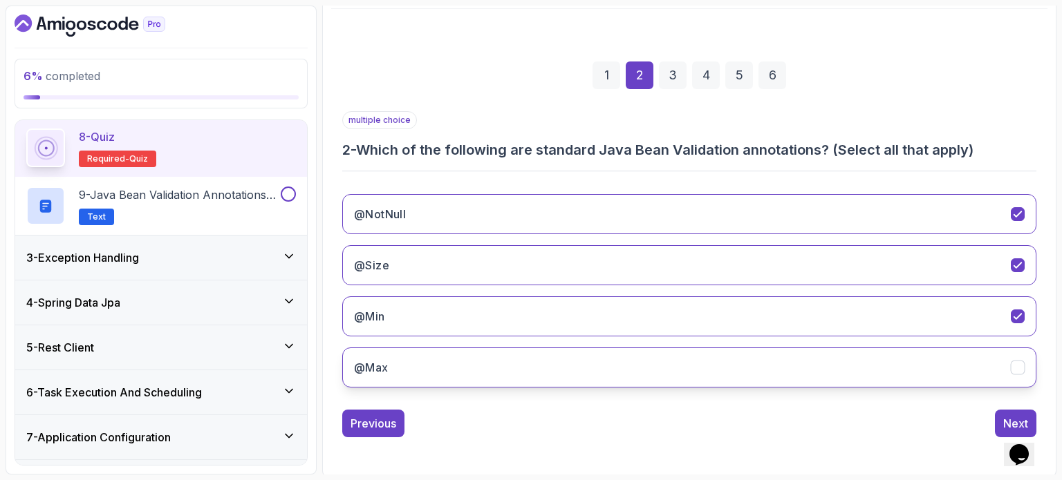
click at [517, 367] on button "@Max" at bounding box center [689, 368] width 694 height 40
click at [1001, 420] on button "Next" at bounding box center [1015, 424] width 41 height 28
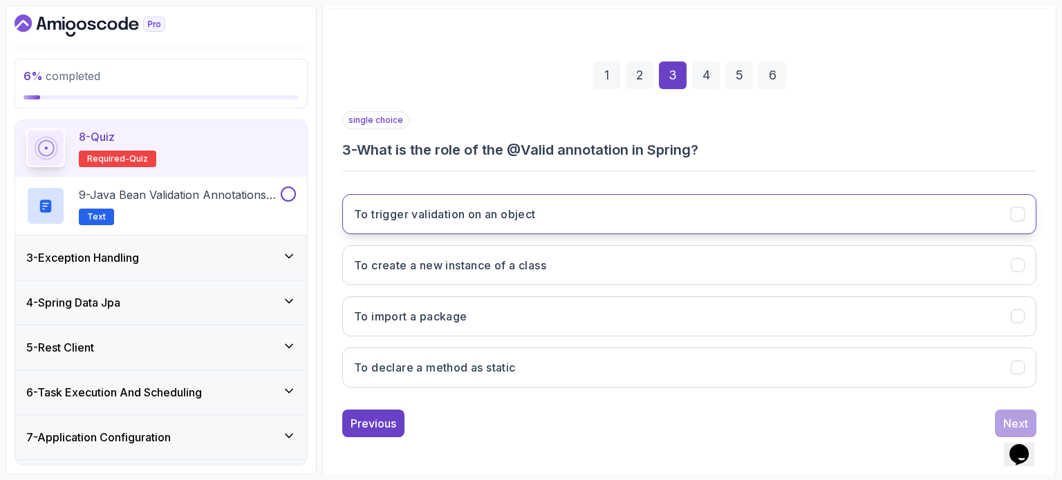
click at [507, 217] on h3 "To trigger validation on an object" at bounding box center [445, 214] width 182 height 17
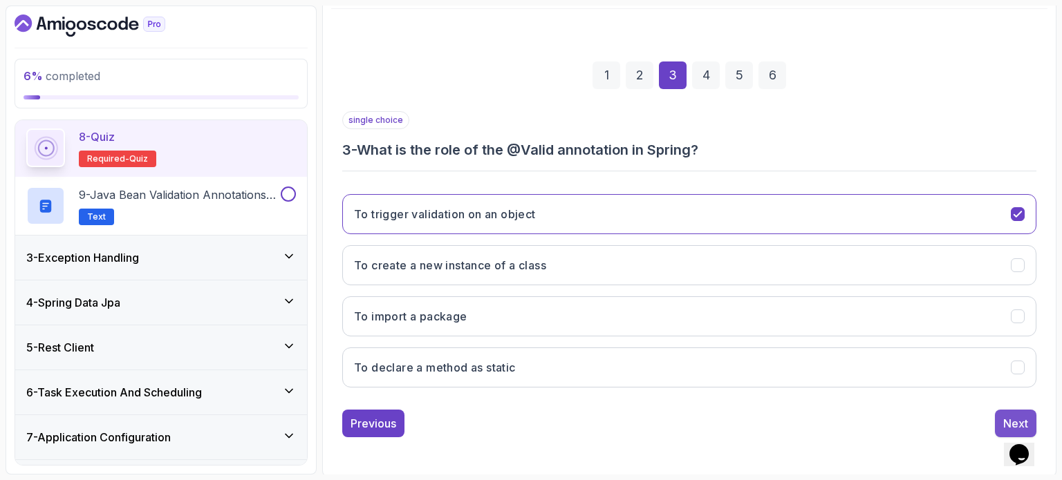
click at [1000, 411] on button "Next" at bounding box center [1015, 424] width 41 height 28
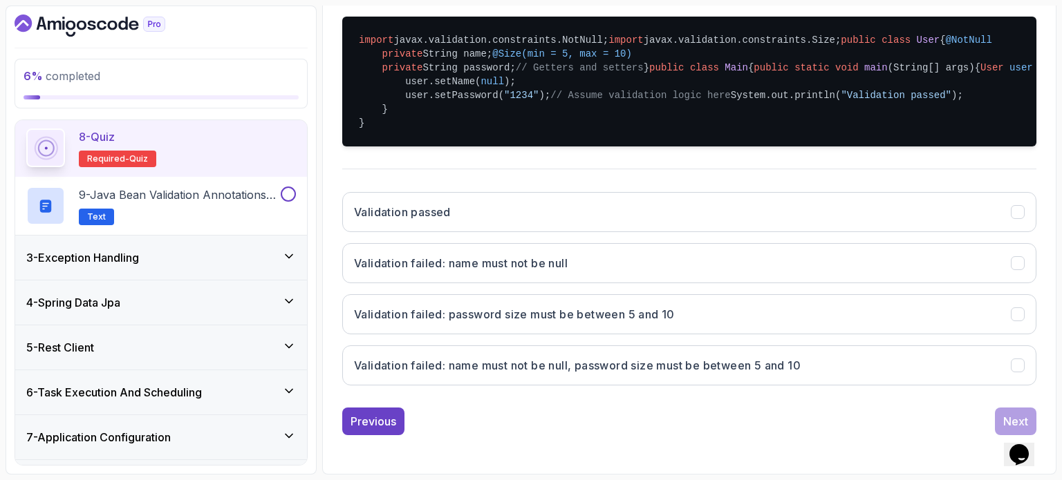
scroll to position [478, 0]
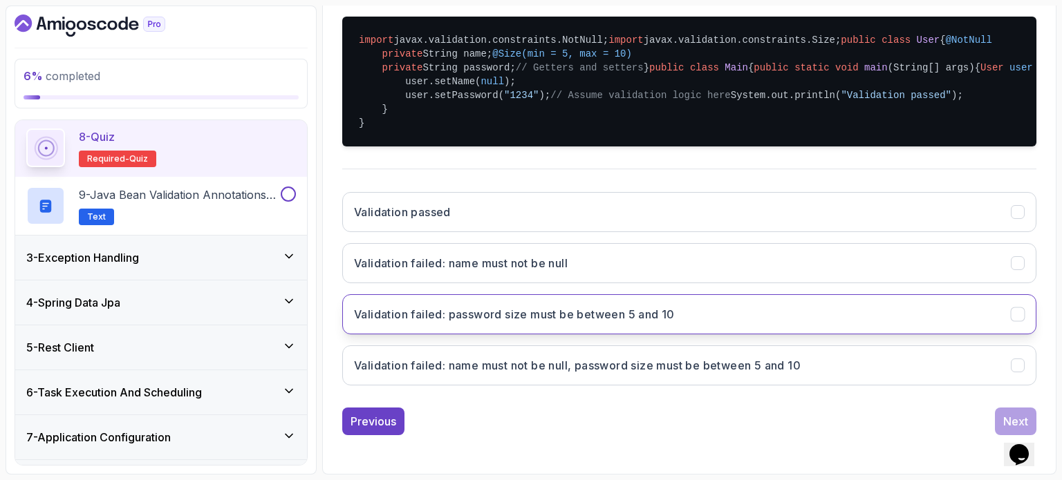
click at [614, 323] on h3 "Validation failed: password size must be between 5 and 10" at bounding box center [514, 314] width 321 height 17
click at [1009, 420] on div "Next" at bounding box center [1015, 421] width 25 height 17
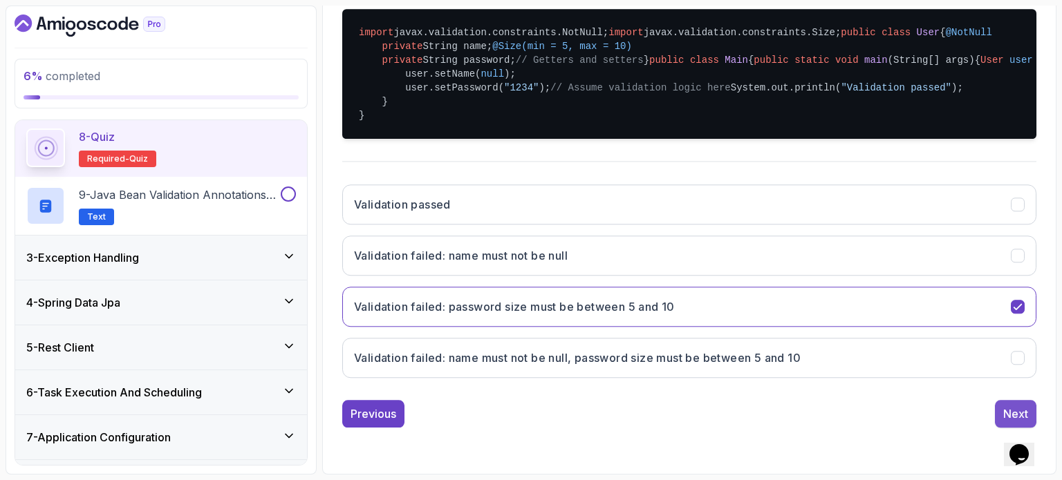
scroll to position [157, 0]
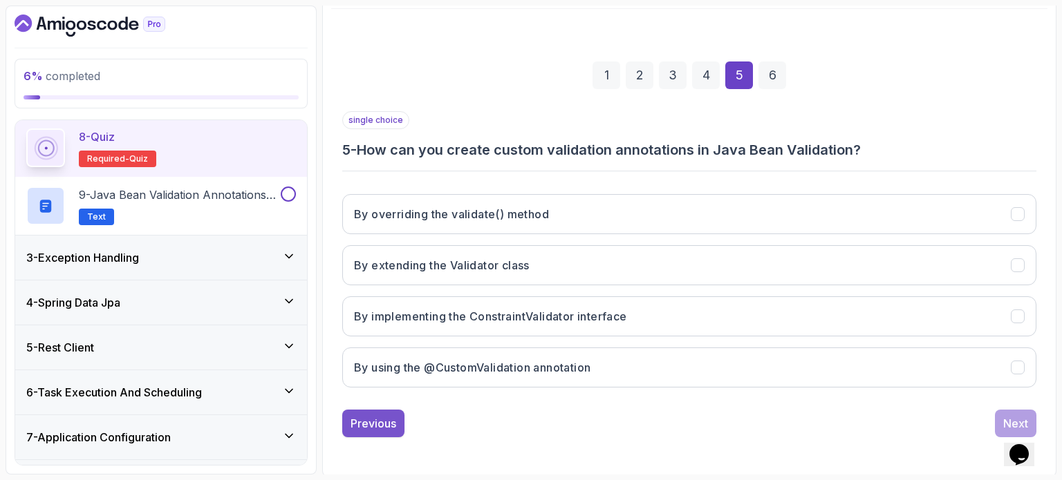
click at [390, 415] on div "Previous" at bounding box center [373, 423] width 46 height 17
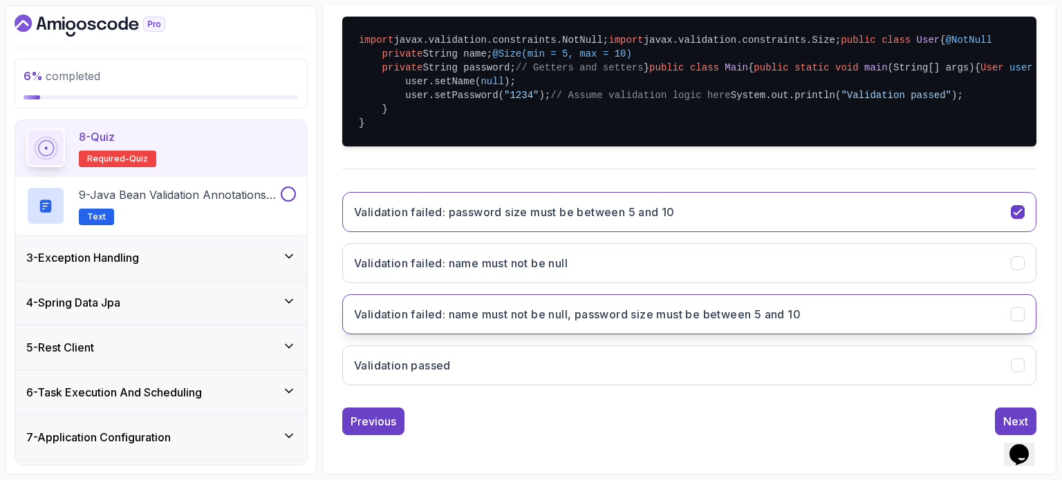
scroll to position [527, 0]
click at [645, 323] on button "Validation failed: name must not be null, password size must be between 5 and 10" at bounding box center [689, 314] width 694 height 40
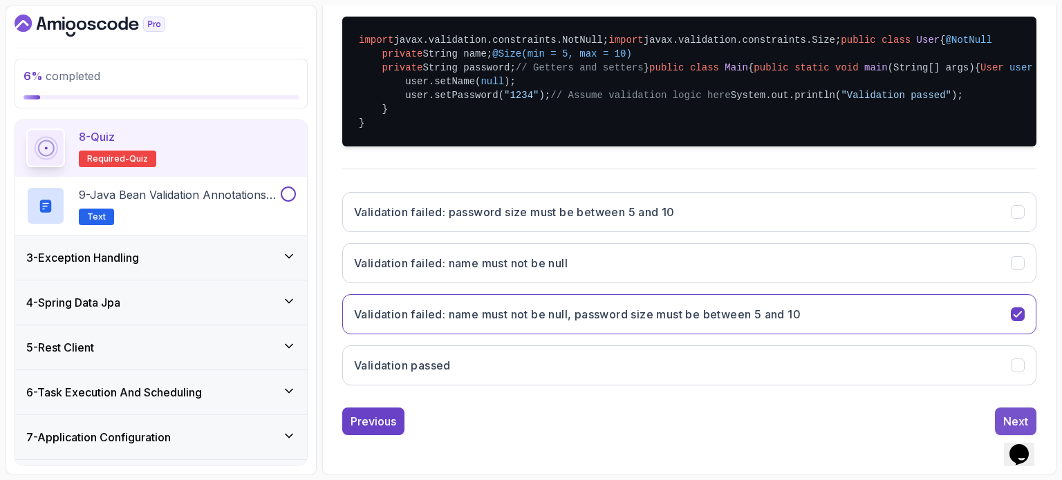
click at [997, 417] on button "Next" at bounding box center [1015, 422] width 41 height 28
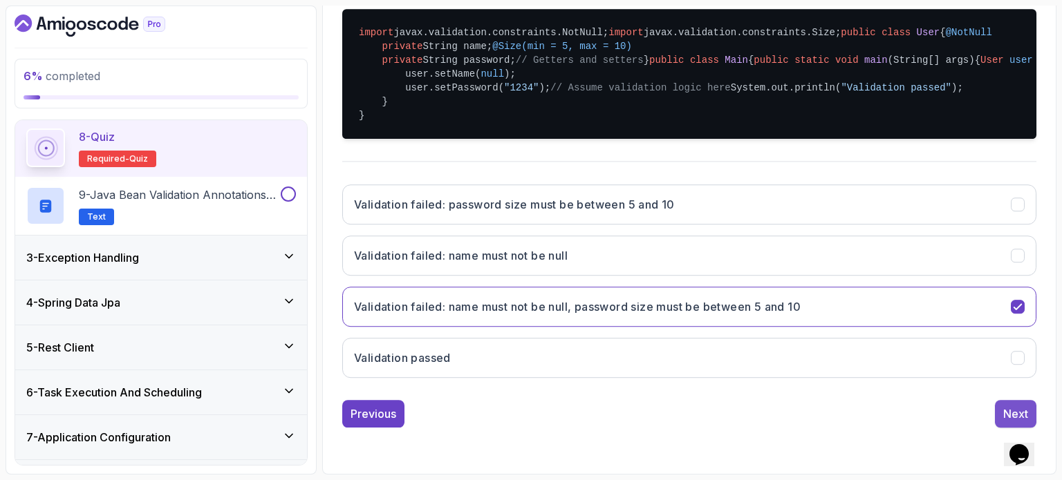
scroll to position [157, 0]
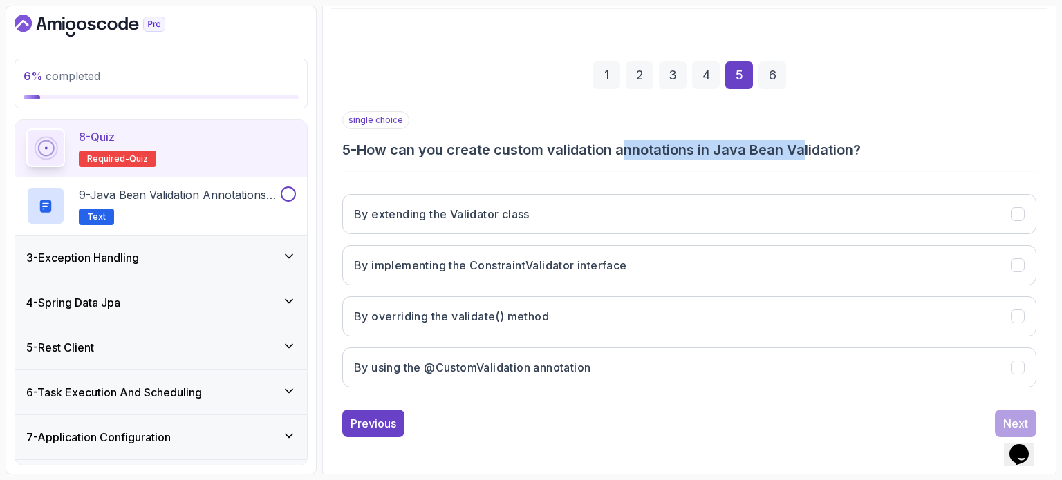
drag, startPoint x: 630, startPoint y: 144, endPoint x: 810, endPoint y: 142, distance: 179.7
click at [810, 142] on h3 "5 - How can you create custom validation annotations in Java Bean Validation?" at bounding box center [689, 149] width 694 height 19
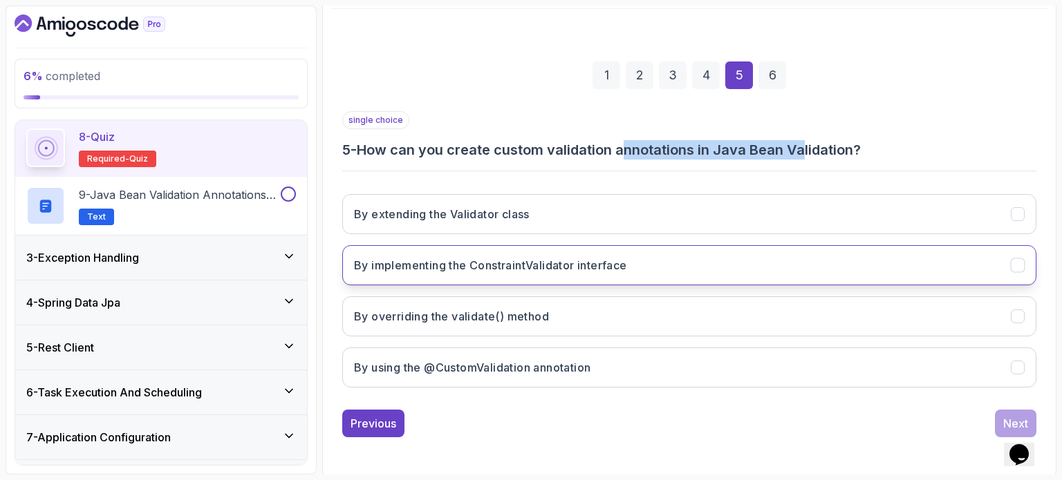
click at [554, 269] on h3 "By implementing the ConstraintValidator interface" at bounding box center [490, 265] width 273 height 17
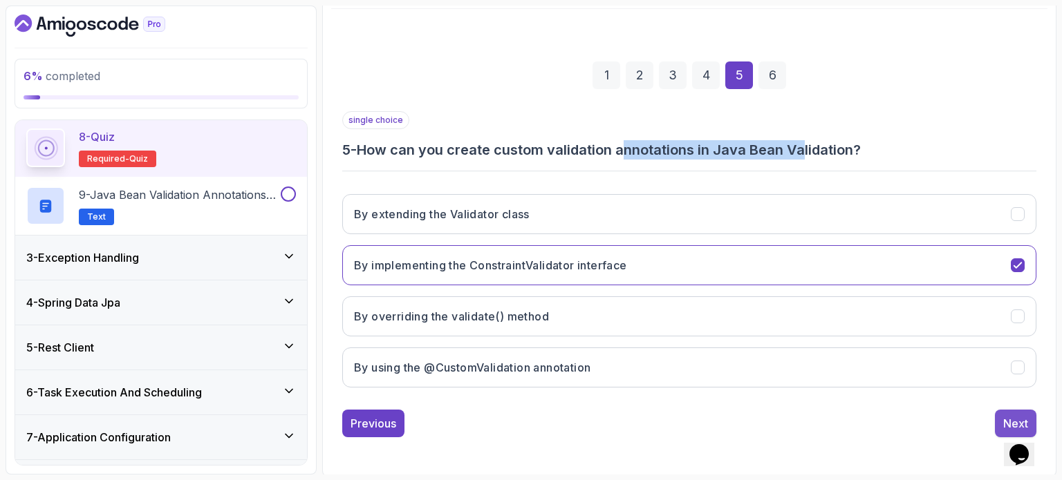
click at [1004, 418] on div "Next" at bounding box center [1015, 423] width 25 height 17
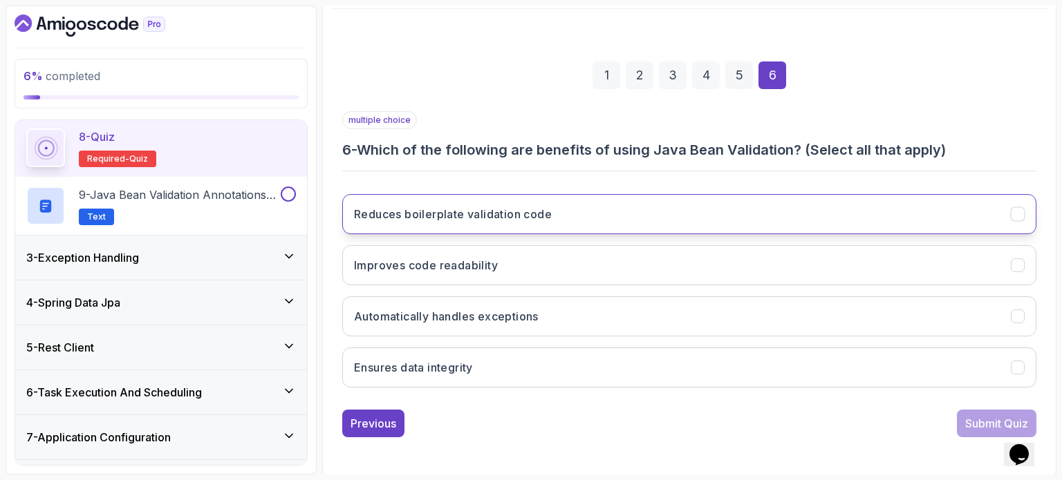
click at [507, 216] on h3 "Reduces boilerplate validation code" at bounding box center [453, 214] width 198 height 17
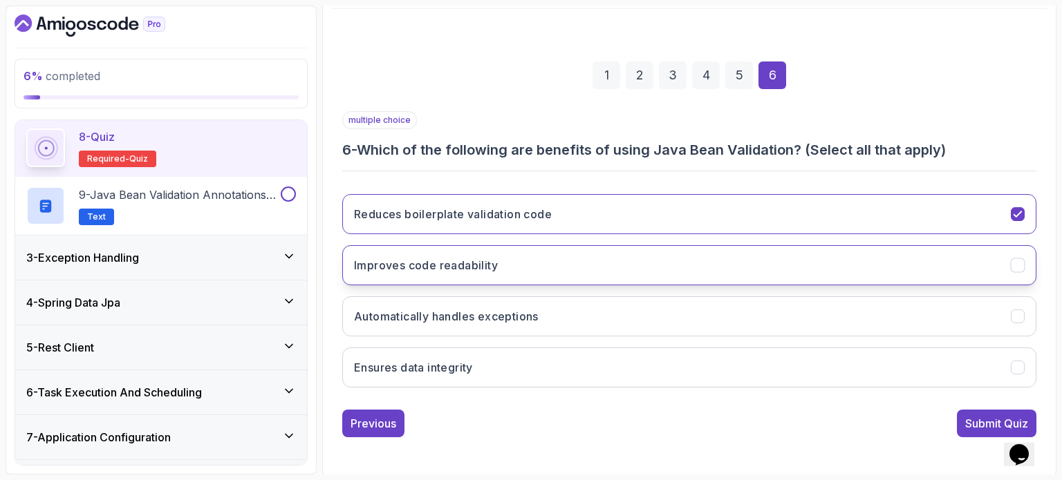
click at [506, 262] on button "Improves code readability" at bounding box center [689, 265] width 694 height 40
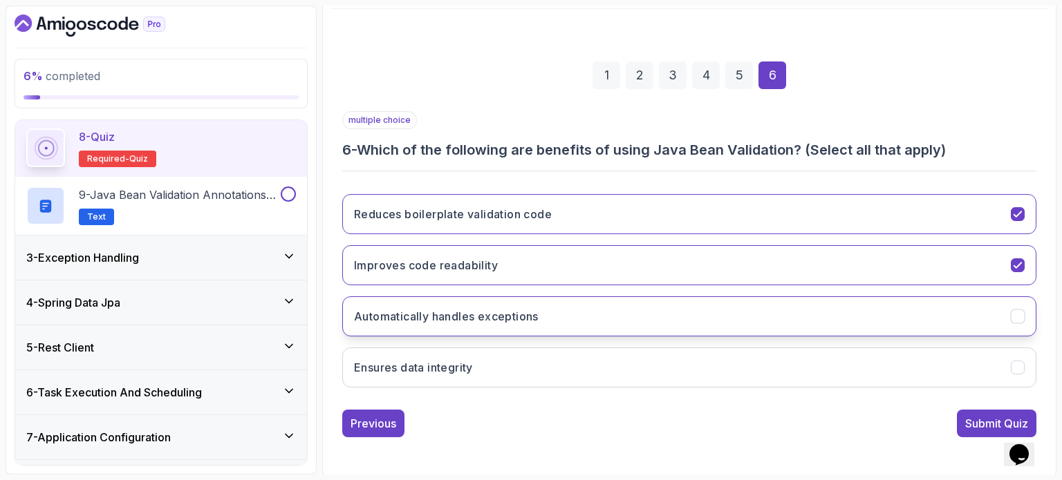
click at [511, 312] on h3 "Automatically handles exceptions" at bounding box center [446, 316] width 185 height 17
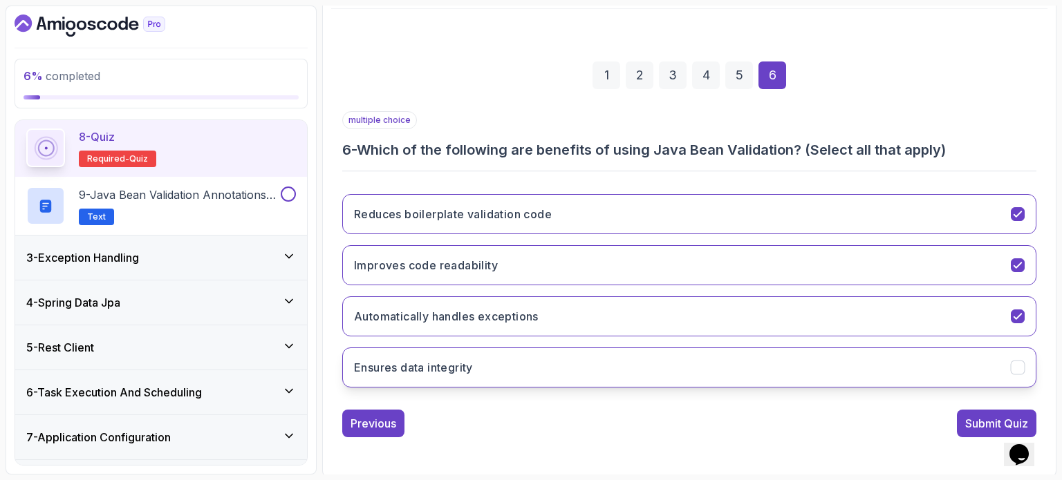
click at [511, 360] on button "Ensures data integrity" at bounding box center [689, 368] width 694 height 40
click at [960, 415] on button "Submit Quiz" at bounding box center [996, 424] width 79 height 28
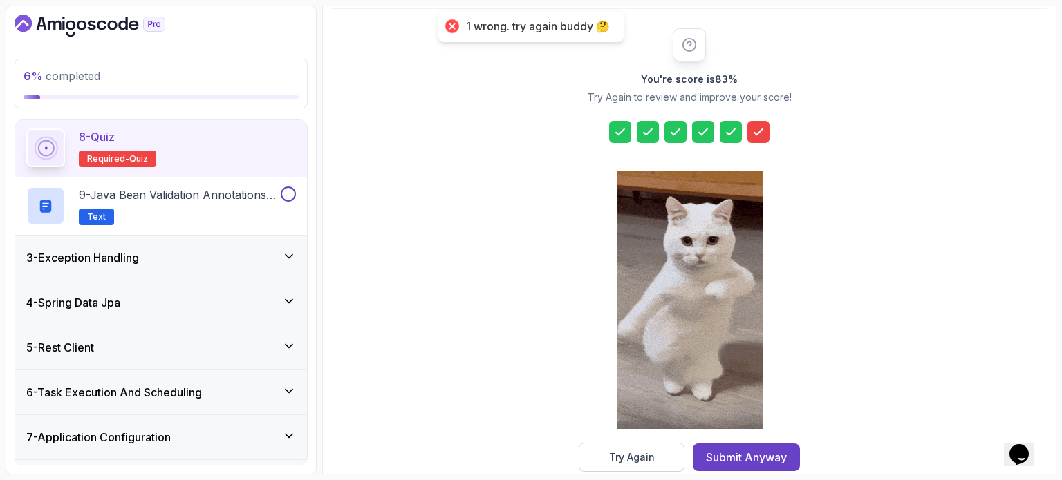
scroll to position [181, 0]
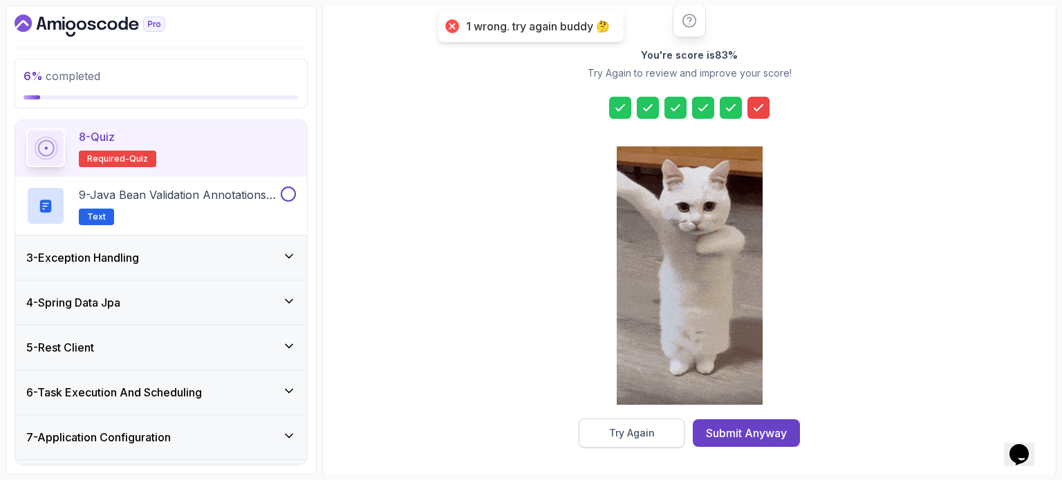
click at [641, 430] on div "Try Again" at bounding box center [632, 433] width 46 height 14
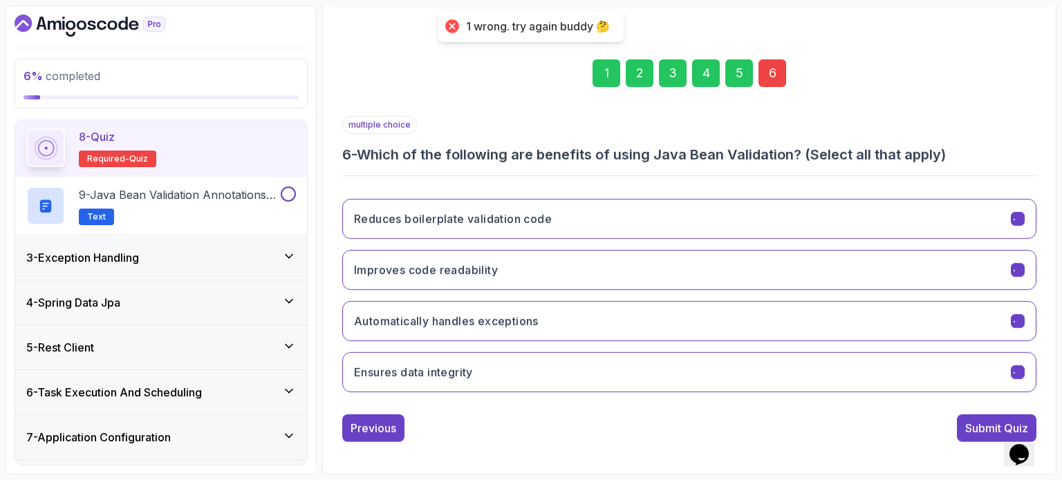
scroll to position [157, 0]
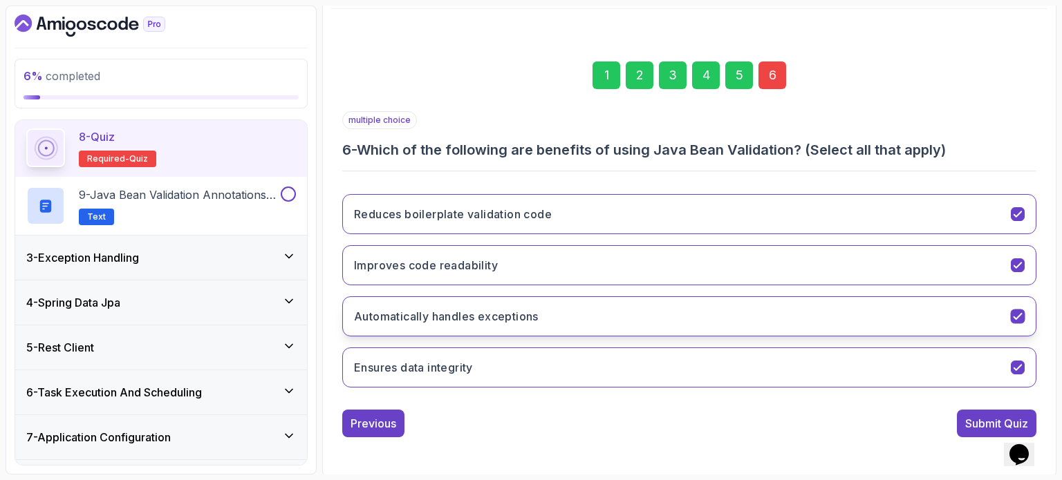
click at [719, 326] on button "Automatically handles exceptions" at bounding box center [689, 317] width 694 height 40
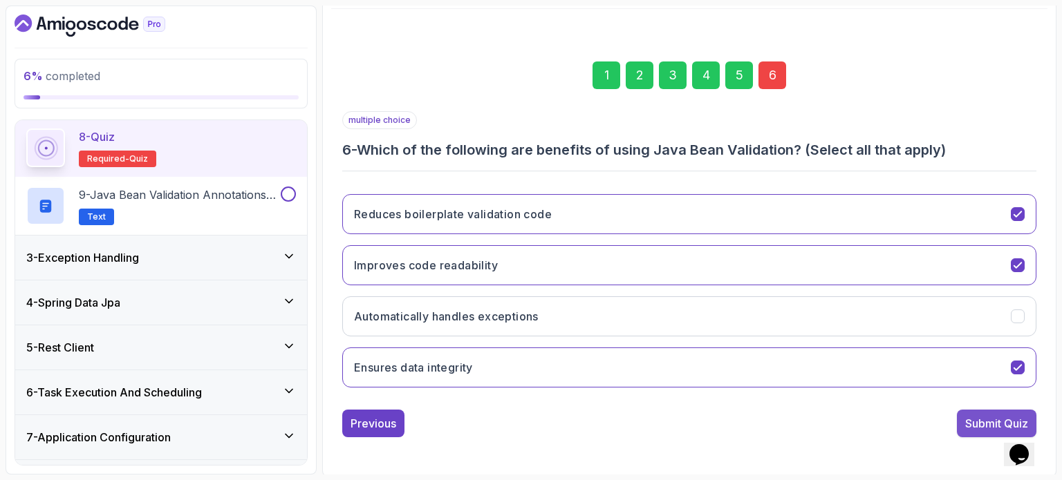
click at [961, 419] on button "Submit Quiz" at bounding box center [996, 424] width 79 height 28
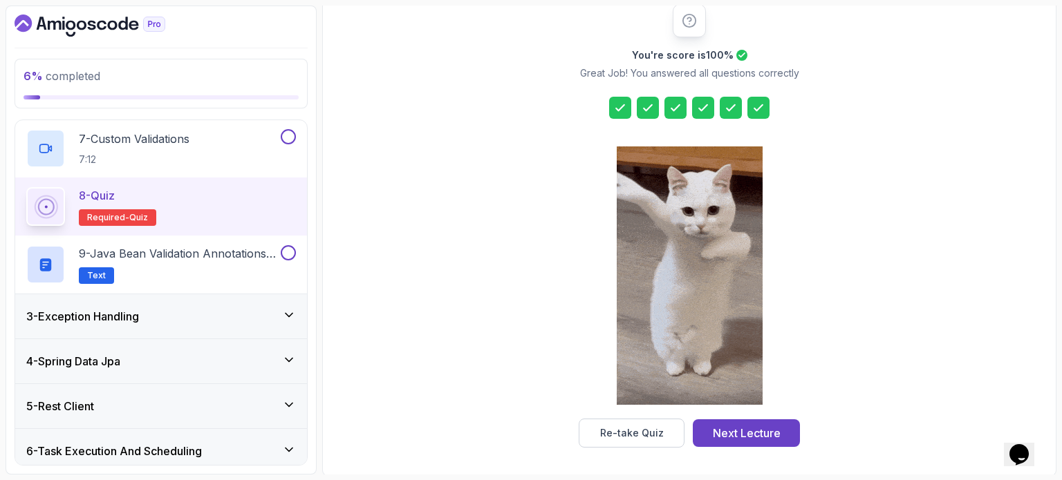
scroll to position [430, 0]
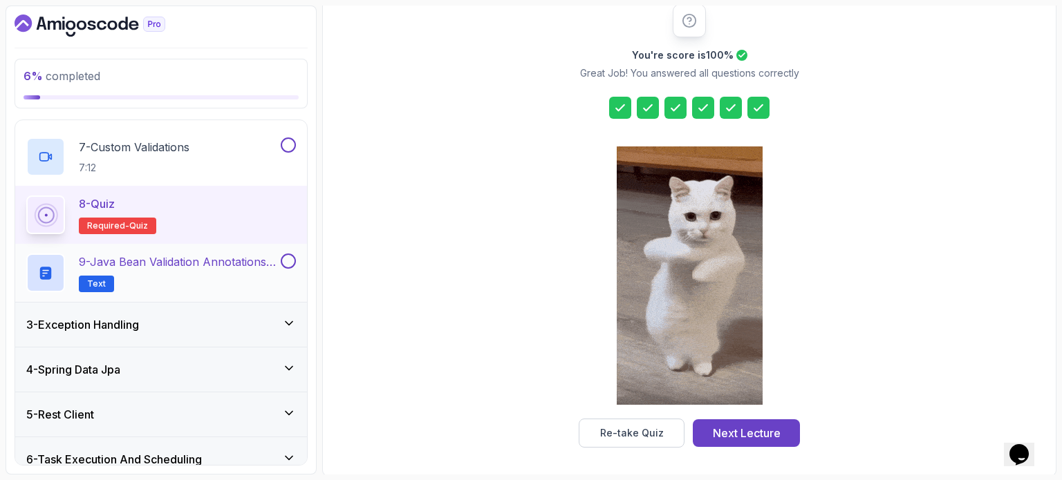
click at [122, 270] on h2 "9 - Java Bean Validation Annotations Cheat Sheet Text" at bounding box center [178, 273] width 199 height 39
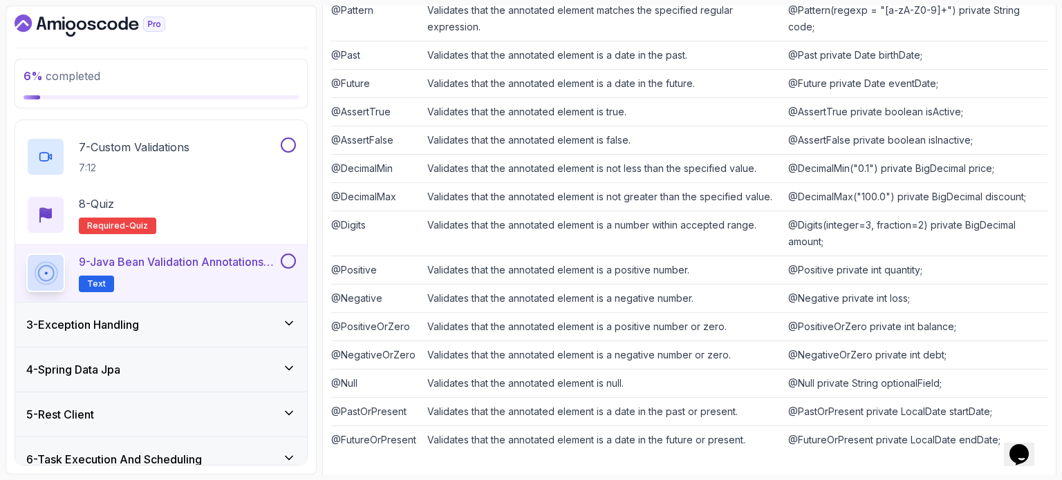
scroll to position [438, 0]
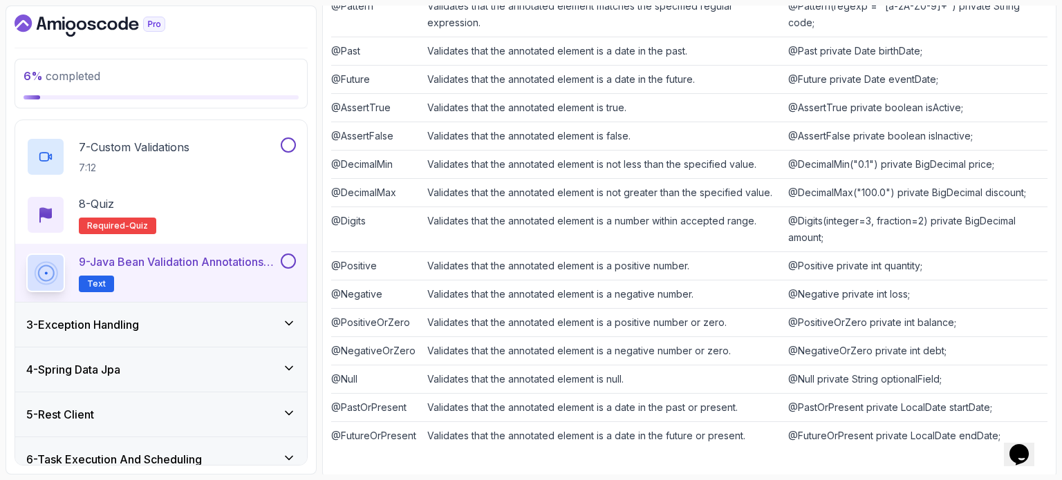
click at [288, 263] on button at bounding box center [288, 261] width 15 height 15
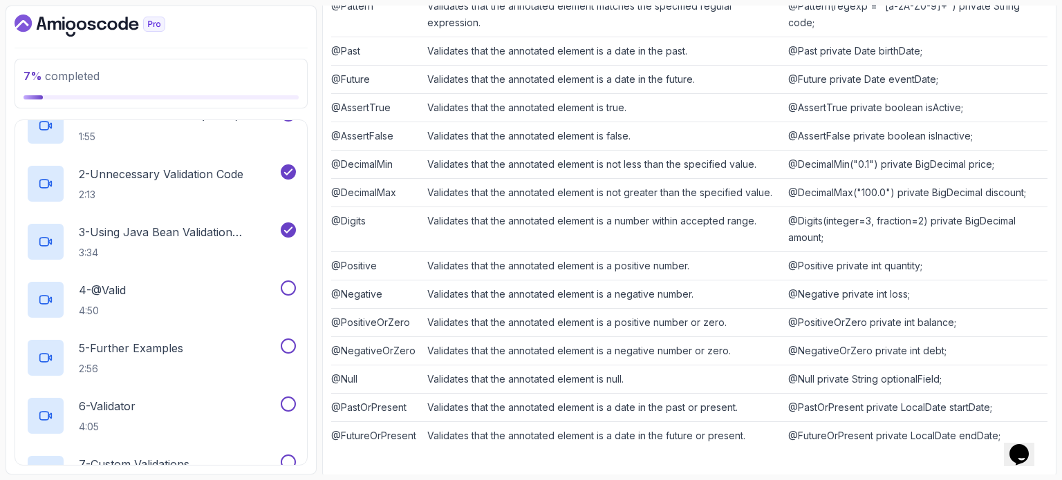
scroll to position [112, 0]
click at [190, 294] on div "4 - @Valid 4:50" at bounding box center [152, 300] width 252 height 39
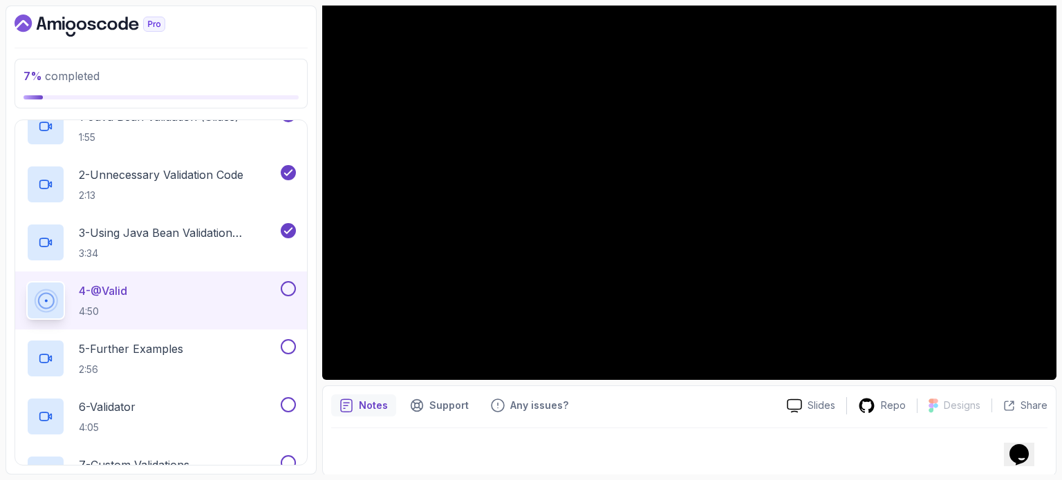
scroll to position [122, 0]
